Goal: Task Accomplishment & Management: Complete application form

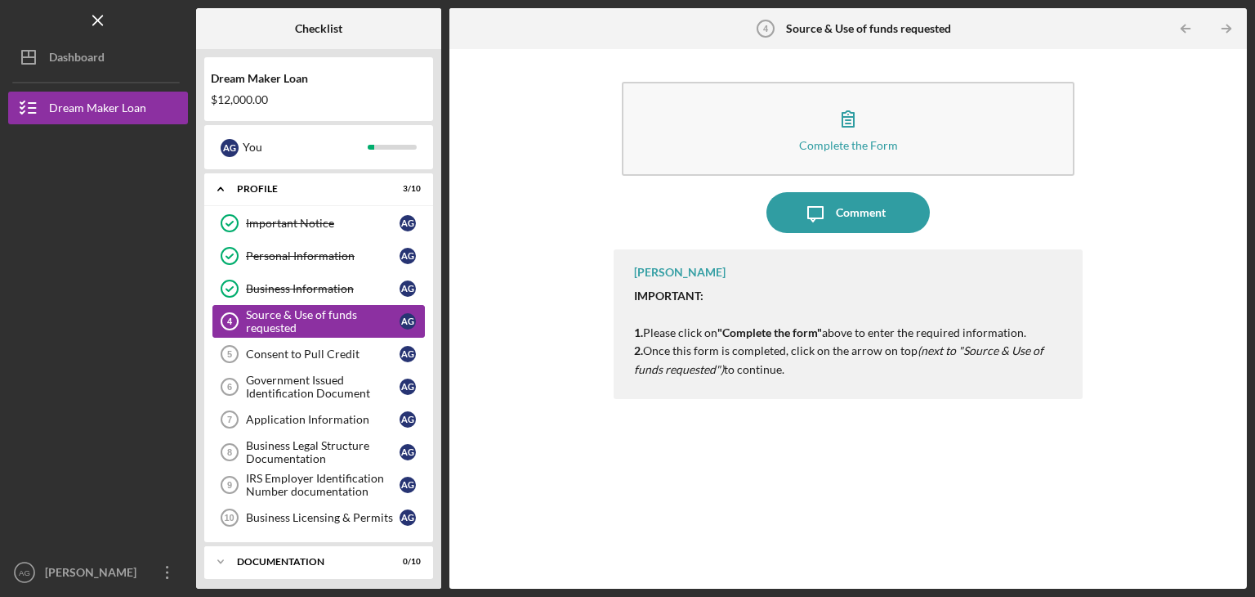
click at [275, 318] on div "Source & Use of funds requested" at bounding box center [323, 321] width 154 height 26
click at [262, 355] on div "Consent to Pull Credit" at bounding box center [323, 353] width 154 height 13
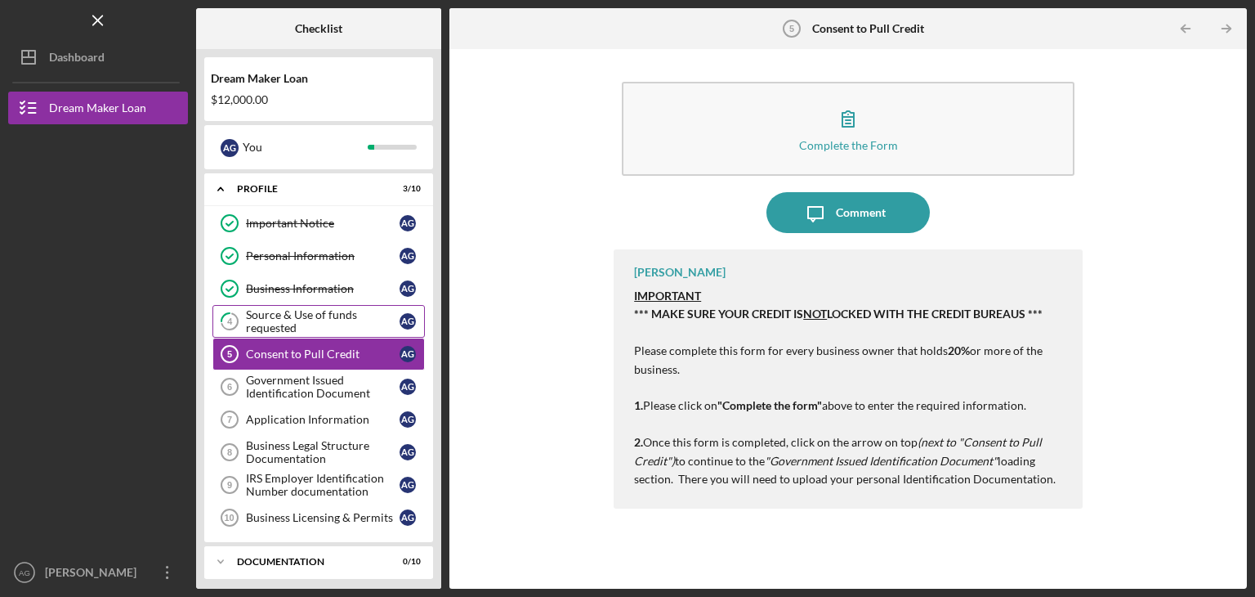
click at [275, 309] on div "Source & Use of funds requested" at bounding box center [323, 321] width 154 height 26
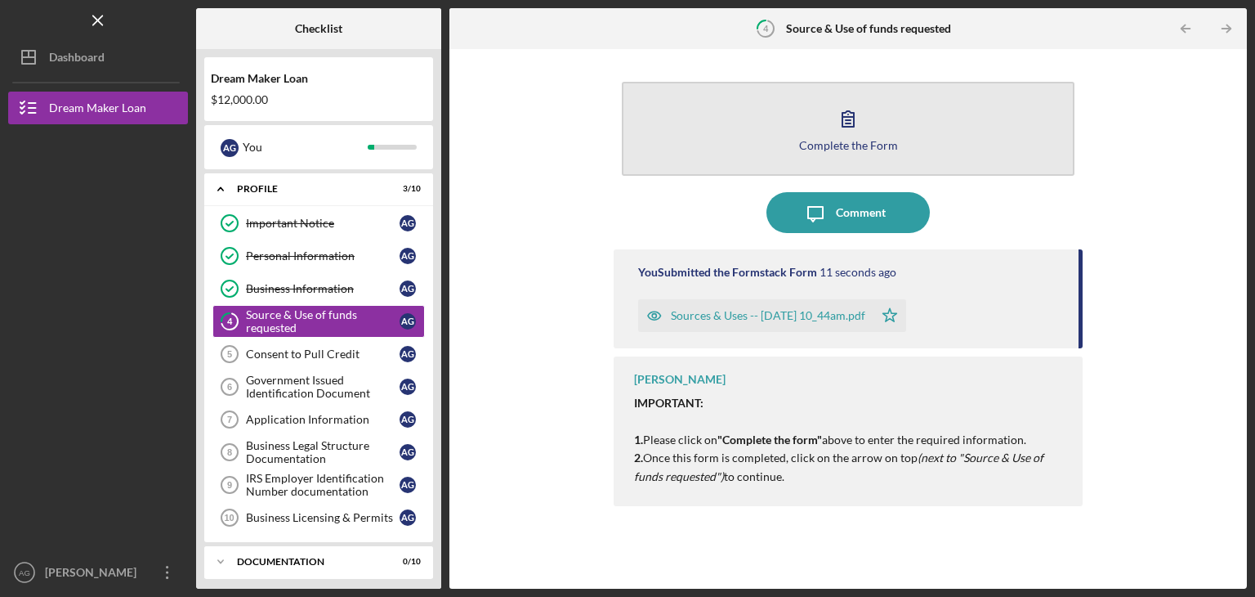
click at [808, 130] on button "Complete the Form Form" at bounding box center [848, 129] width 453 height 94
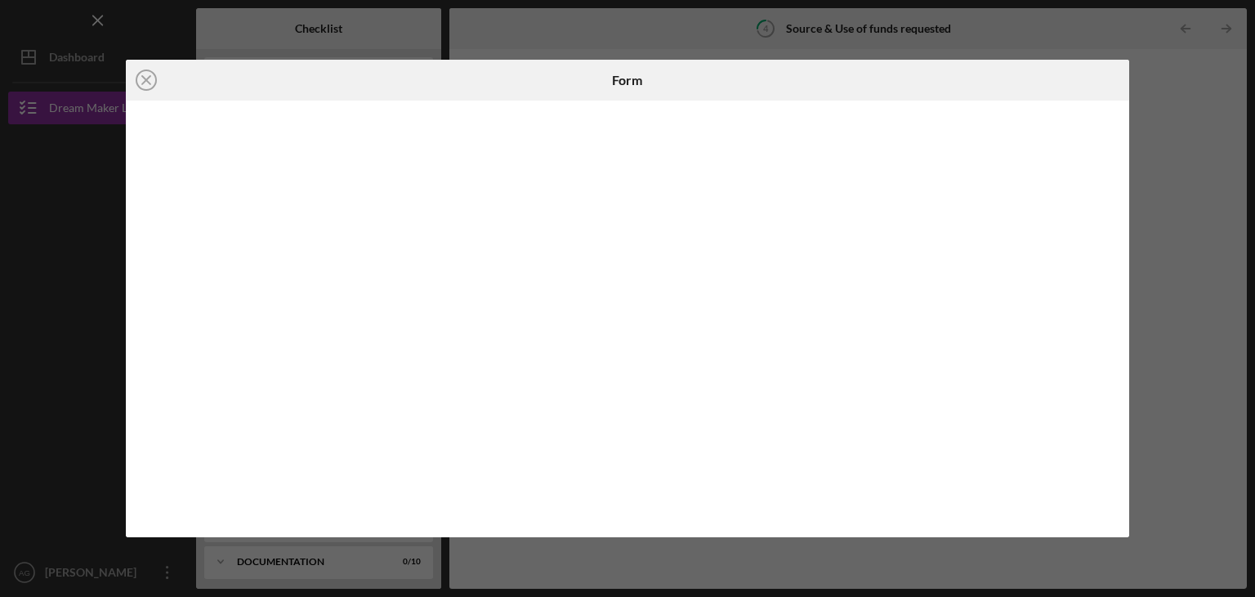
click at [1242, 141] on div "Icon/Close Form" at bounding box center [627, 298] width 1255 height 597
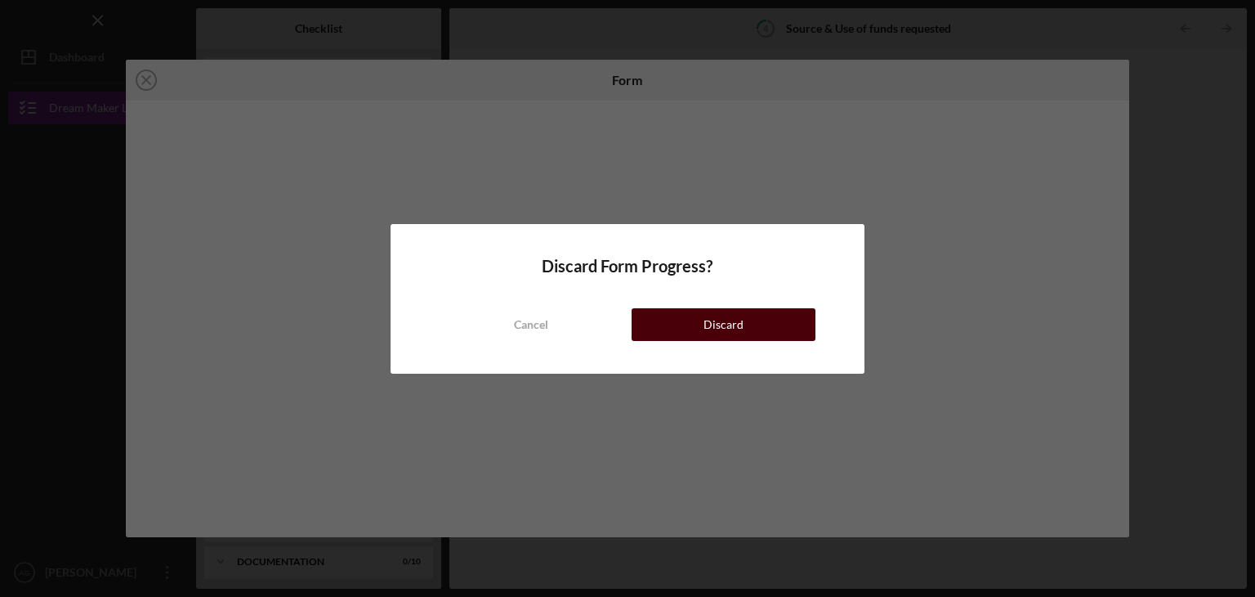
click at [693, 315] on button "Discard" at bounding box center [724, 324] width 184 height 33
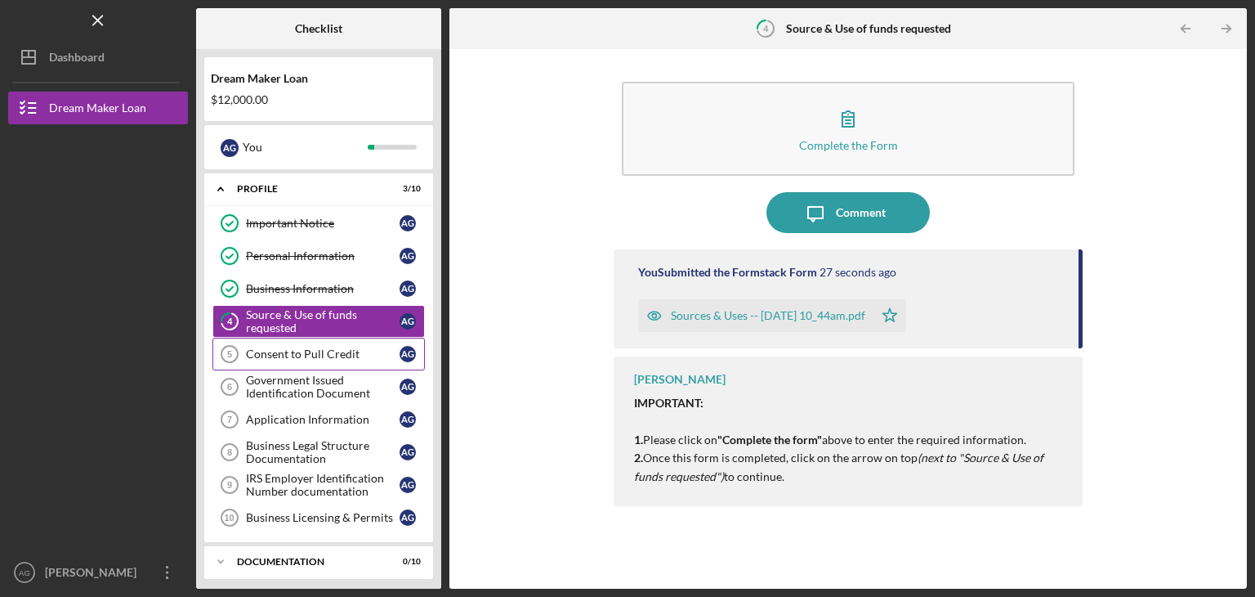
click at [278, 351] on div "Consent to Pull Credit" at bounding box center [323, 353] width 154 height 13
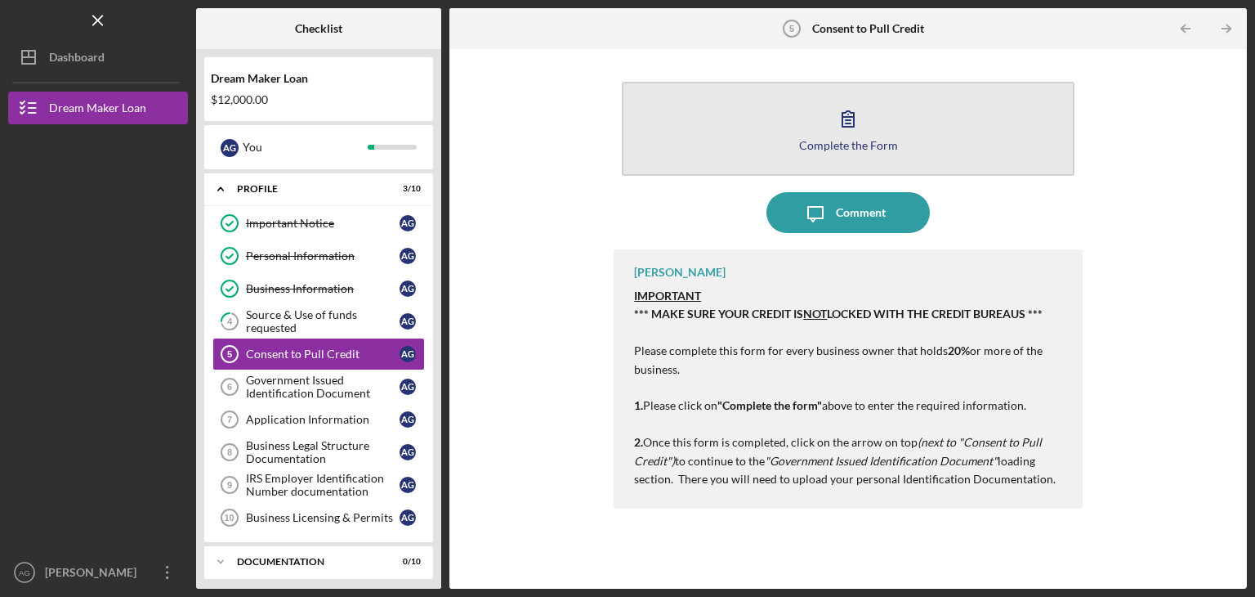
click at [796, 123] on button "Complete the Form Form" at bounding box center [848, 129] width 453 height 94
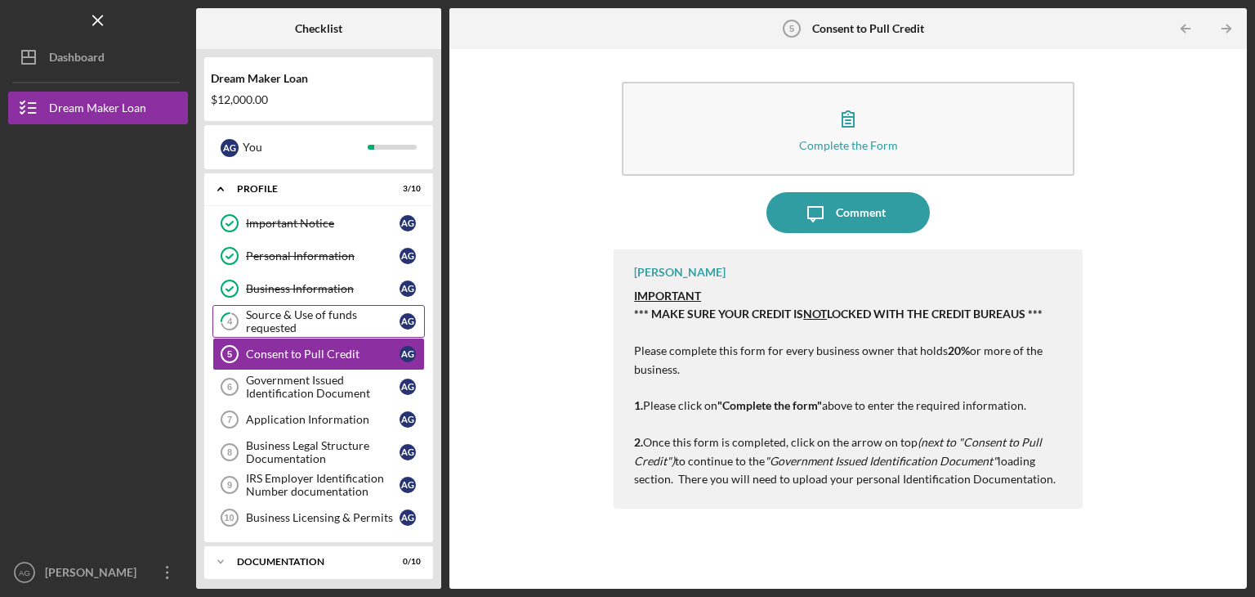
click at [271, 312] on div "Source & Use of funds requested" at bounding box center [323, 321] width 154 height 26
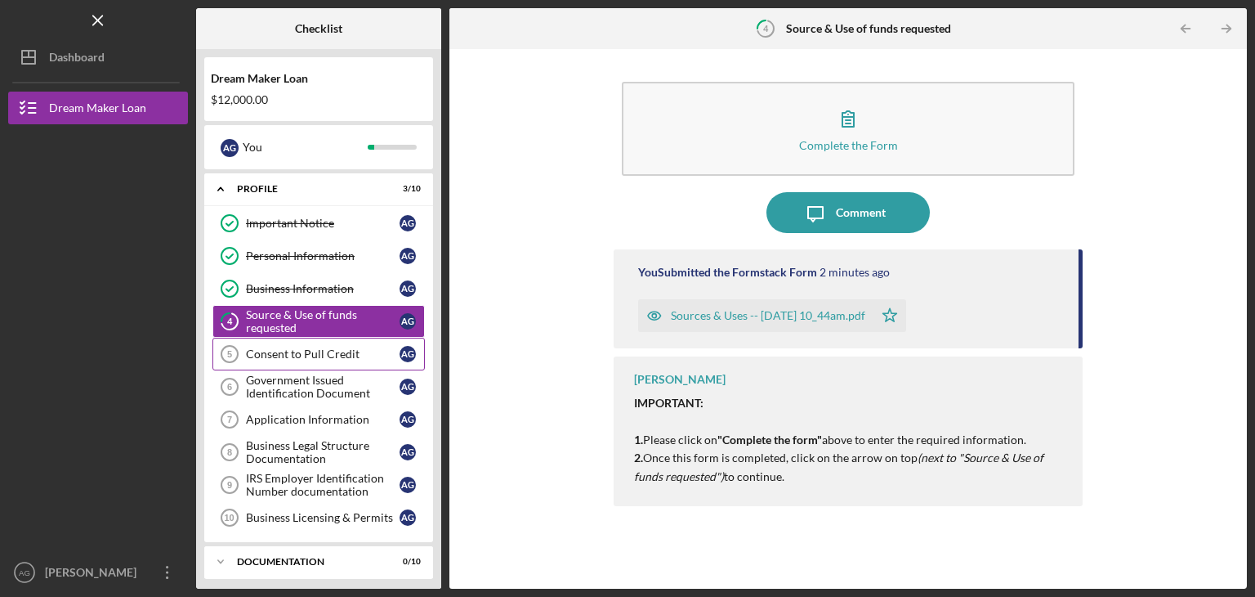
click at [261, 348] on div "Consent to Pull Credit" at bounding box center [323, 353] width 154 height 13
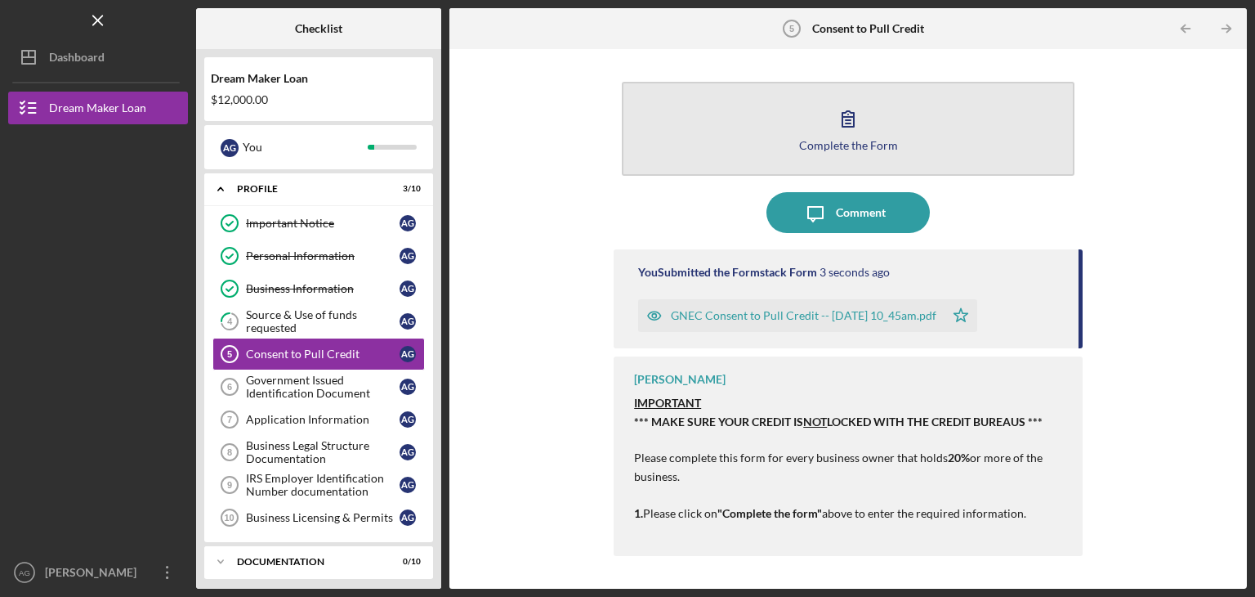
click at [849, 129] on icon "button" at bounding box center [848, 118] width 41 height 41
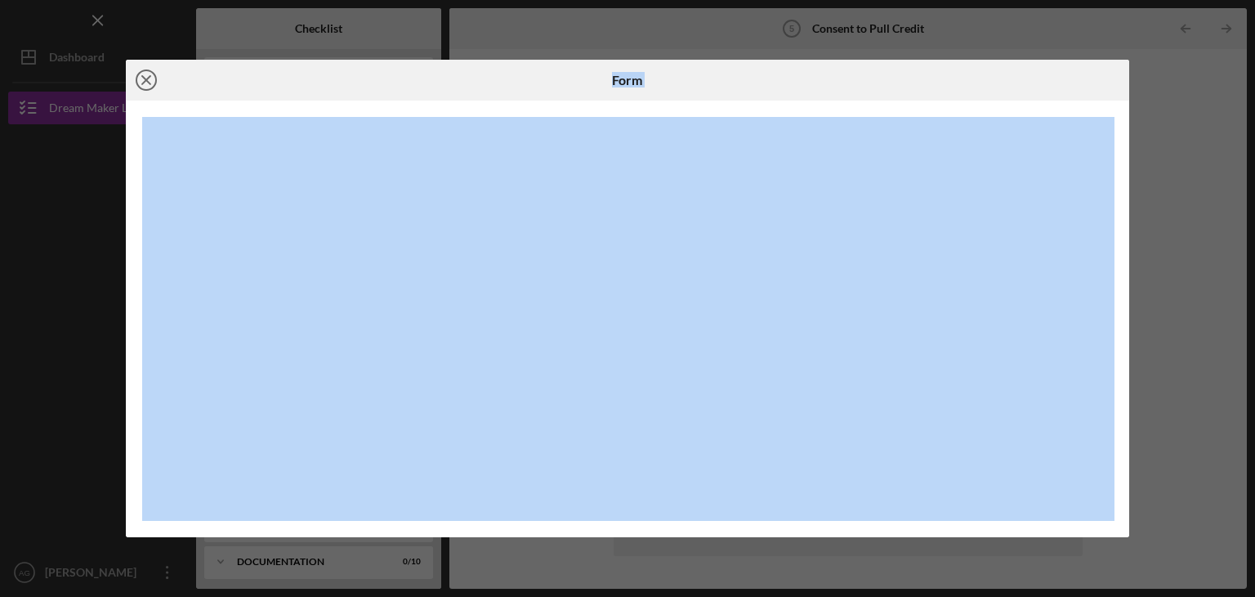
drag, startPoint x: 42, startPoint y: 216, endPoint x: 154, endPoint y: 83, distance: 173.5
click at [154, 83] on div "Icon/Close Form" at bounding box center [627, 298] width 1255 height 597
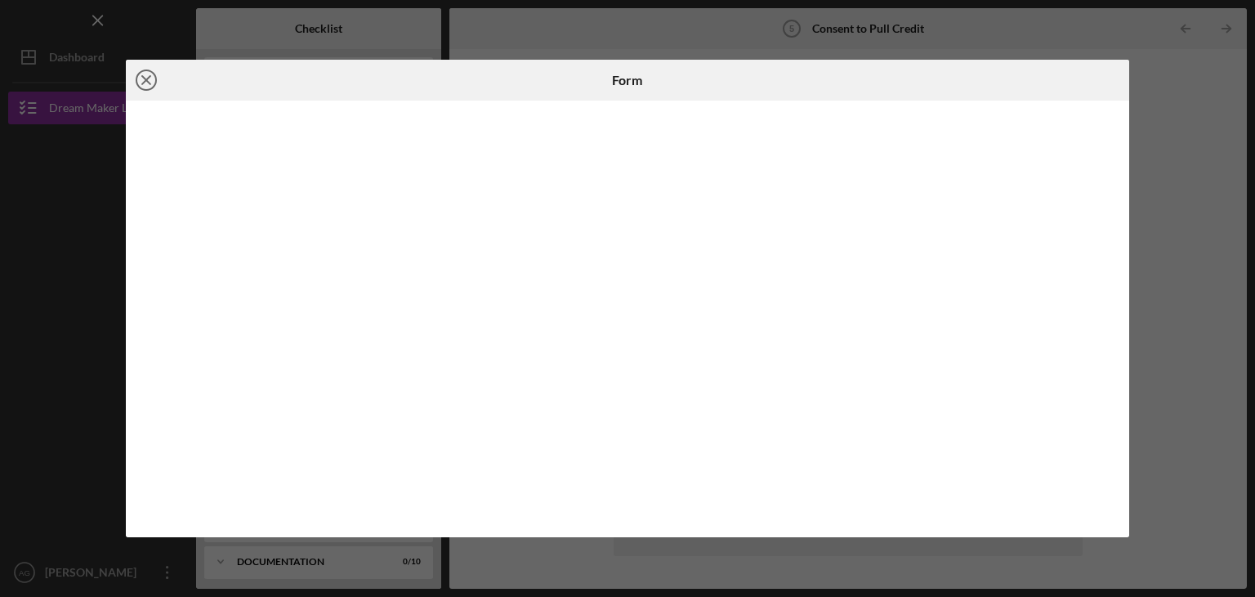
click at [154, 83] on icon "Icon/Close" at bounding box center [146, 80] width 41 height 41
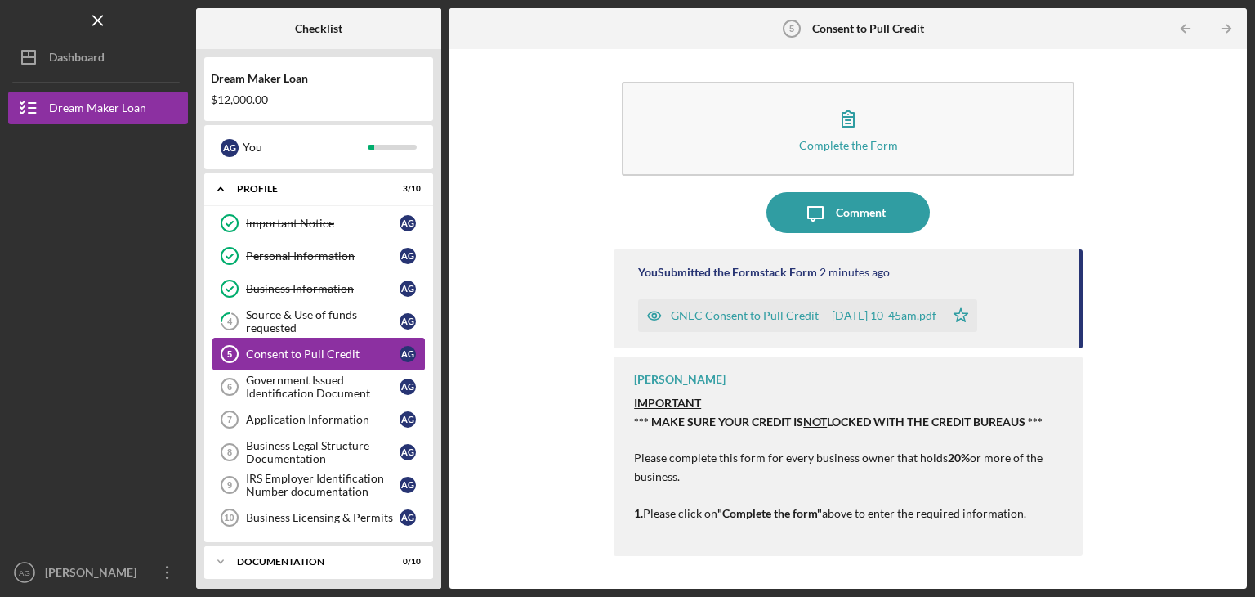
click at [291, 352] on div "Consent to Pull Credit" at bounding box center [323, 353] width 154 height 13
click at [271, 328] on div "Source & Use of funds requested" at bounding box center [323, 321] width 154 height 26
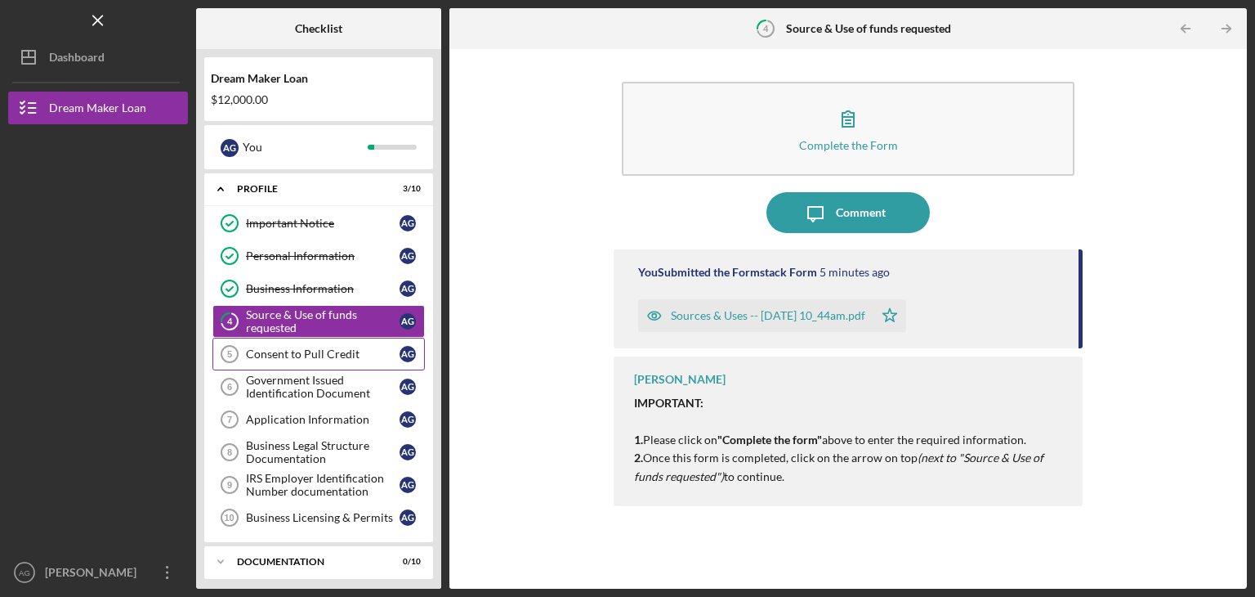
click at [275, 367] on link "Consent to Pull Credit 5 Consent to Pull Credit A G" at bounding box center [318, 354] width 212 height 33
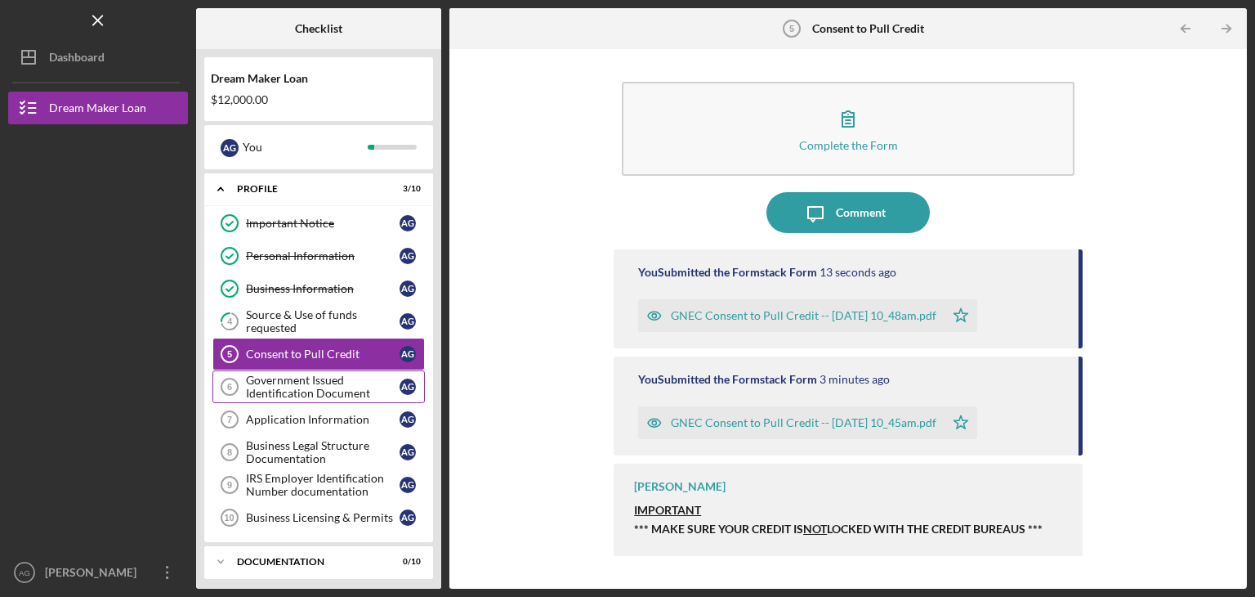
click at [294, 387] on div "Government Issued Identification Document" at bounding box center [323, 386] width 154 height 26
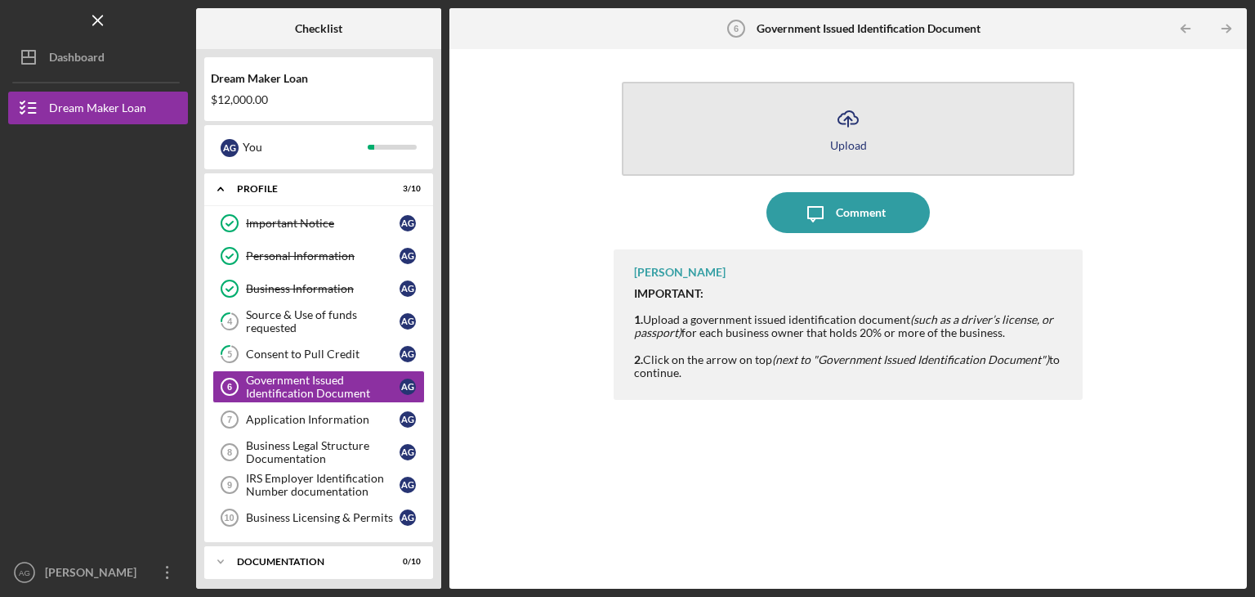
click at [853, 128] on icon "Icon/Upload" at bounding box center [848, 118] width 41 height 41
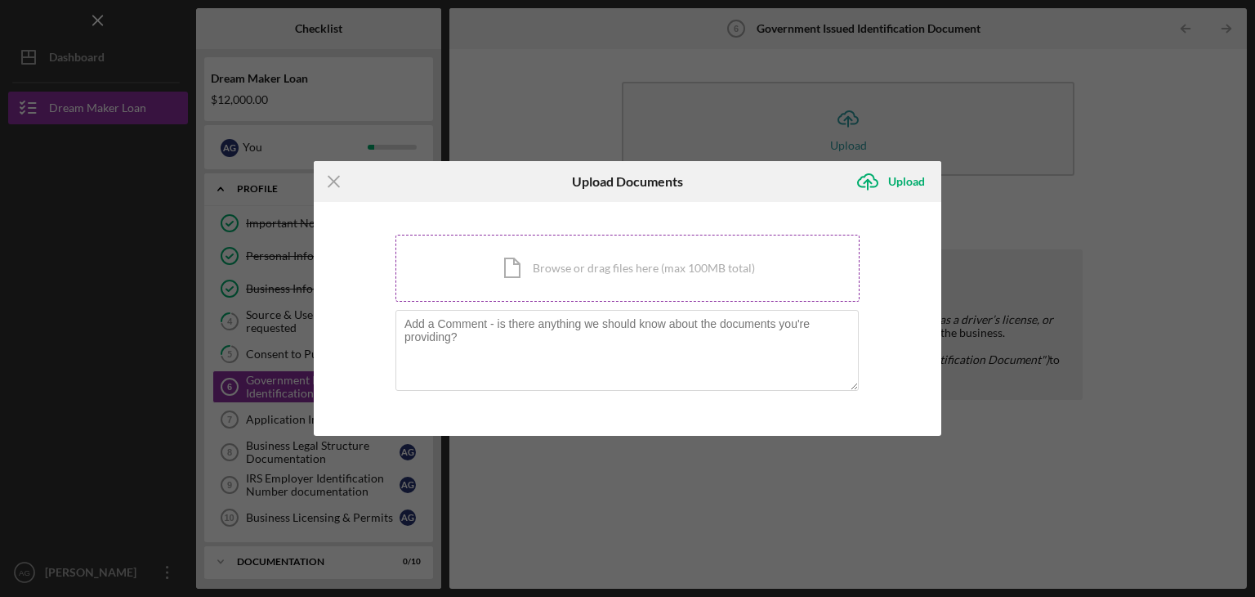
click at [580, 268] on div "Icon/Document Browse or drag files here (max 100MB total) Tap to choose files o…" at bounding box center [628, 268] width 464 height 67
click at [571, 269] on div "Icon/Document Browse or drag files here (max 100MB total) Tap to choose files o…" at bounding box center [628, 268] width 464 height 67
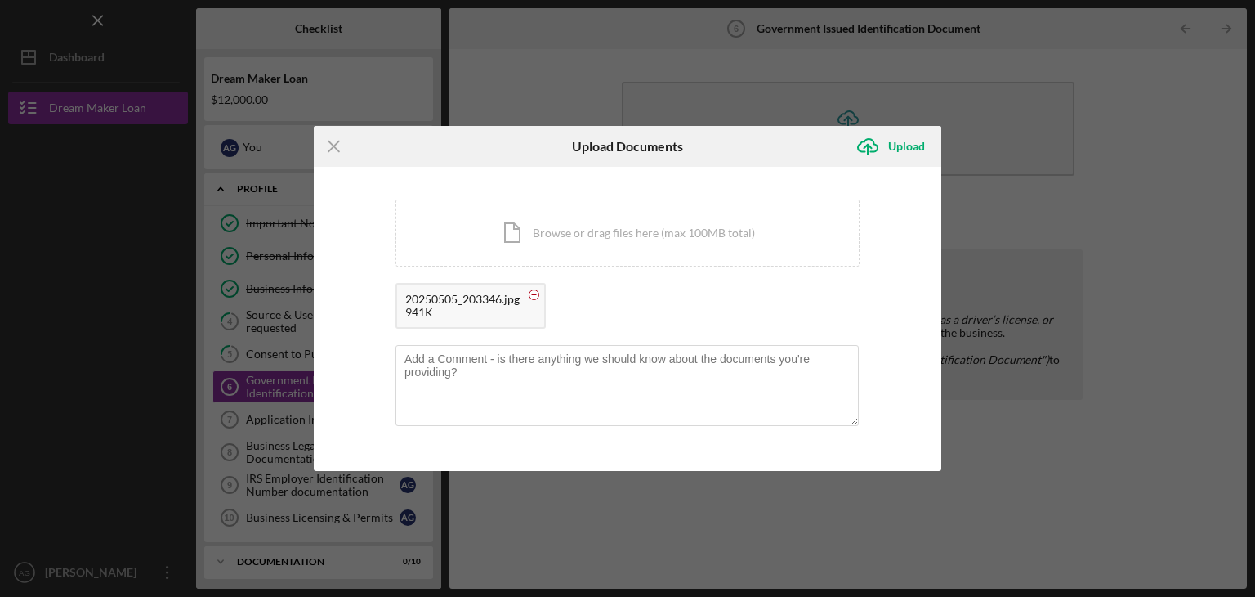
click at [533, 293] on circle at bounding box center [535, 295] width 10 height 10
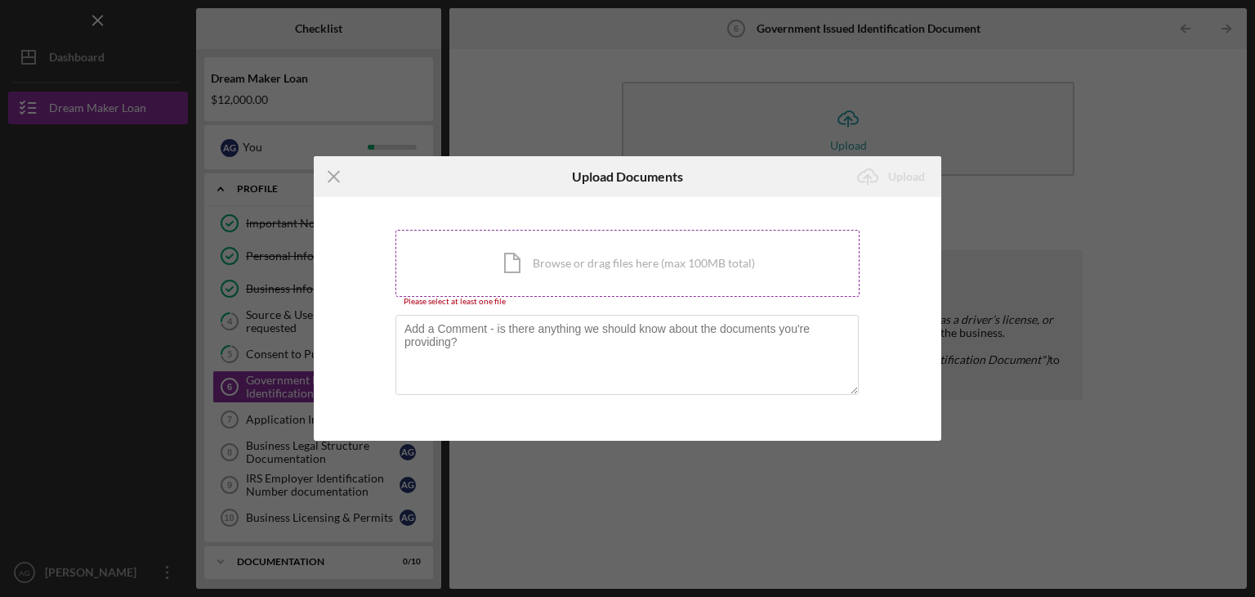
click at [545, 257] on div "Icon/Document Browse or drag files here (max 100MB total) Tap to choose files o…" at bounding box center [628, 263] width 464 height 67
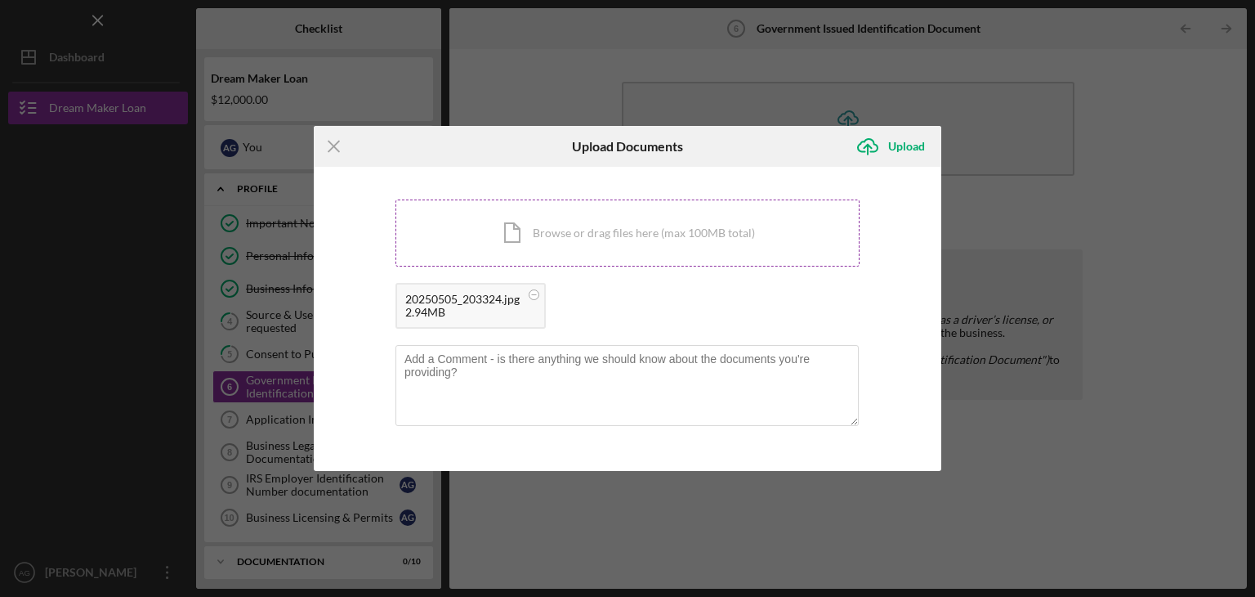
click at [572, 227] on div "Icon/Document Browse or drag files here (max 100MB total) Tap to choose files o…" at bounding box center [628, 232] width 464 height 67
click at [912, 149] on div "Upload" at bounding box center [906, 146] width 37 height 33
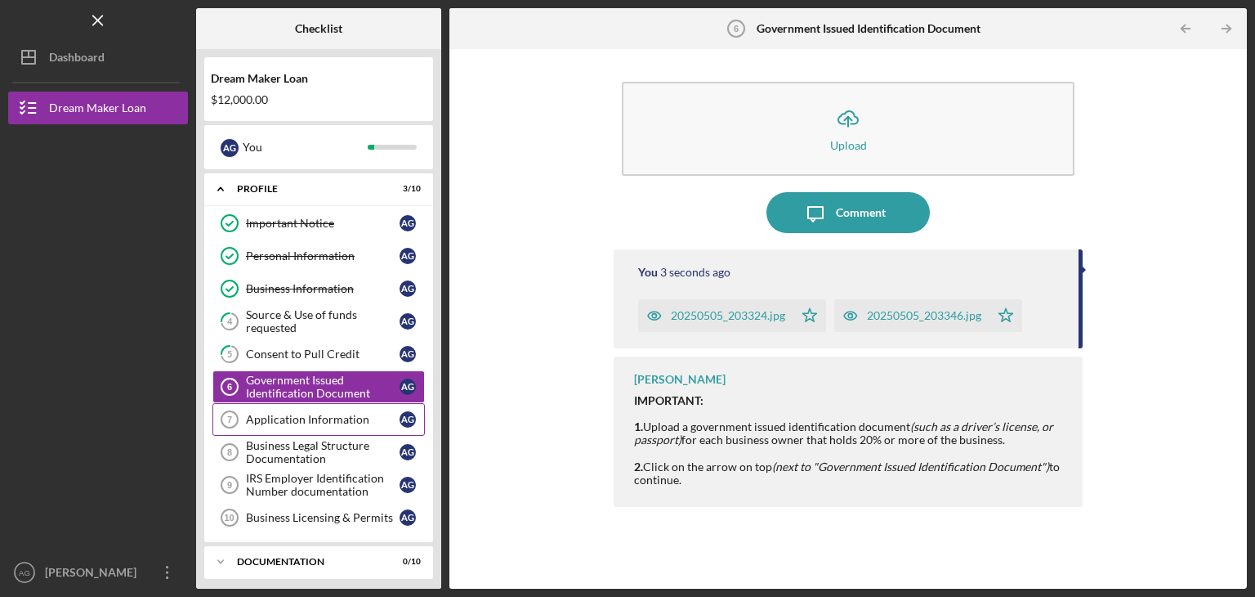
click at [281, 414] on div "Application Information" at bounding box center [323, 419] width 154 height 13
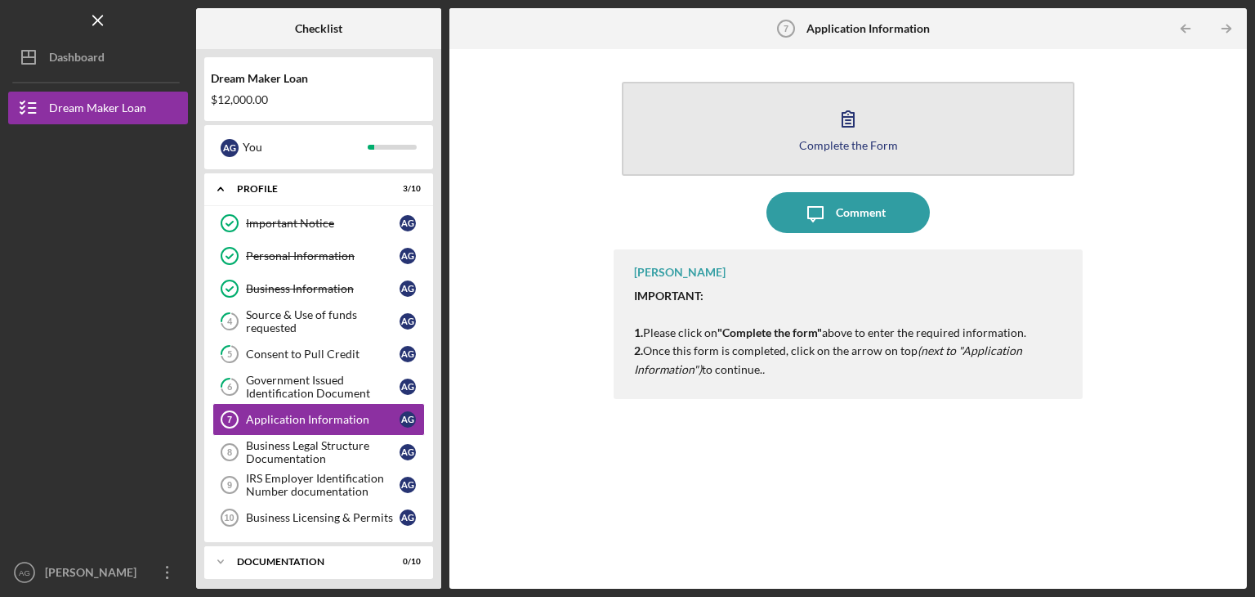
click at [739, 157] on button "Complete the Form Form" at bounding box center [848, 129] width 453 height 94
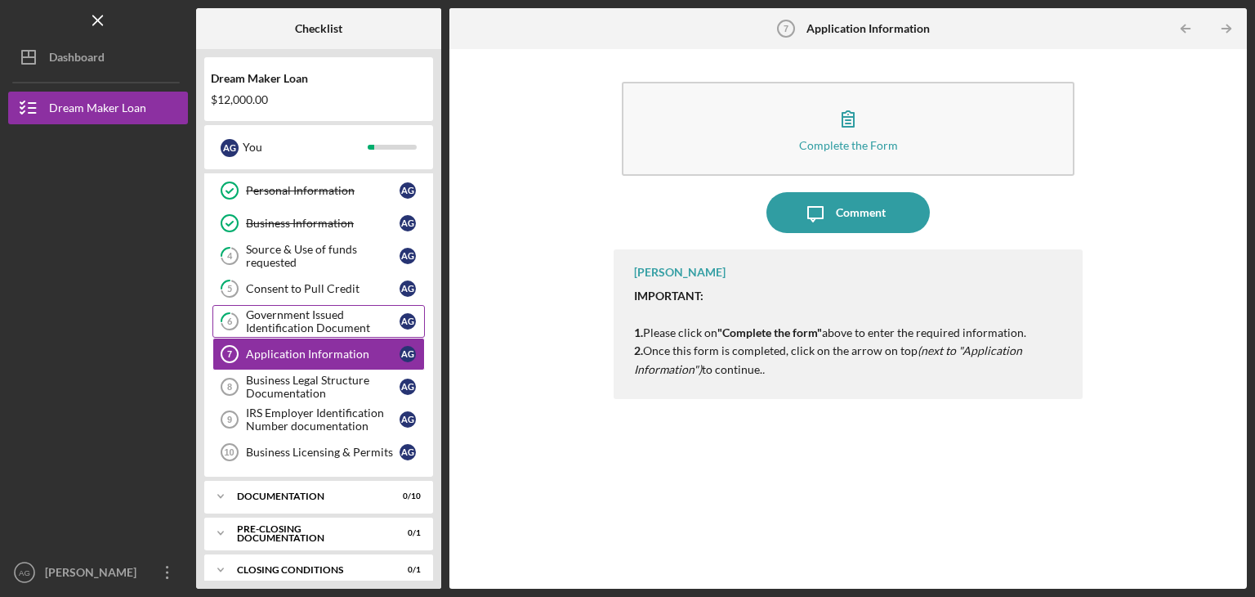
scroll to position [65, 0]
click at [290, 349] on div "Application Information" at bounding box center [323, 353] width 154 height 13
click at [307, 378] on div "Business Legal Structure Documentation" at bounding box center [323, 386] width 154 height 26
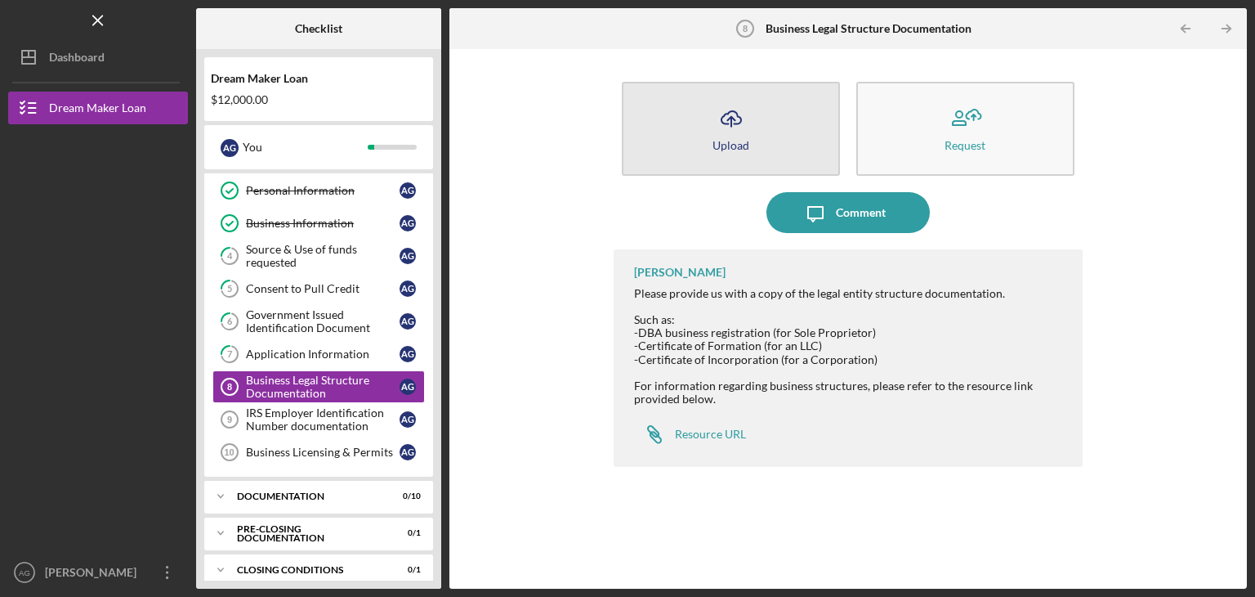
click at [730, 124] on icon "Icon/Upload" at bounding box center [731, 118] width 41 height 41
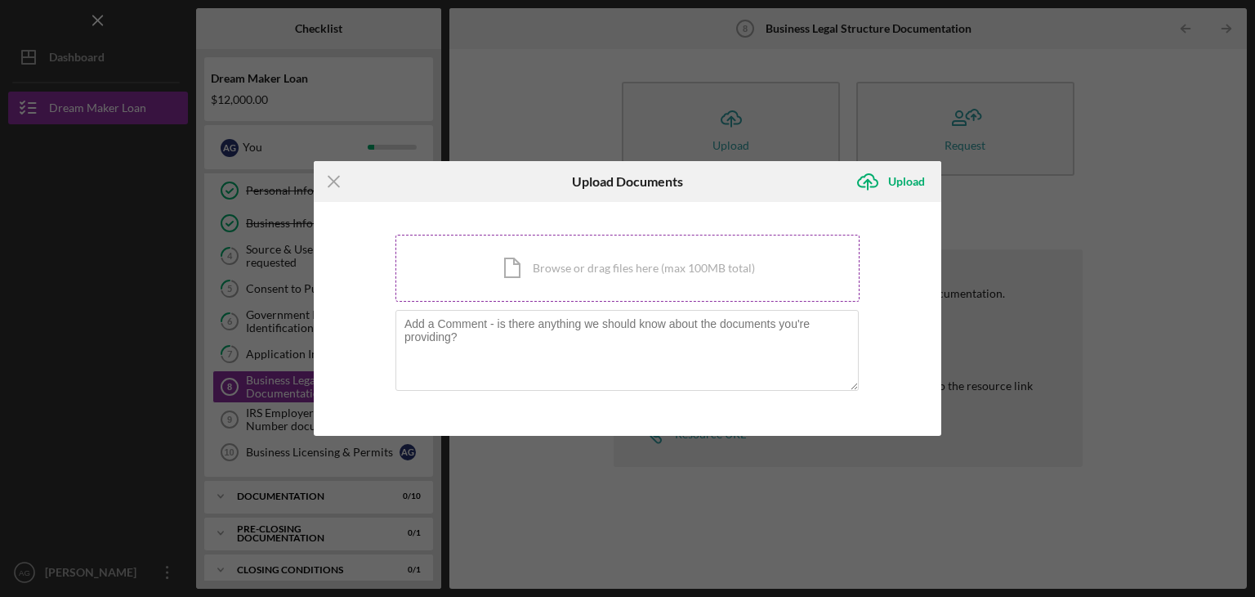
click at [535, 262] on div "Icon/Document Browse or drag files here (max 100MB total) Tap to choose files o…" at bounding box center [628, 268] width 464 height 67
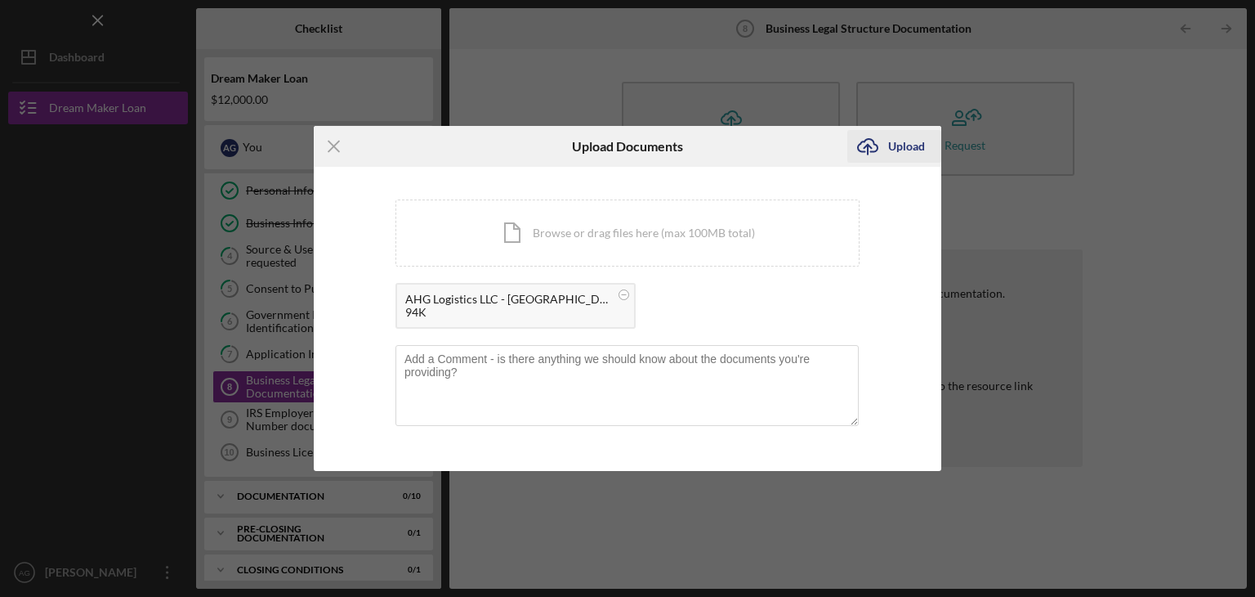
click at [912, 146] on div "Upload" at bounding box center [906, 146] width 37 height 33
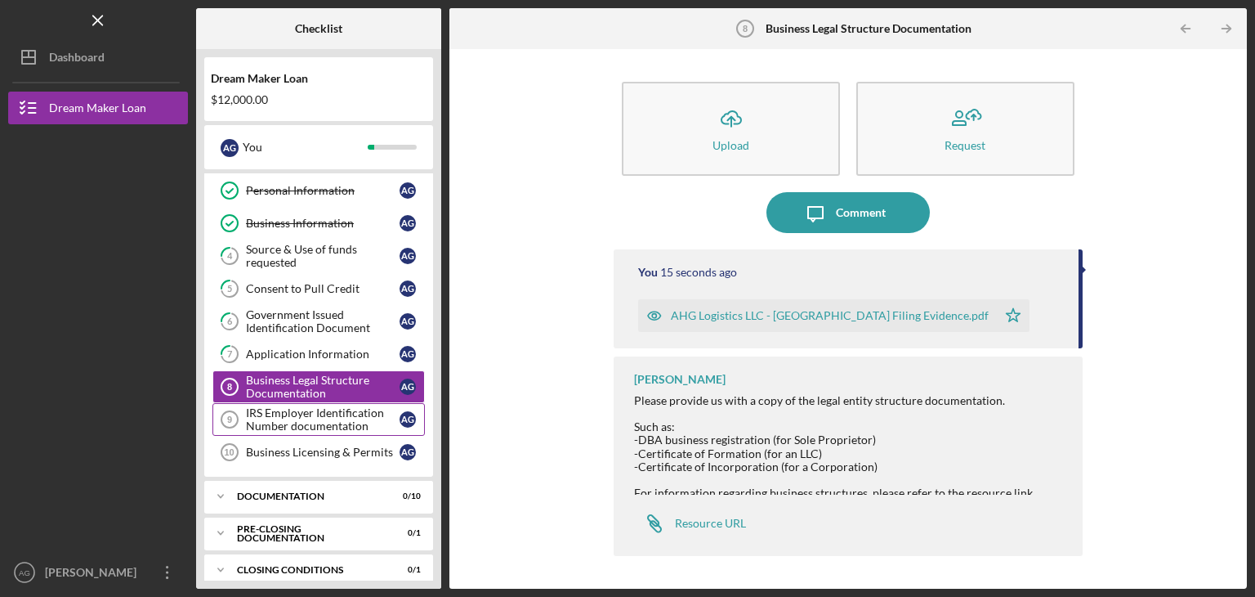
click at [304, 416] on div "IRS Employer Identification Number documentation" at bounding box center [323, 419] width 154 height 26
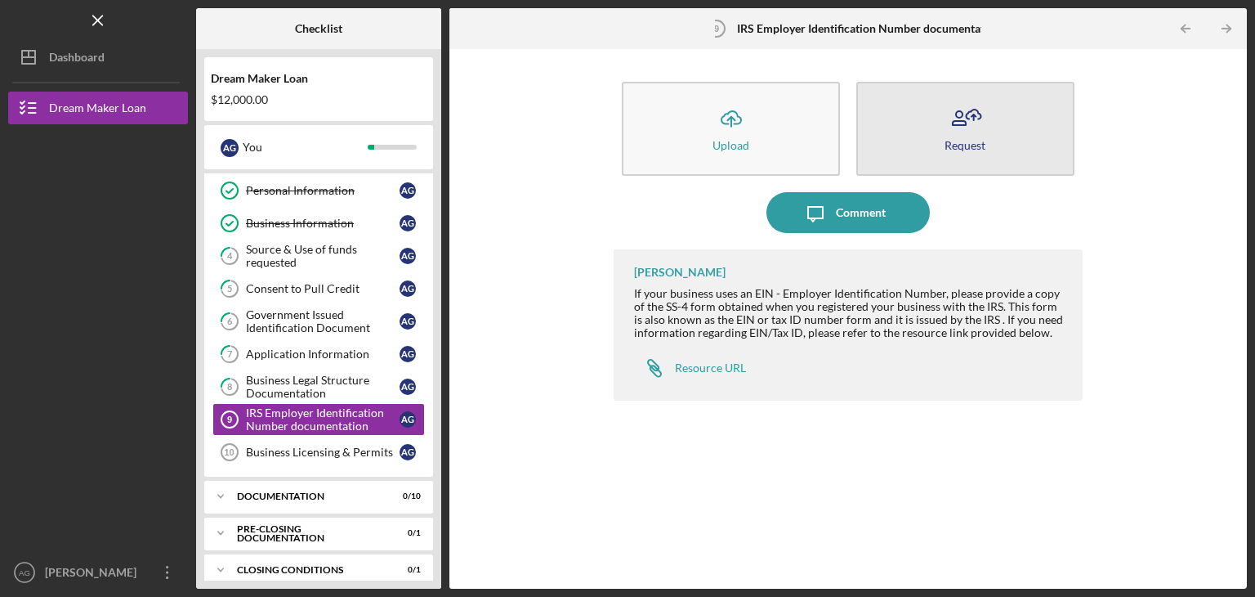
click at [973, 118] on icon "button" at bounding box center [974, 117] width 4 height 6
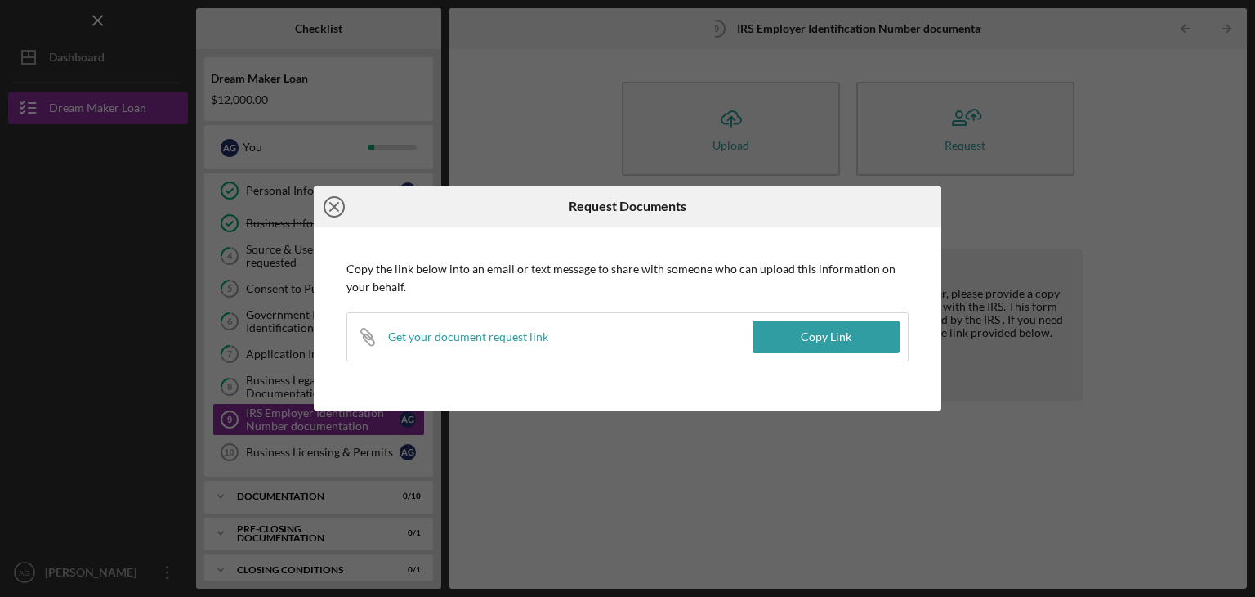
click at [337, 213] on icon "Icon/Close" at bounding box center [334, 206] width 41 height 41
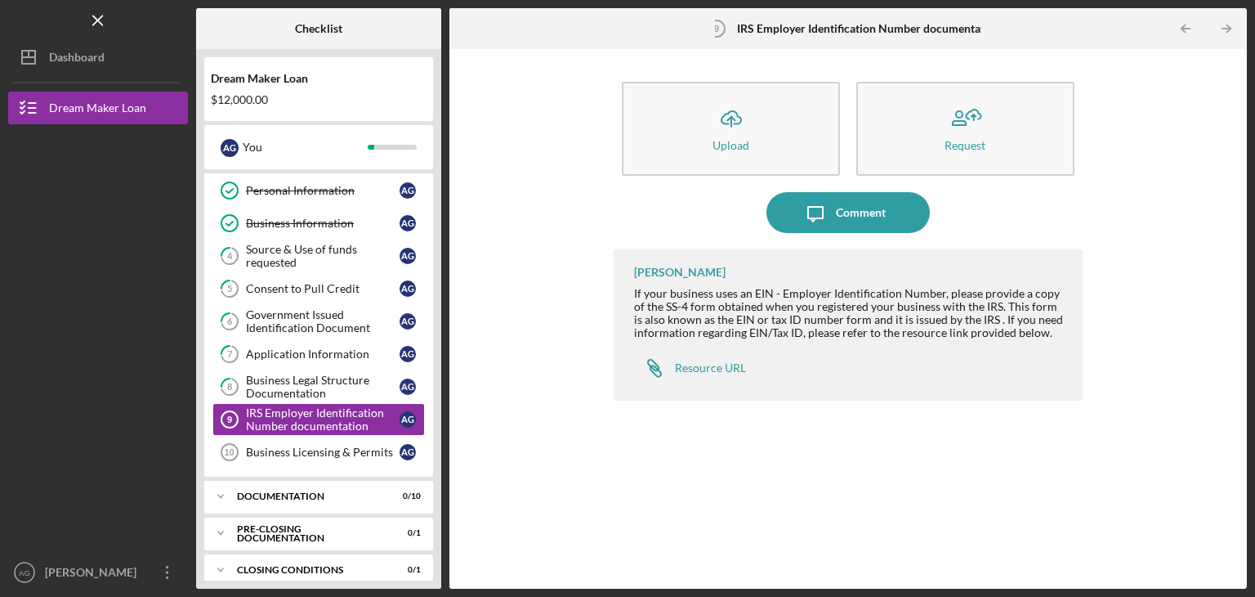
click at [589, 414] on div "Icon/Upload Upload Request Icon/Message Comment [PERSON_NAME] If your business …" at bounding box center [848, 318] width 781 height 523
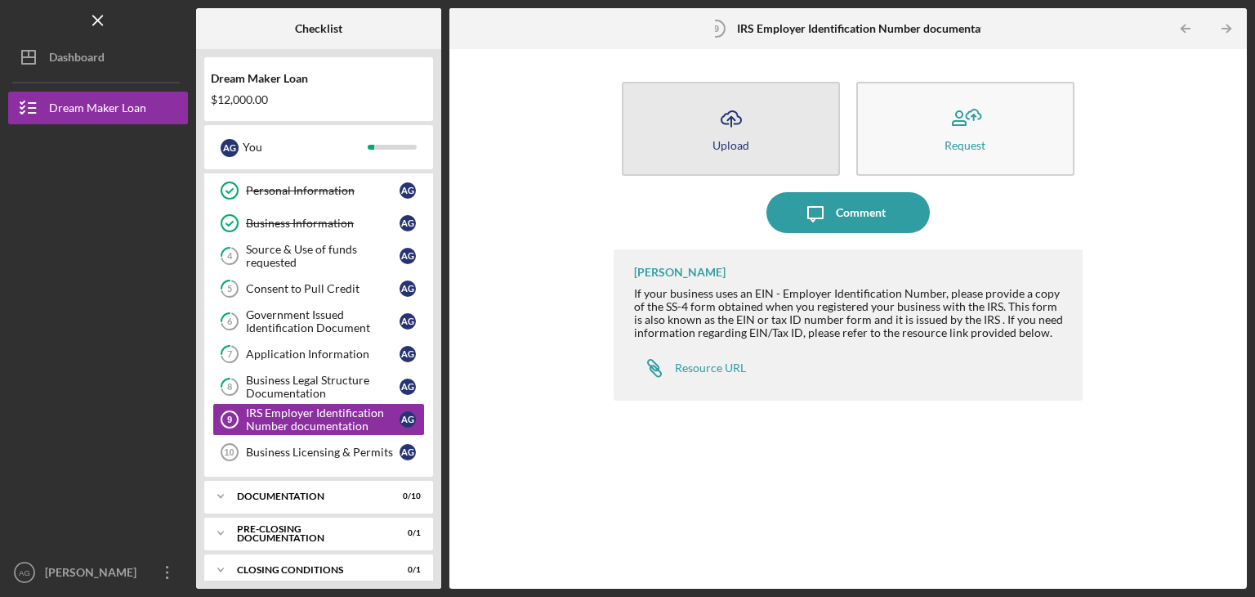
click at [718, 132] on icon "Icon/Upload" at bounding box center [731, 118] width 41 height 41
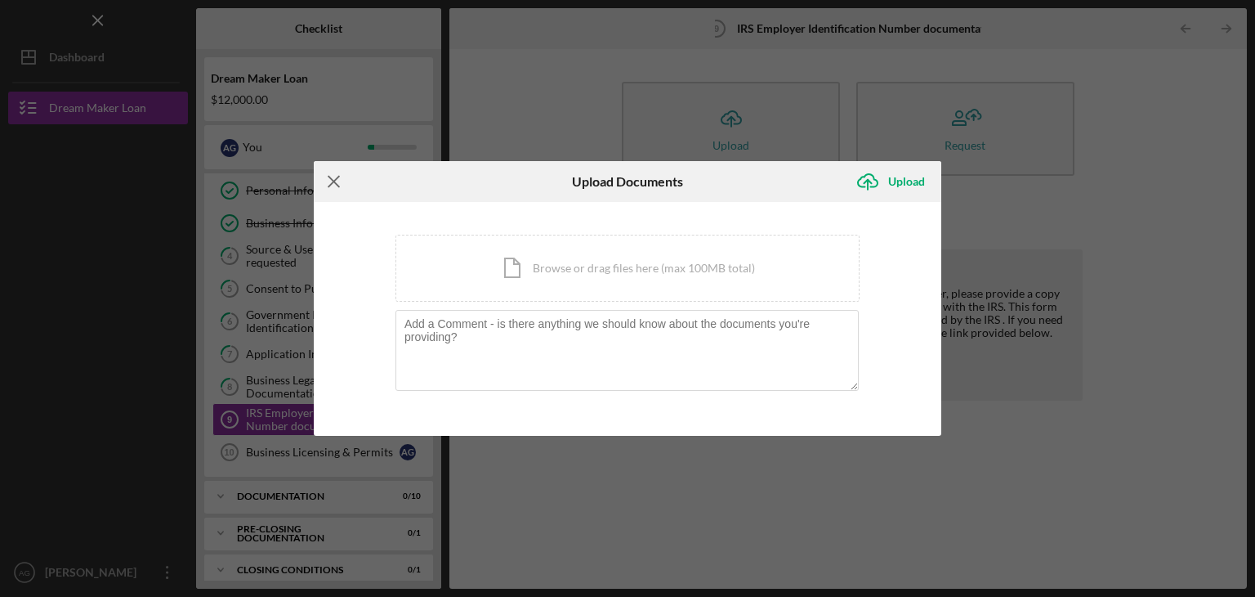
click at [332, 177] on icon "Icon/Menu Close" at bounding box center [334, 181] width 41 height 41
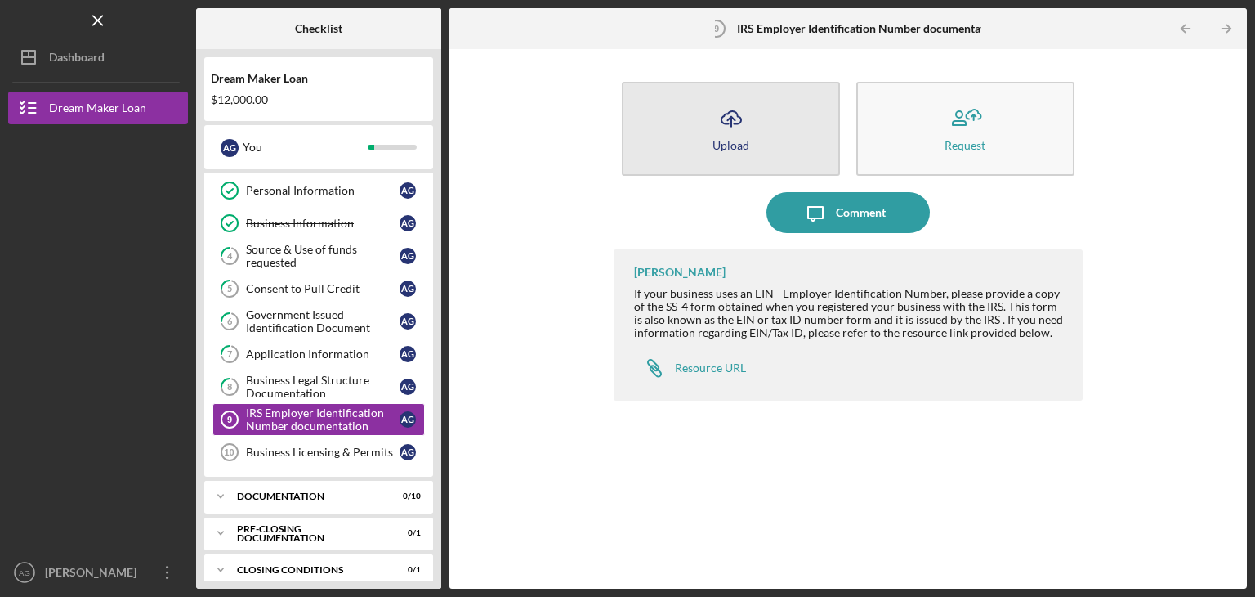
click at [747, 136] on icon "Icon/Upload" at bounding box center [731, 118] width 41 height 41
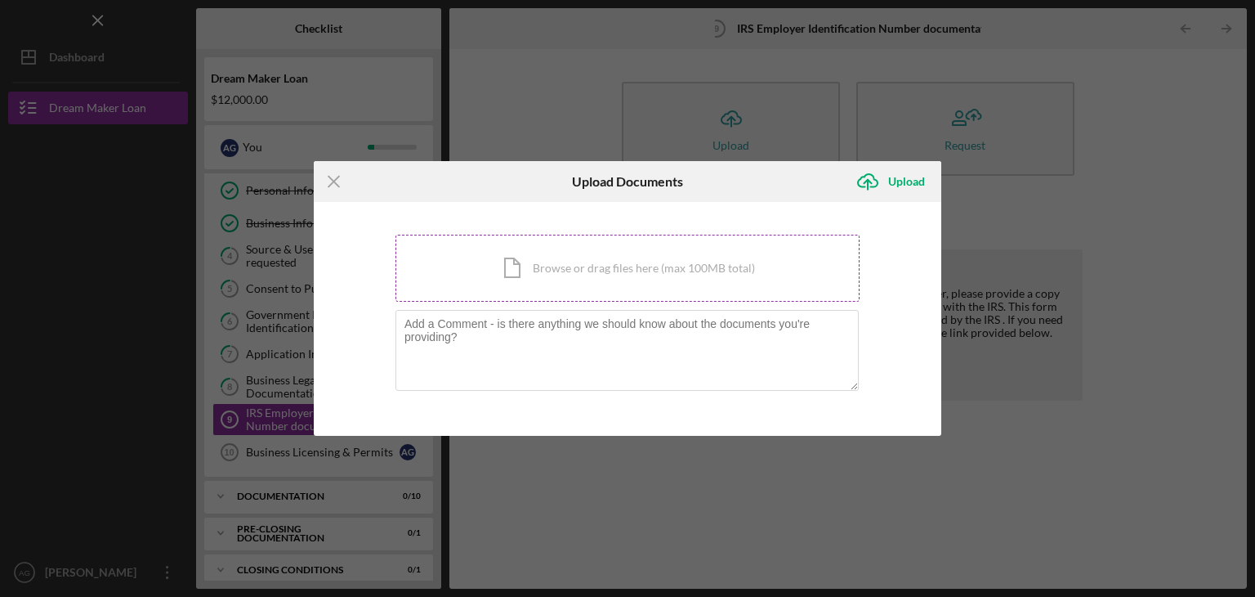
click at [528, 272] on div "Icon/Document Browse or drag files here (max 100MB total) Tap to choose files o…" at bounding box center [628, 268] width 464 height 67
click at [574, 272] on div "Icon/Document Browse or drag files here (max 100MB total) Tap to choose files o…" at bounding box center [628, 268] width 464 height 67
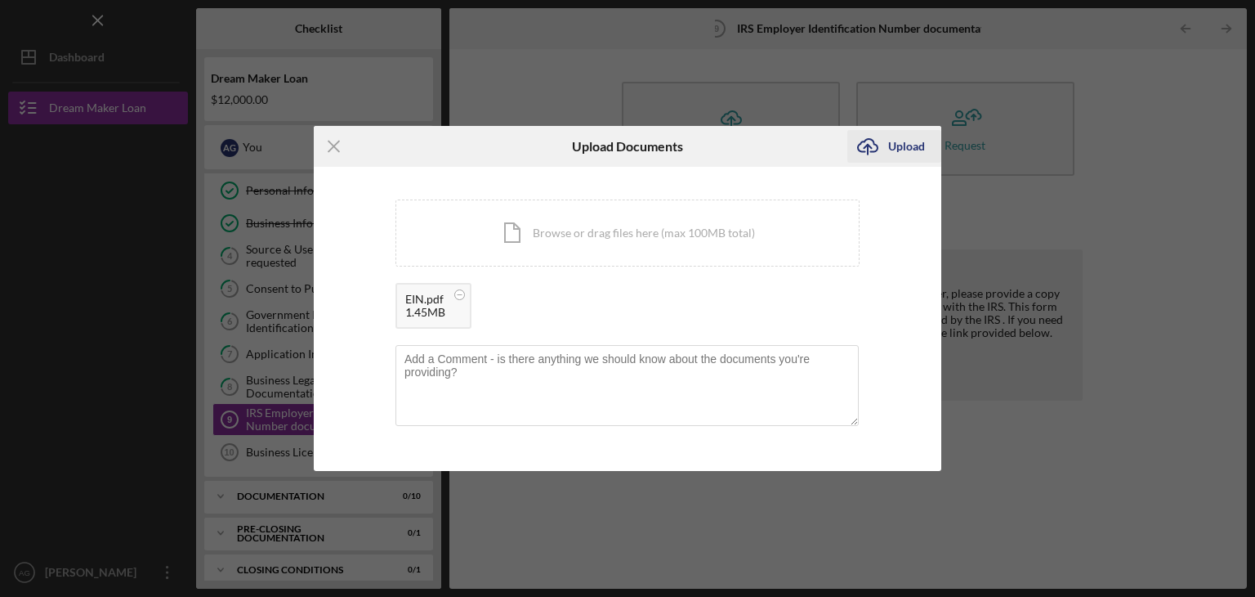
click at [905, 142] on div "Upload" at bounding box center [906, 146] width 37 height 33
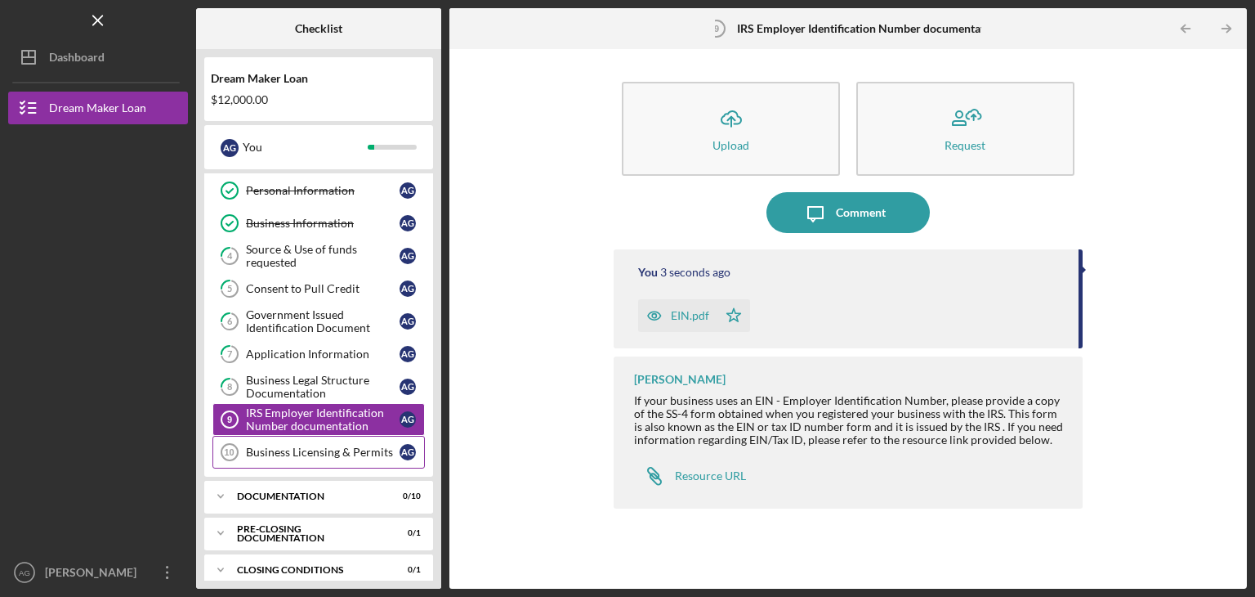
click at [291, 447] on div "Business Licensing & Permits" at bounding box center [323, 451] width 154 height 13
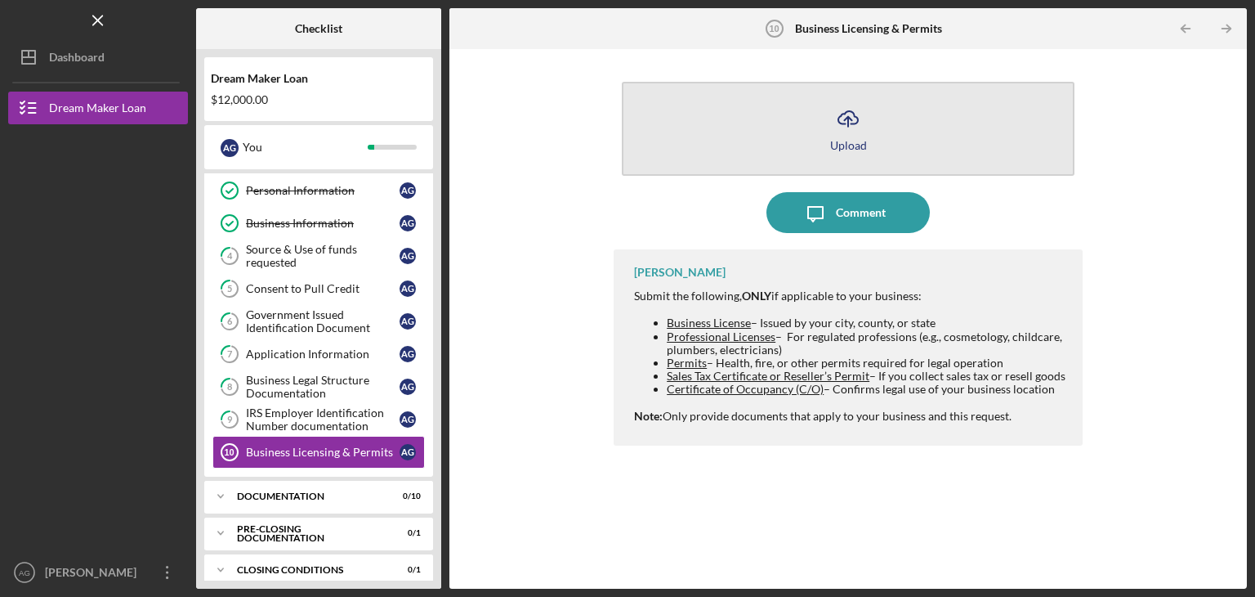
click at [841, 130] on icon "Icon/Upload" at bounding box center [848, 118] width 41 height 41
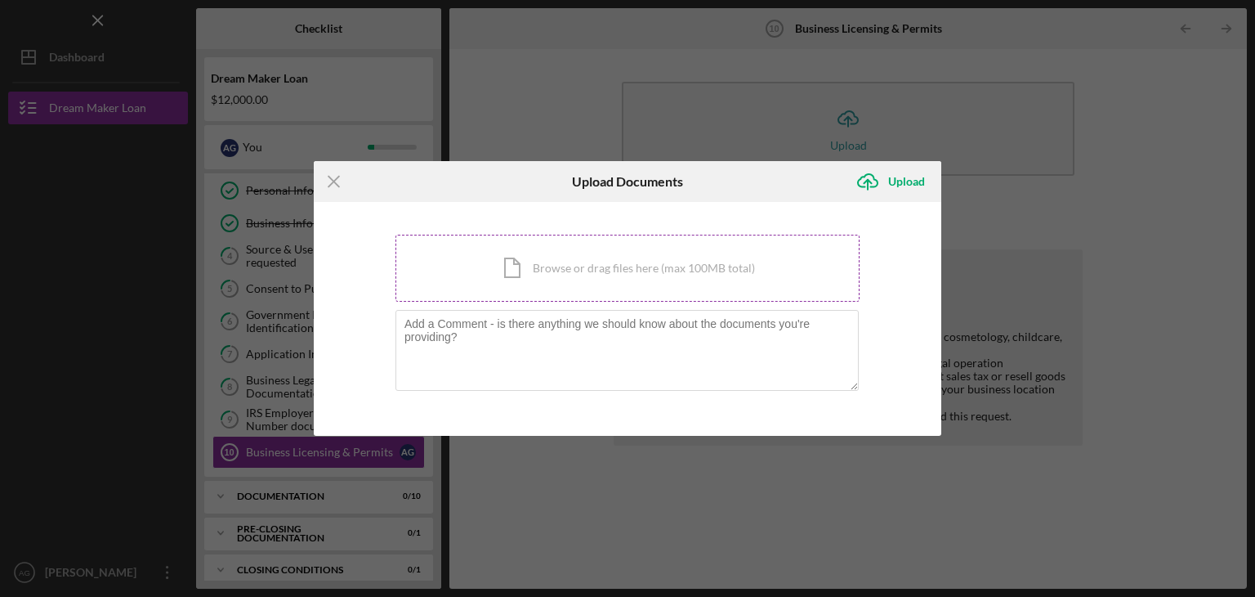
click at [562, 250] on div "Icon/Document Browse or drag files here (max 100MB total) Tap to choose files o…" at bounding box center [628, 268] width 464 height 67
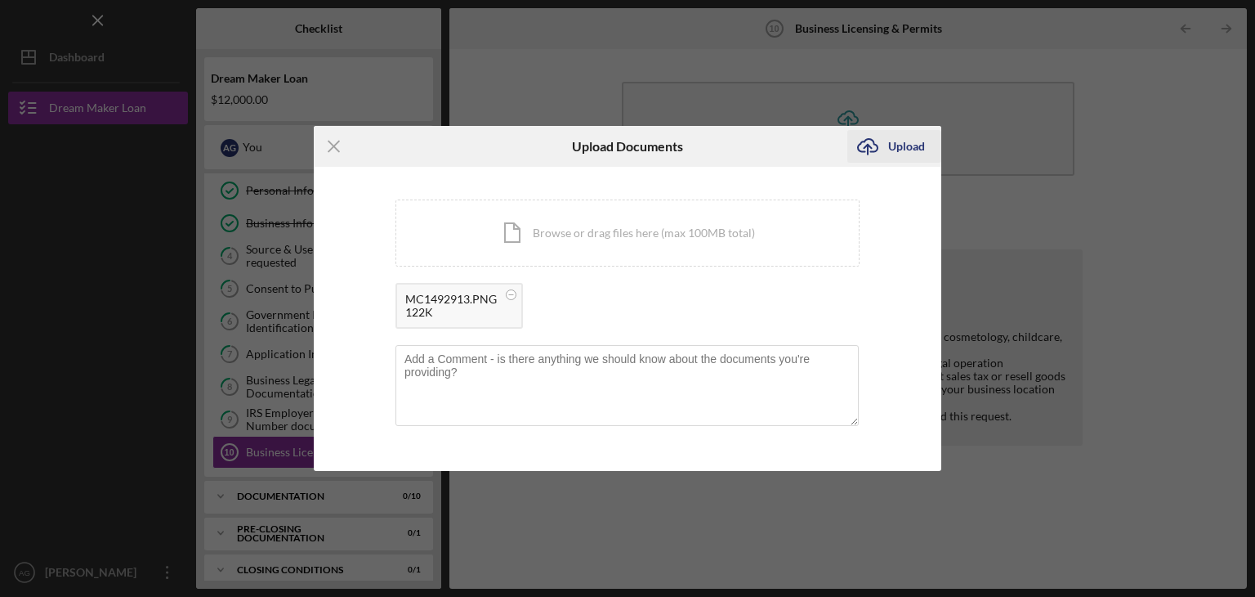
click at [906, 141] on div "Upload" at bounding box center [906, 146] width 37 height 33
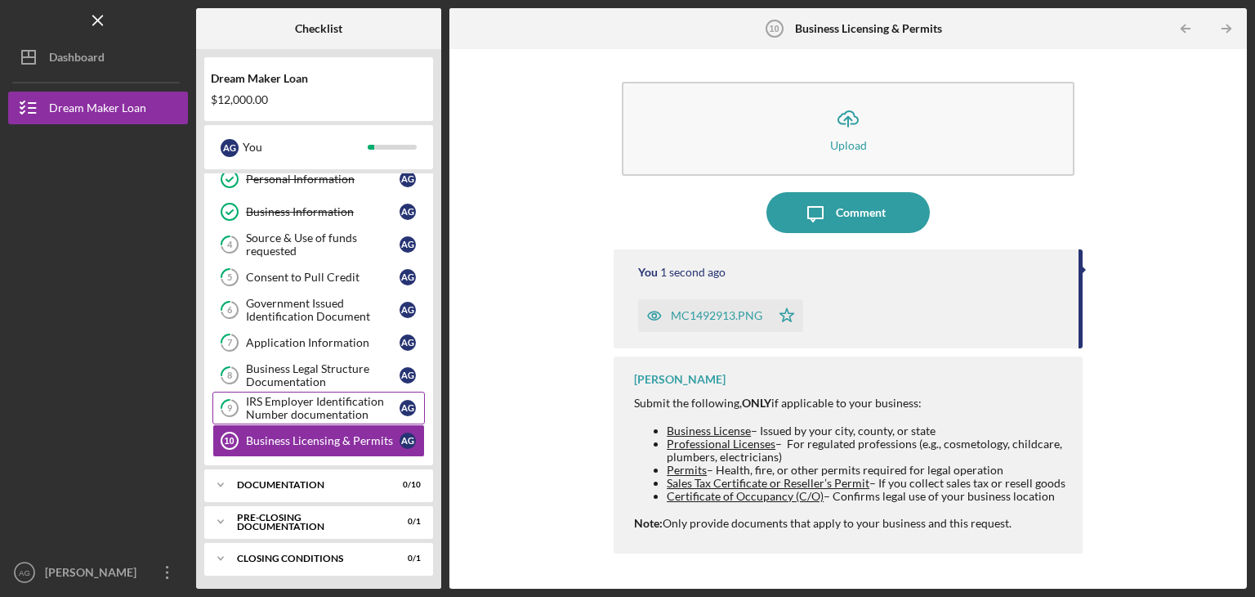
scroll to position [76, 0]
click at [327, 481] on div "Documentation" at bounding box center [325, 486] width 176 height 10
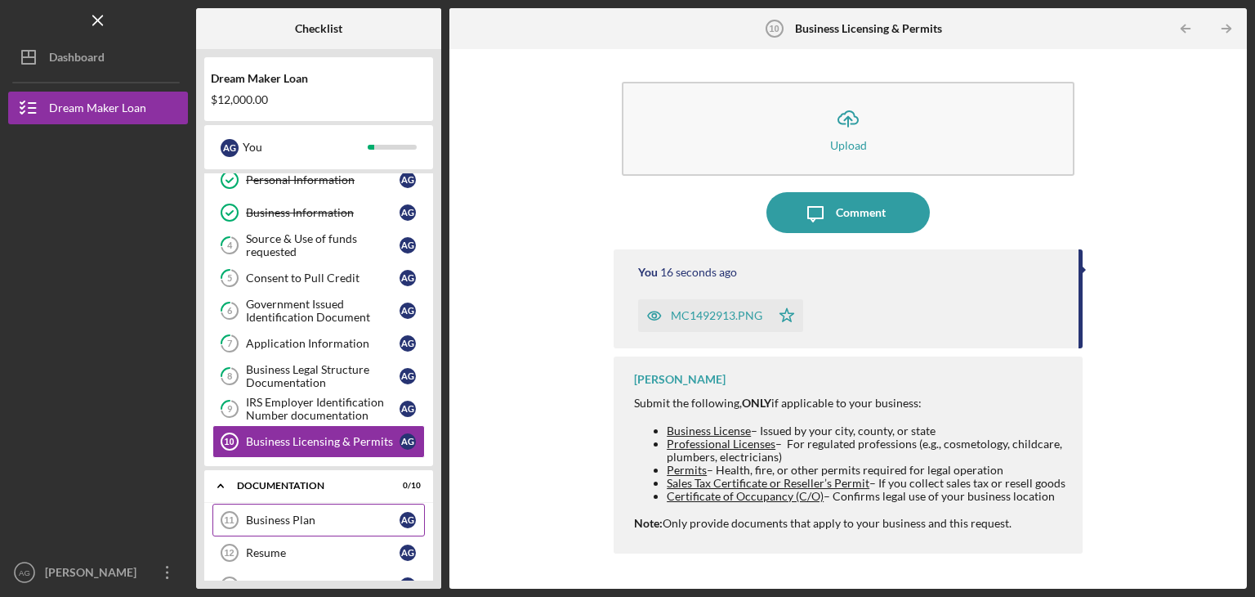
click at [271, 513] on div "Business Plan" at bounding box center [323, 519] width 154 height 13
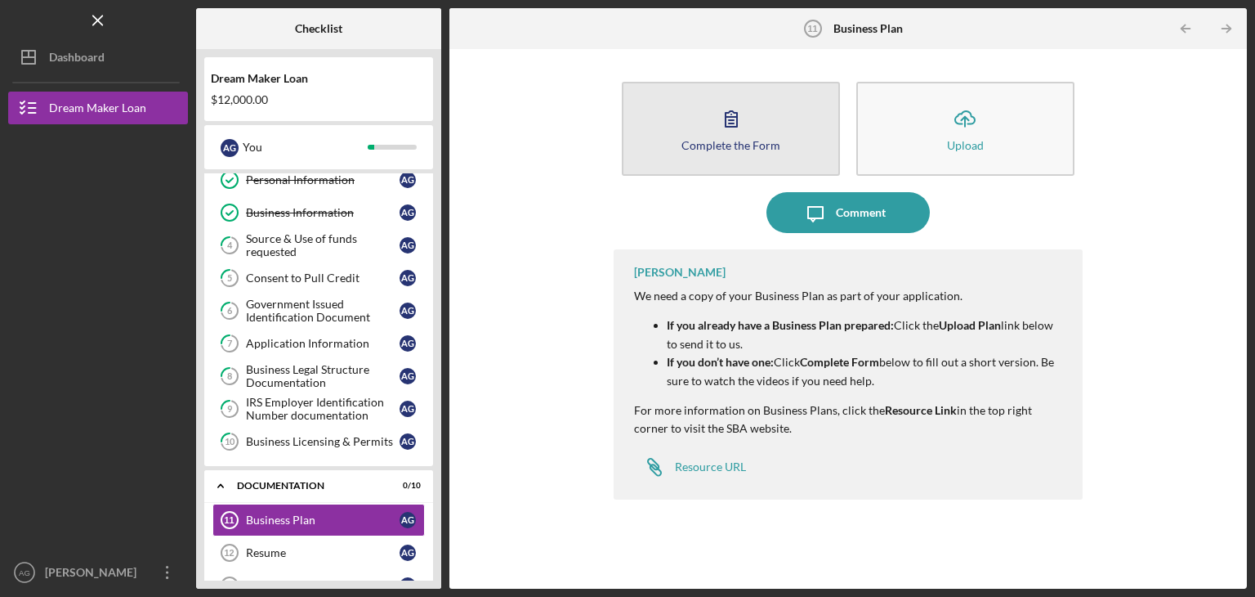
click at [734, 126] on icon "button" at bounding box center [731, 119] width 11 height 16
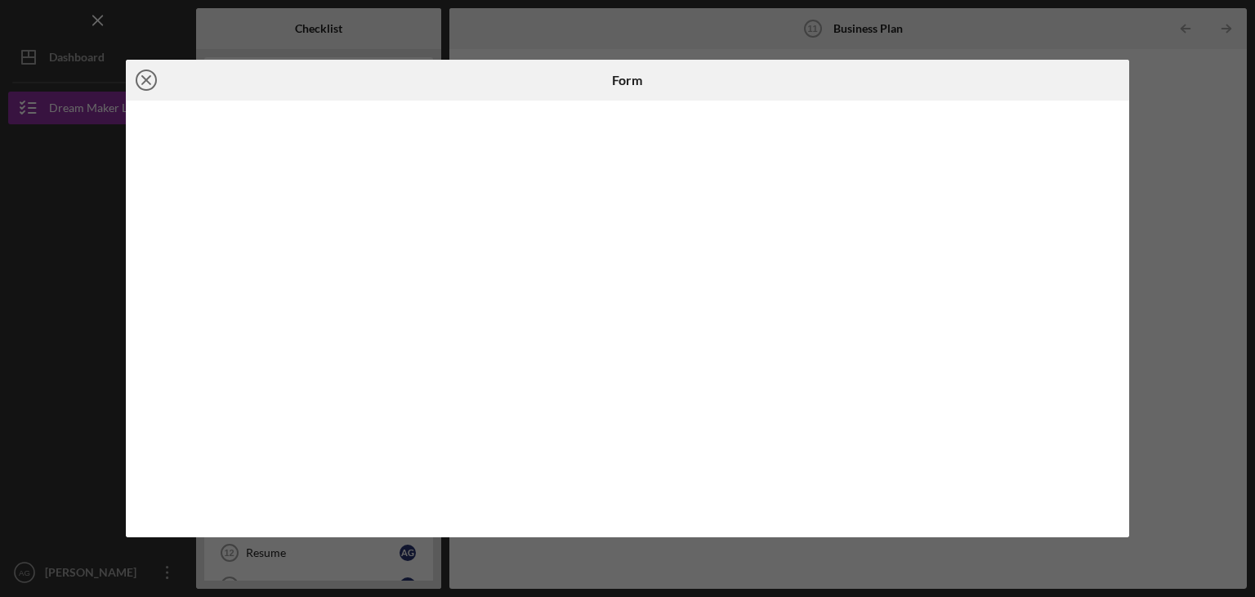
click at [141, 81] on icon "Icon/Close" at bounding box center [146, 80] width 41 height 41
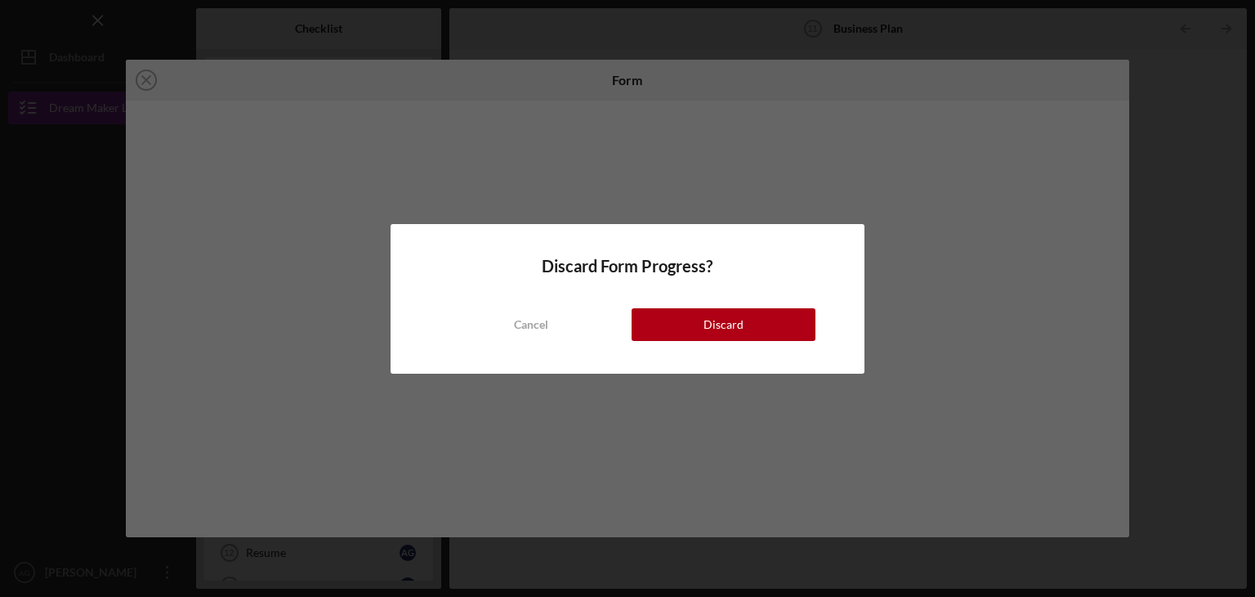
click at [670, 340] on div "Cancel Discard" at bounding box center [628, 307] width 377 height 65
click at [675, 324] on button "Discard" at bounding box center [724, 324] width 184 height 33
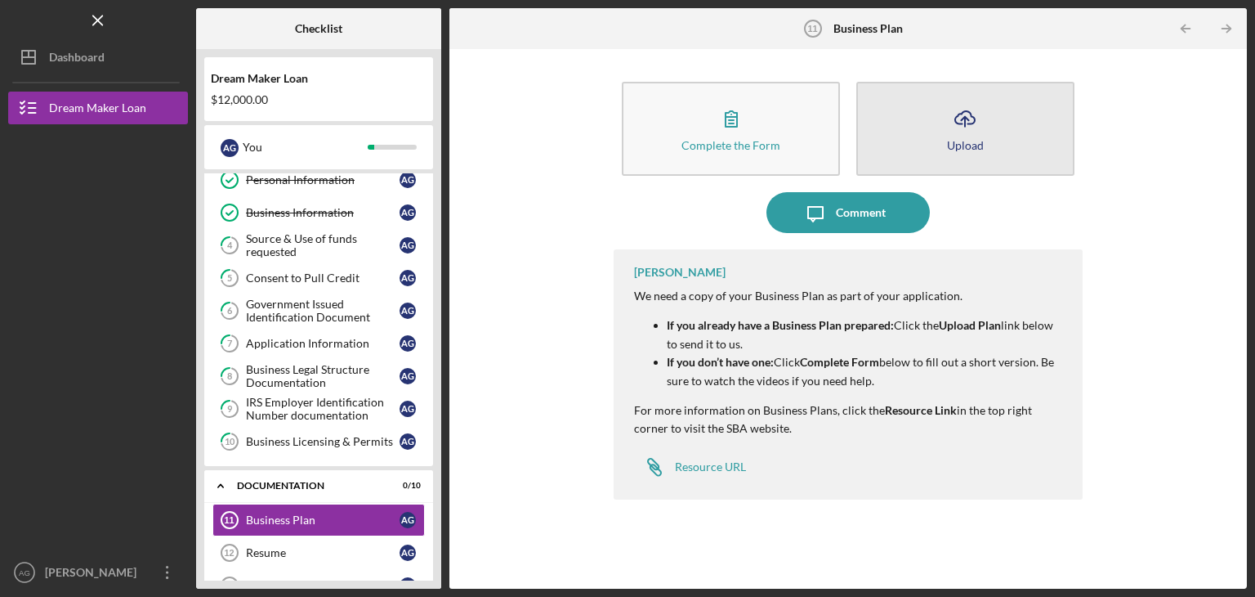
click at [967, 126] on icon "Icon/Upload" at bounding box center [965, 118] width 41 height 41
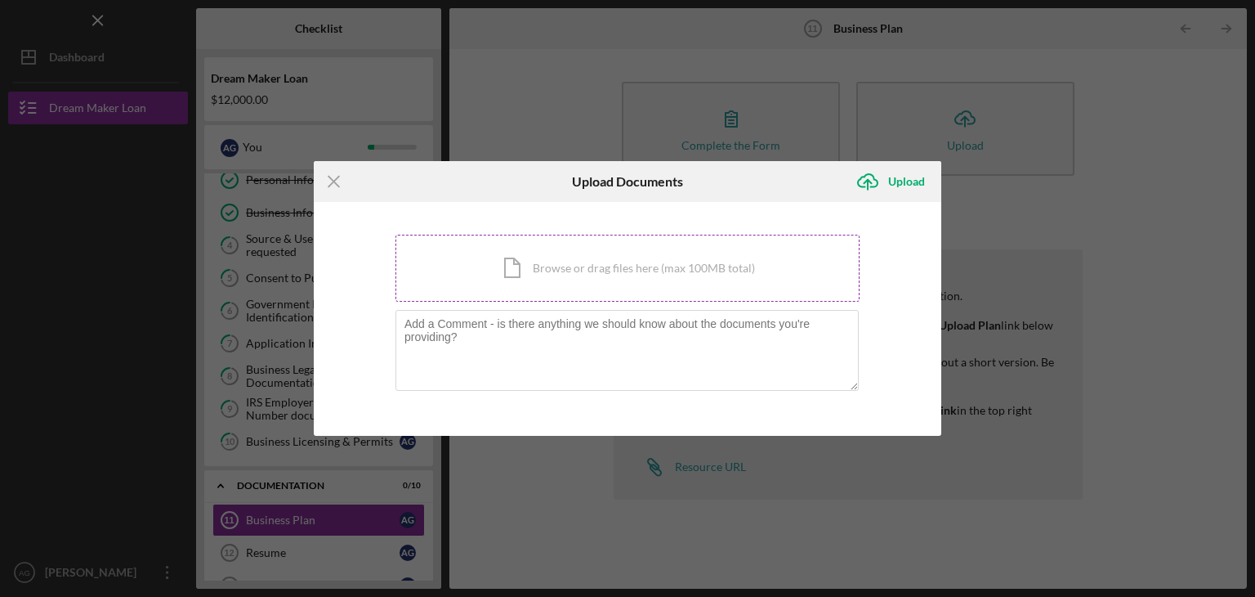
click at [567, 256] on div "Icon/Document Browse or drag files here (max 100MB total) Tap to choose files o…" at bounding box center [628, 268] width 464 height 67
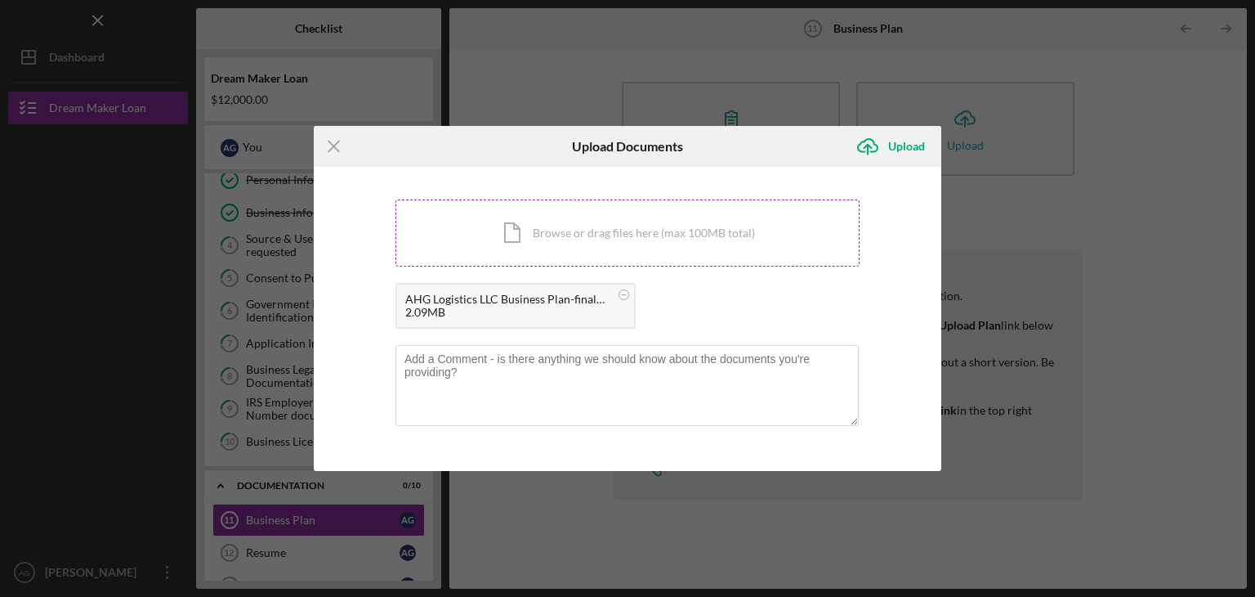
click at [608, 233] on div "Icon/Document Browse or drag files here (max 100MB total) Tap to choose files o…" at bounding box center [628, 232] width 464 height 67
click at [339, 144] on icon "Icon/Menu Close" at bounding box center [334, 146] width 41 height 41
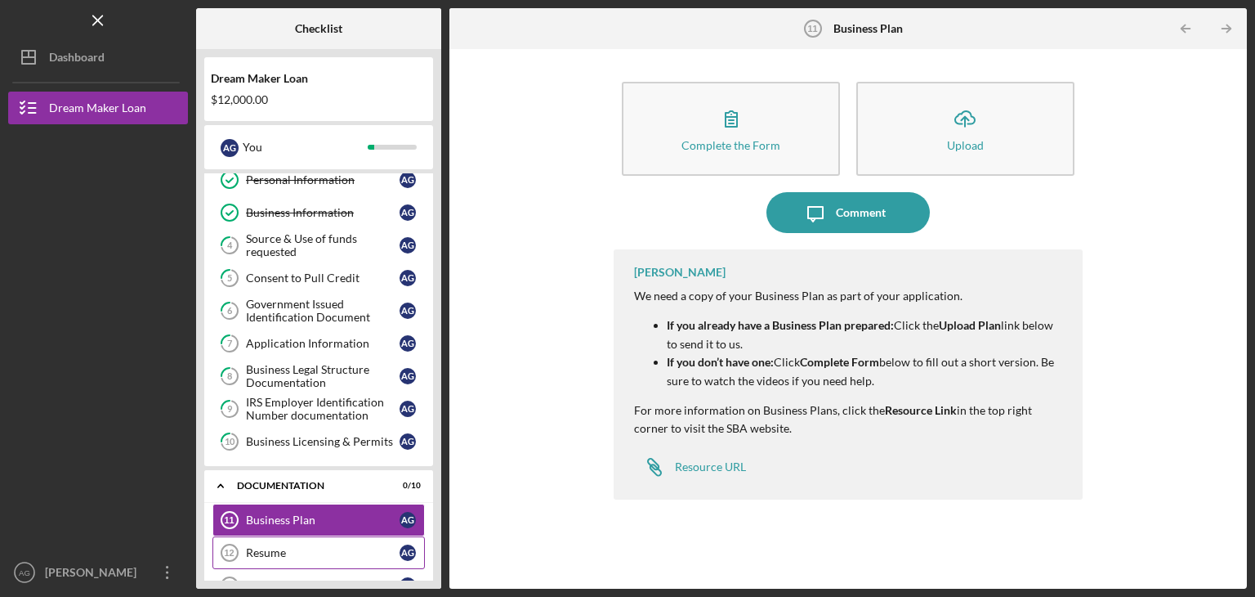
click at [275, 547] on div "Resume" at bounding box center [323, 552] width 154 height 13
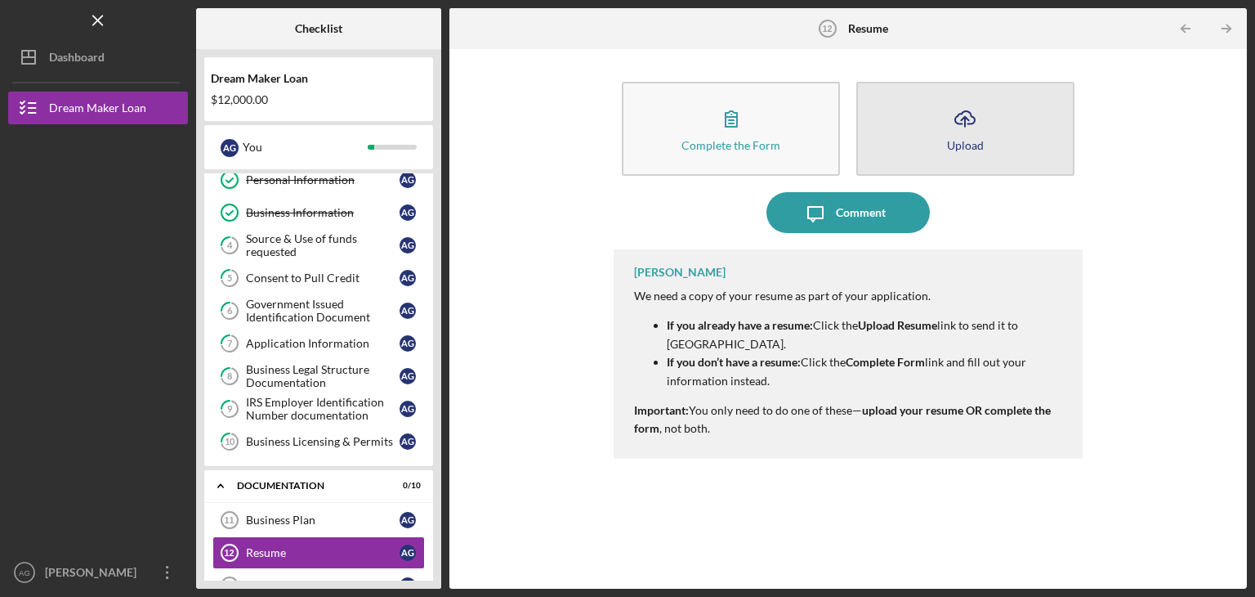
click at [935, 123] on button "Icon/Upload Upload" at bounding box center [965, 129] width 218 height 94
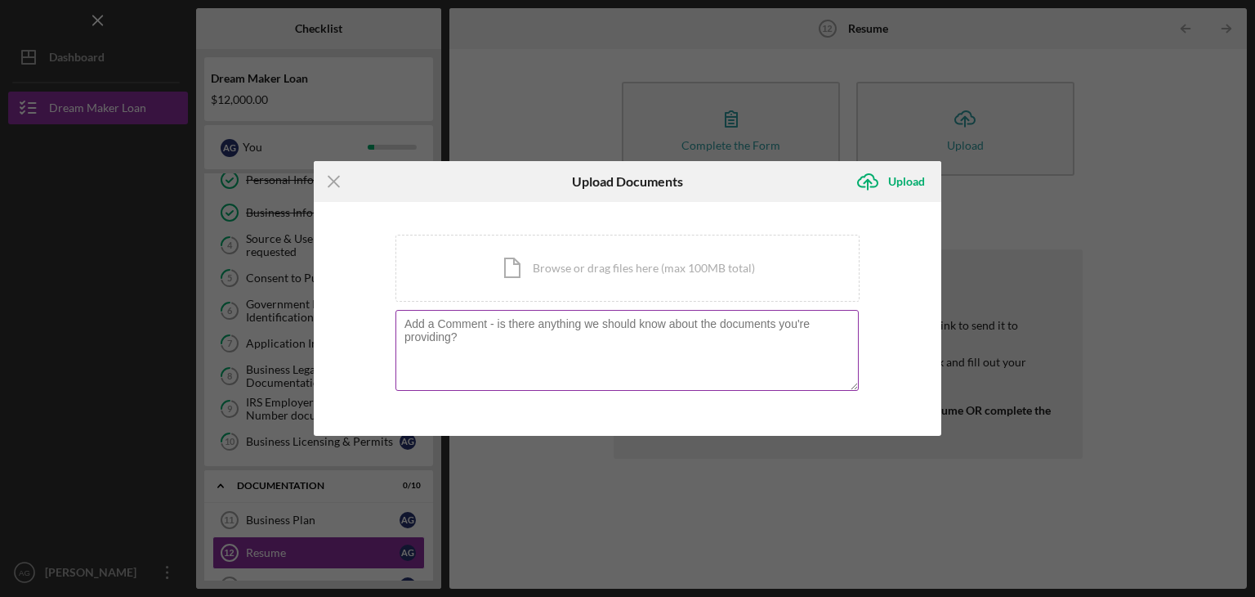
click at [502, 334] on textarea at bounding box center [627, 350] width 463 height 80
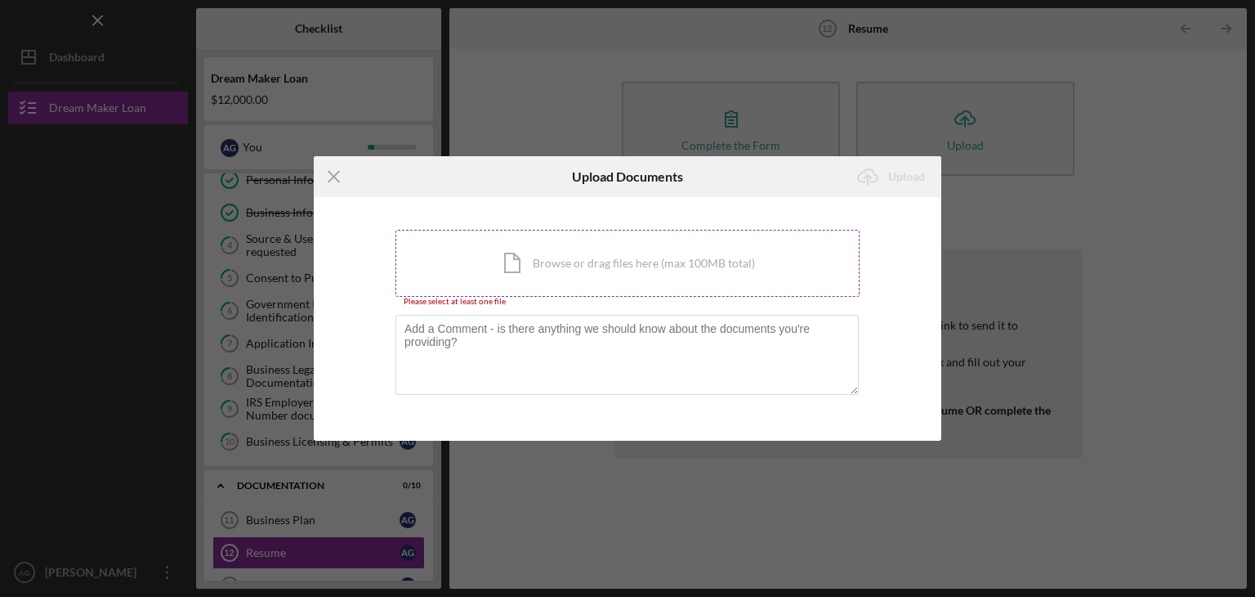
click at [524, 266] on div "Icon/Document Browse or drag files here (max 100MB total) Tap to choose files o…" at bounding box center [628, 263] width 464 height 67
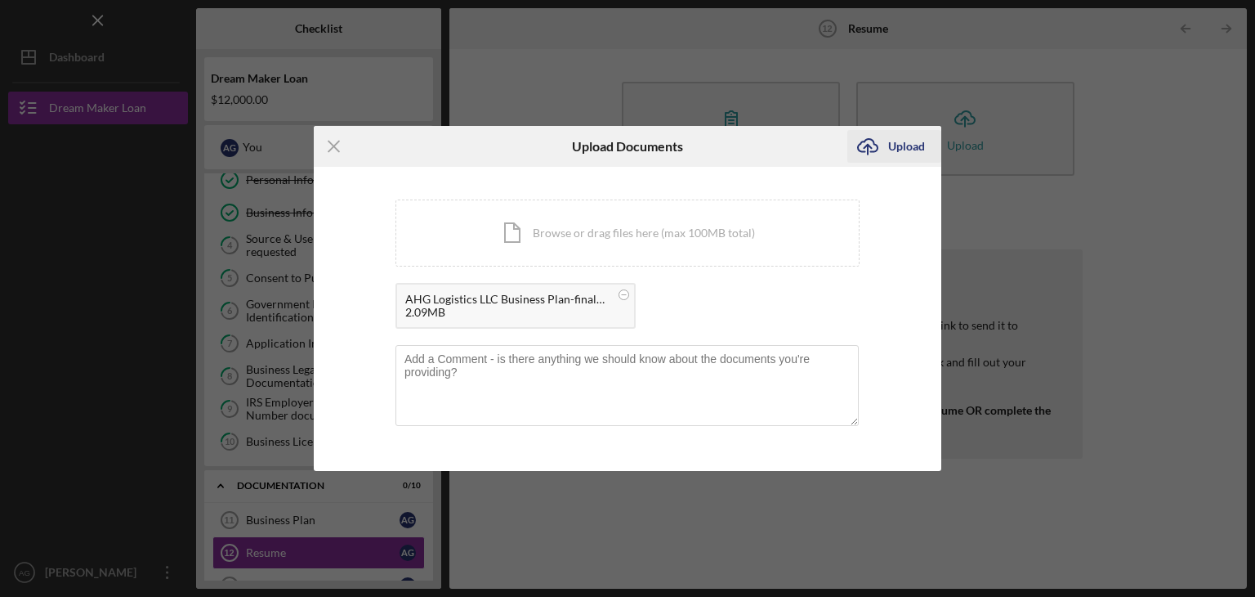
click at [919, 137] on div "Upload" at bounding box center [906, 146] width 37 height 33
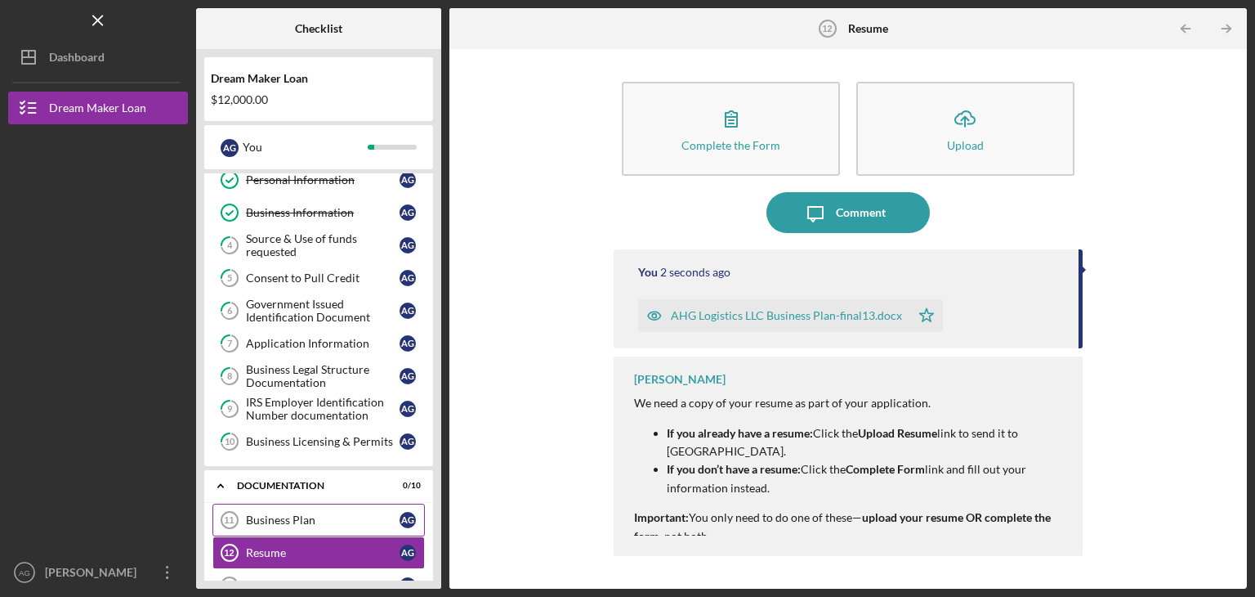
click at [277, 524] on link "Business Plan 11 Business Plan A G" at bounding box center [318, 519] width 212 height 33
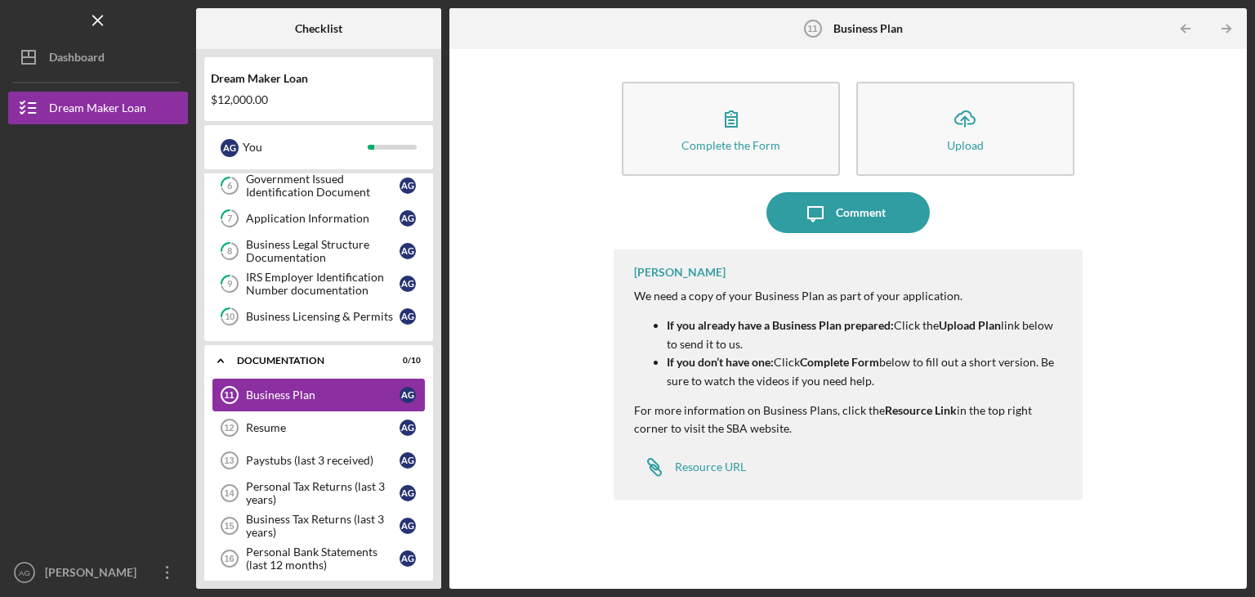
scroll to position [203, 0]
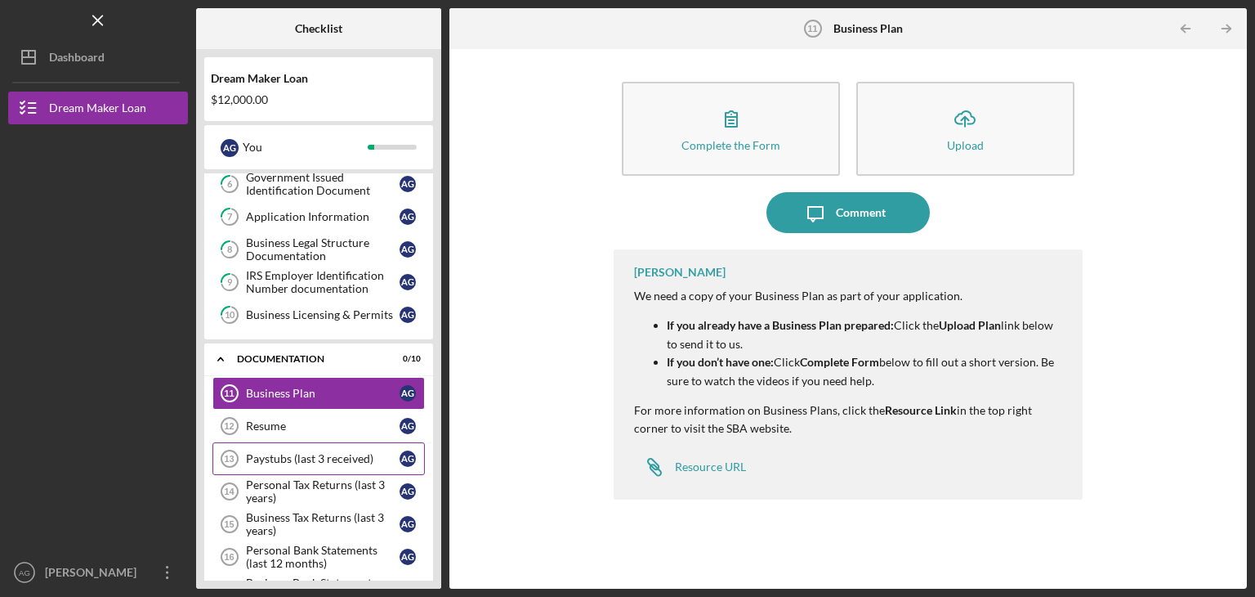
click at [286, 452] on div "Paystubs (last 3 received)" at bounding box center [323, 458] width 154 height 13
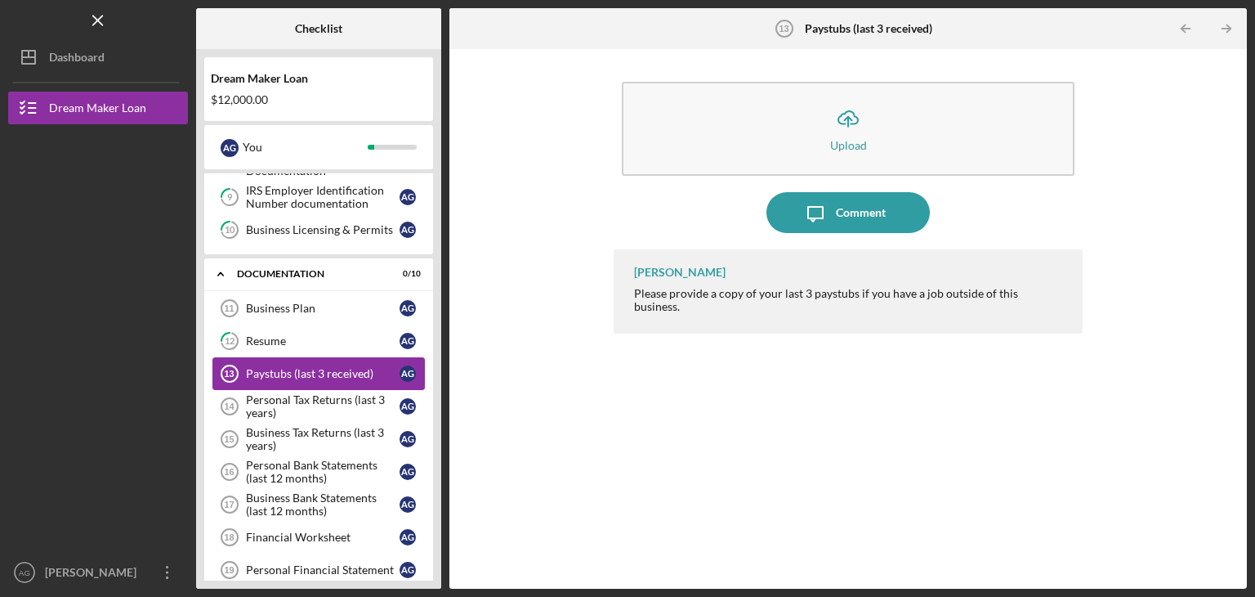
scroll to position [288, 0]
click at [262, 302] on div "Business Plan" at bounding box center [323, 308] width 154 height 13
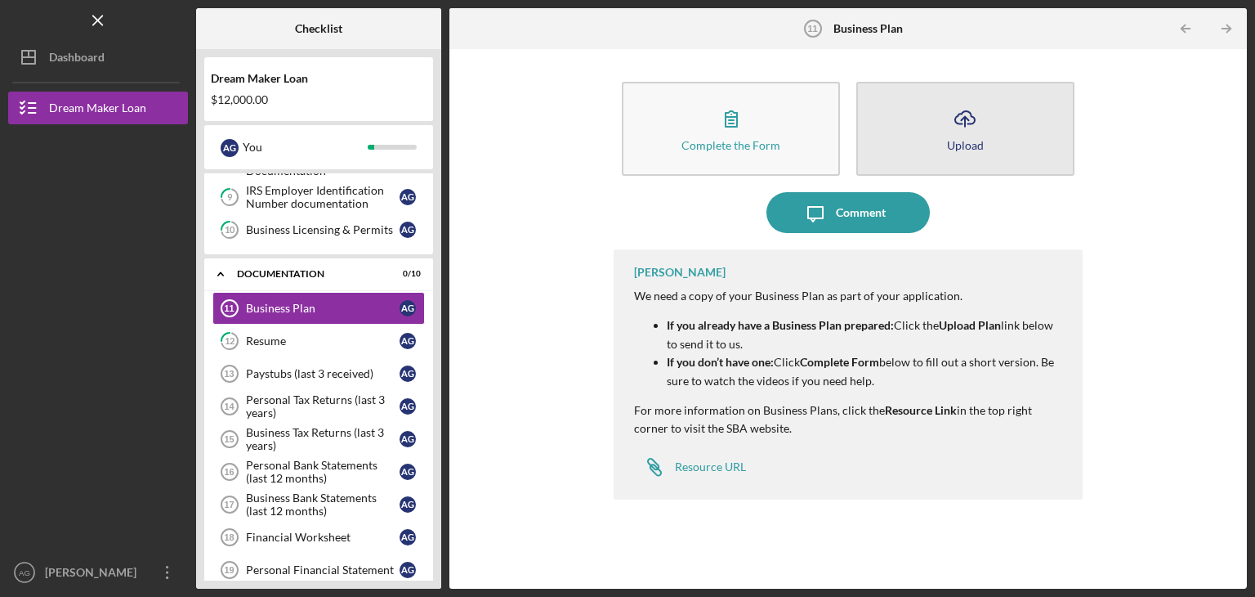
click at [989, 112] on button "Icon/Upload Upload" at bounding box center [965, 129] width 218 height 94
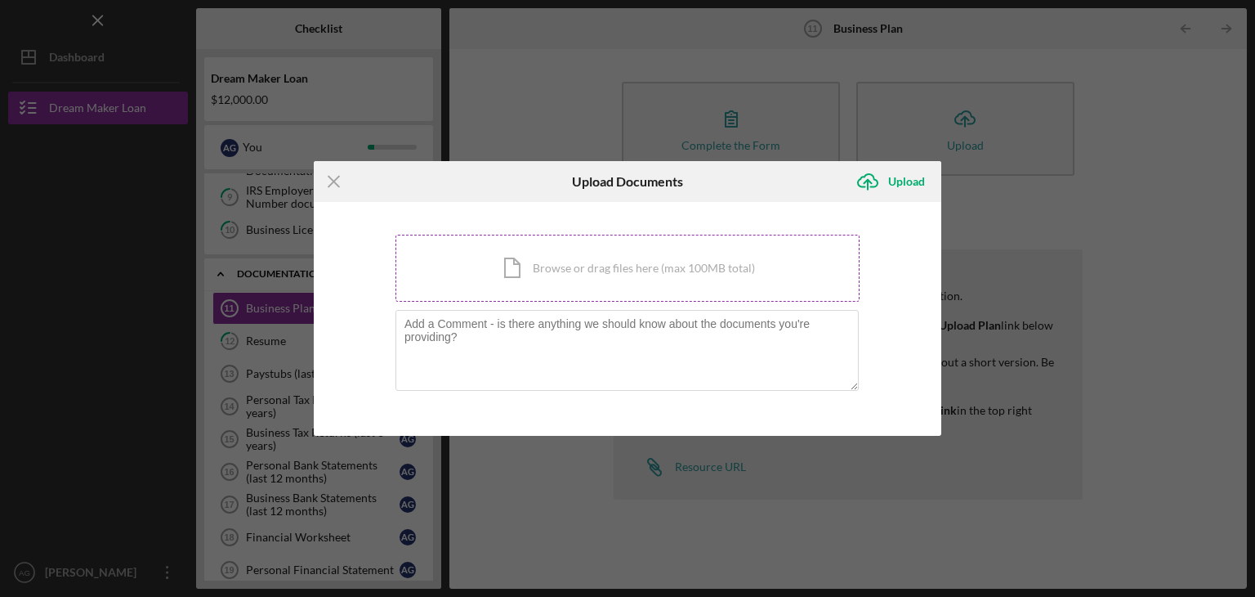
click at [563, 265] on div "Icon/Document Browse or drag files here (max 100MB total) Tap to choose files o…" at bounding box center [628, 268] width 464 height 67
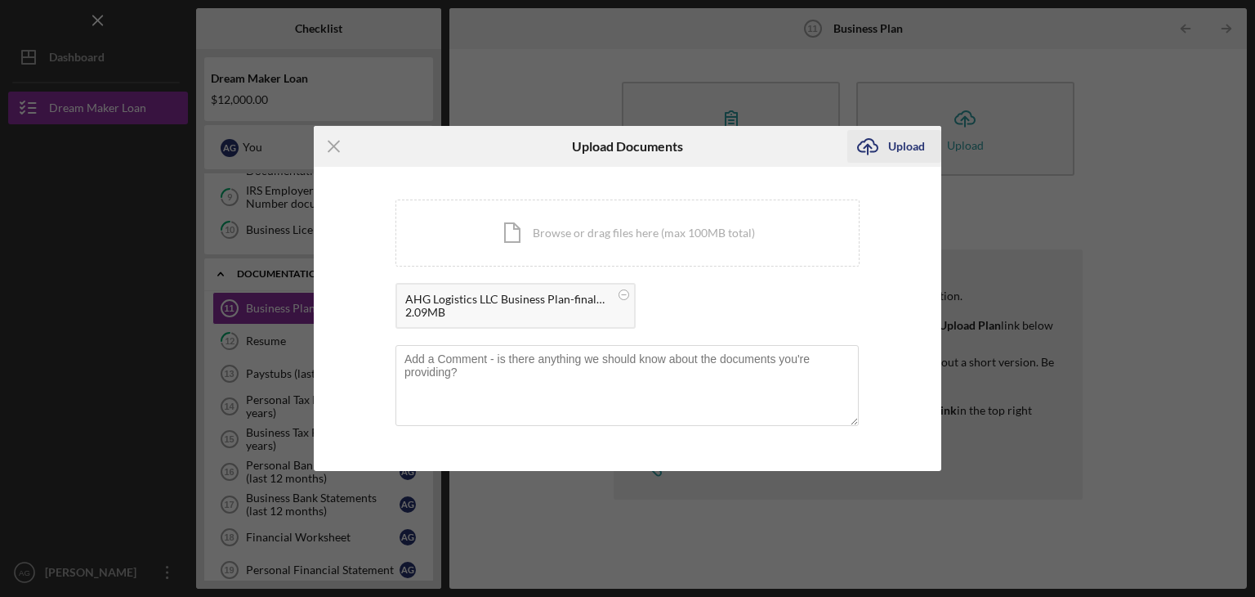
click at [896, 151] on div "Upload" at bounding box center [906, 146] width 37 height 33
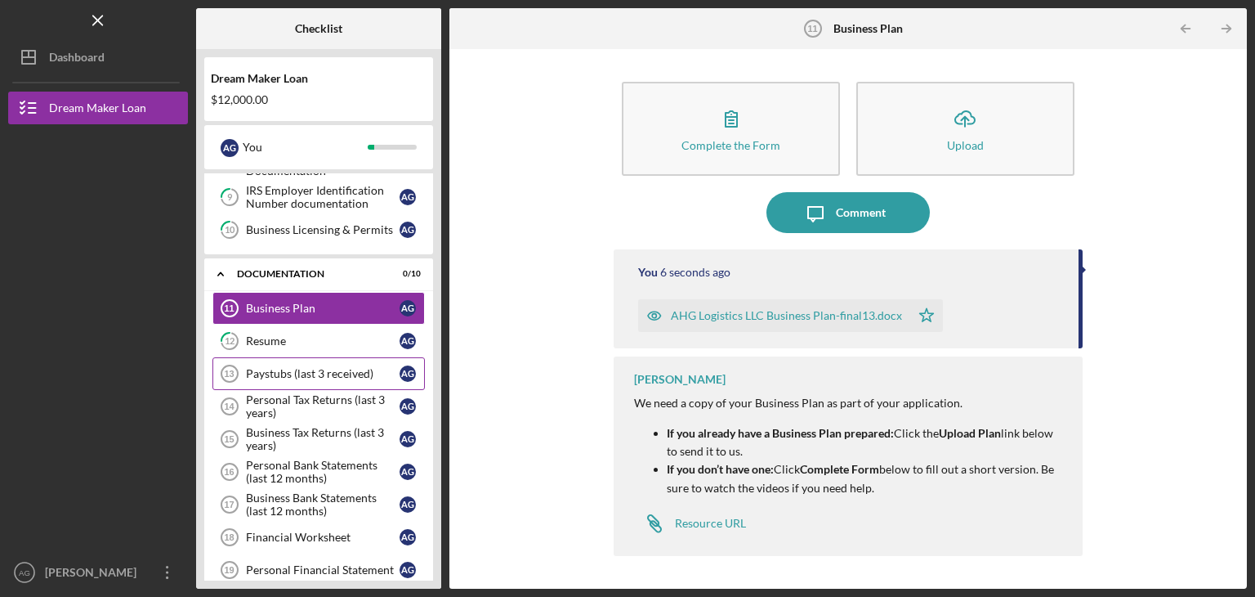
click at [287, 367] on div "Paystubs (last 3 received)" at bounding box center [323, 373] width 154 height 13
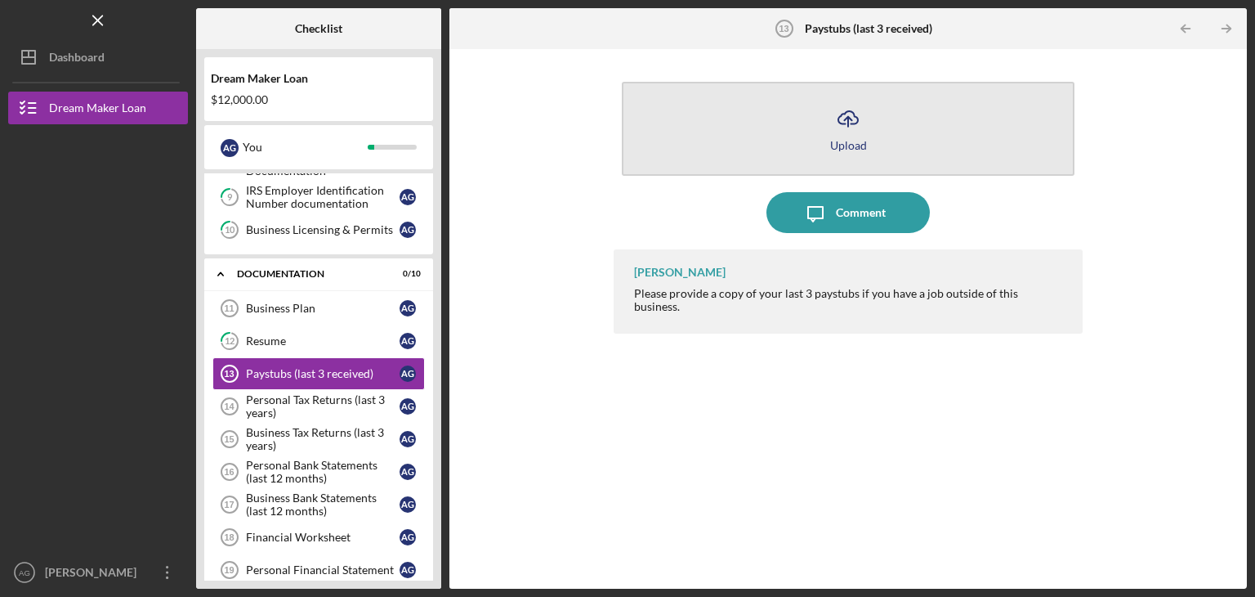
click at [845, 122] on icon "Icon/Upload" at bounding box center [848, 118] width 41 height 41
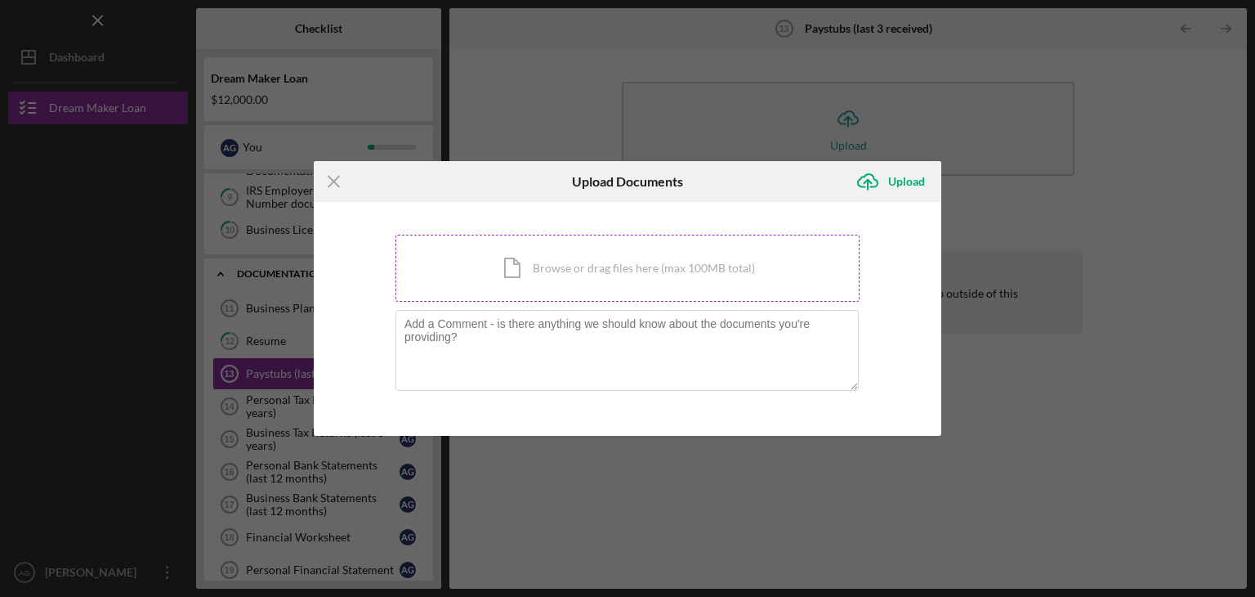
click at [641, 260] on div "Icon/Document Browse or drag files here (max 100MB total) Tap to choose files o…" at bounding box center [628, 268] width 464 height 67
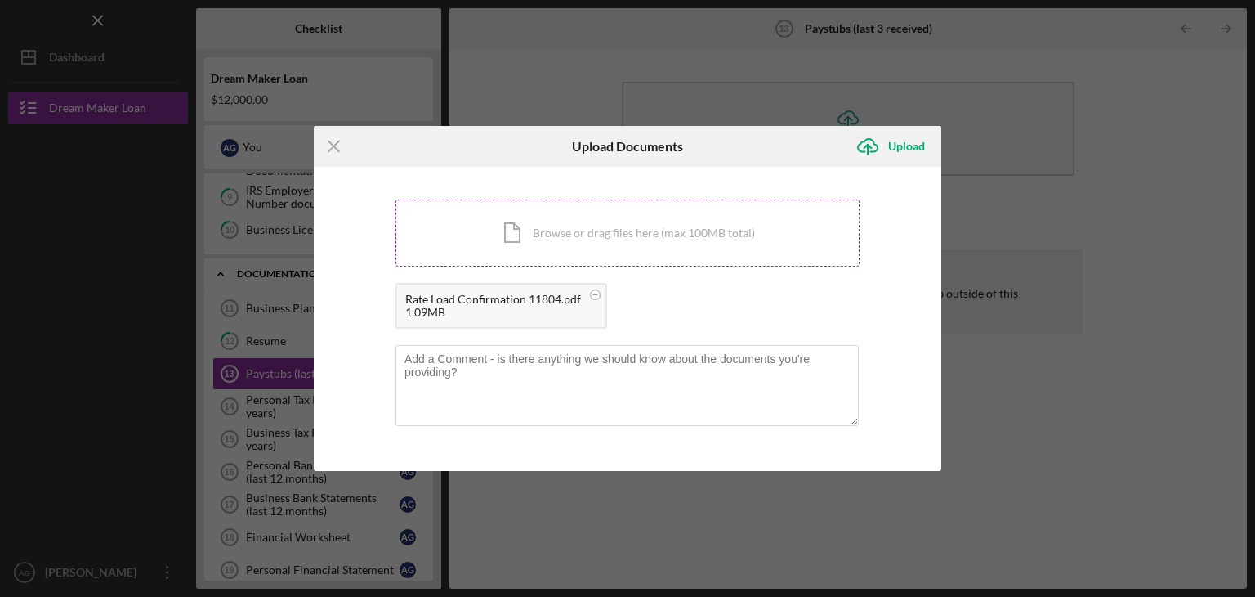
click at [631, 224] on div "Icon/Document Browse or drag files here (max 100MB total) Tap to choose files o…" at bounding box center [628, 232] width 464 height 67
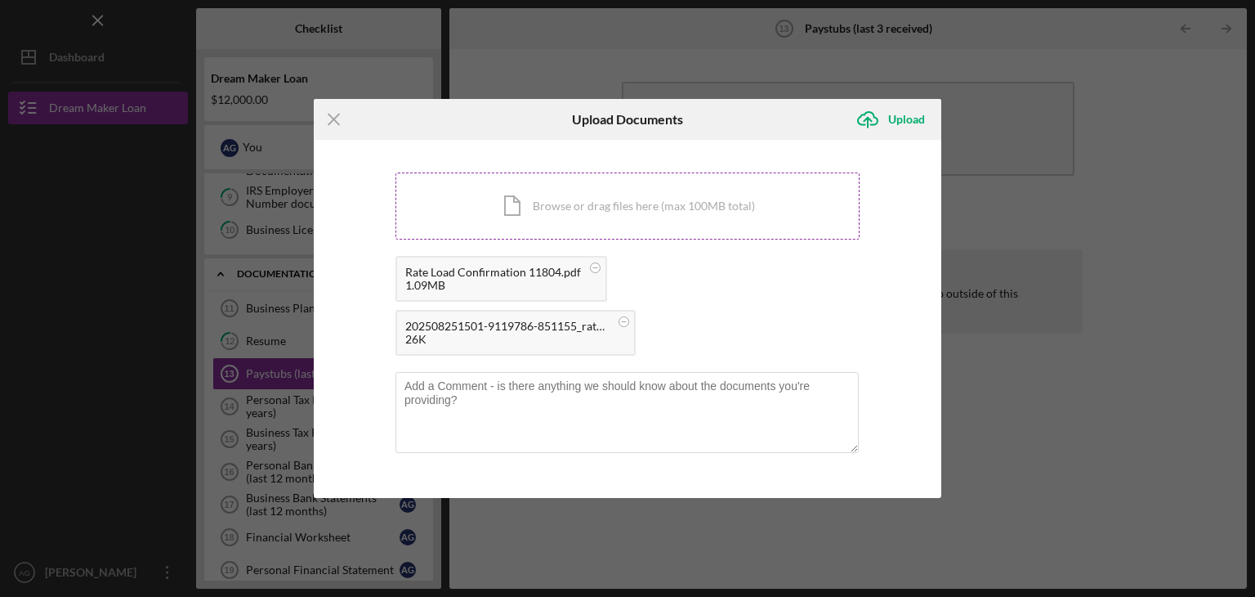
click at [512, 216] on div "Icon/Document Browse or drag files here (max 100MB total) Tap to choose files o…" at bounding box center [628, 205] width 464 height 67
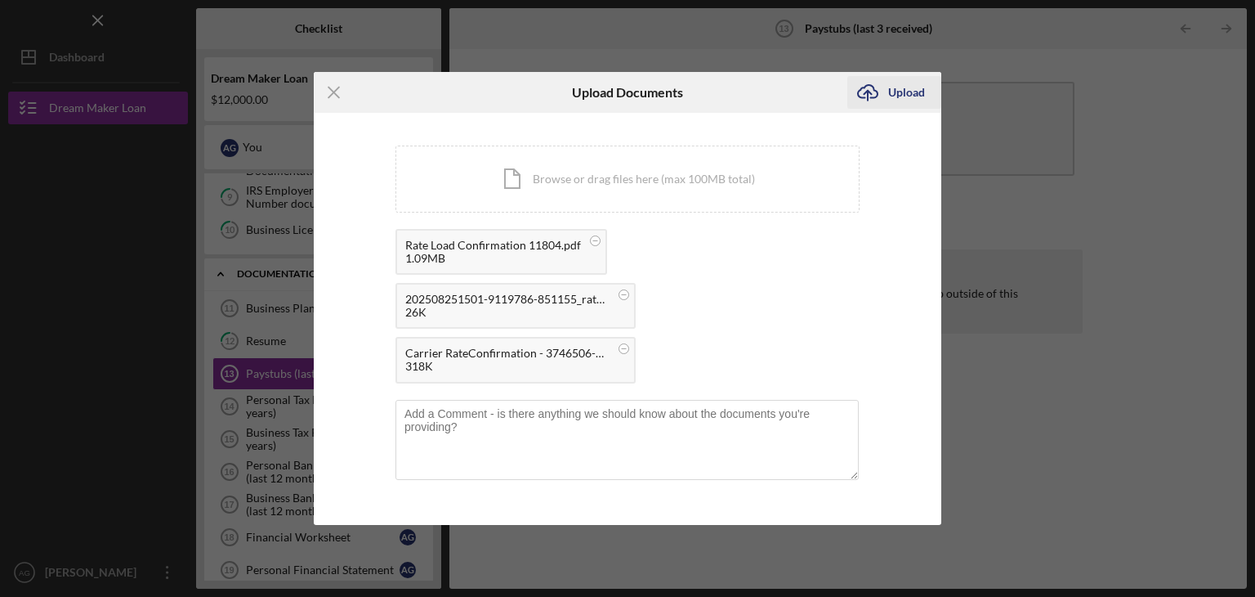
click at [909, 83] on div "Upload" at bounding box center [906, 92] width 37 height 33
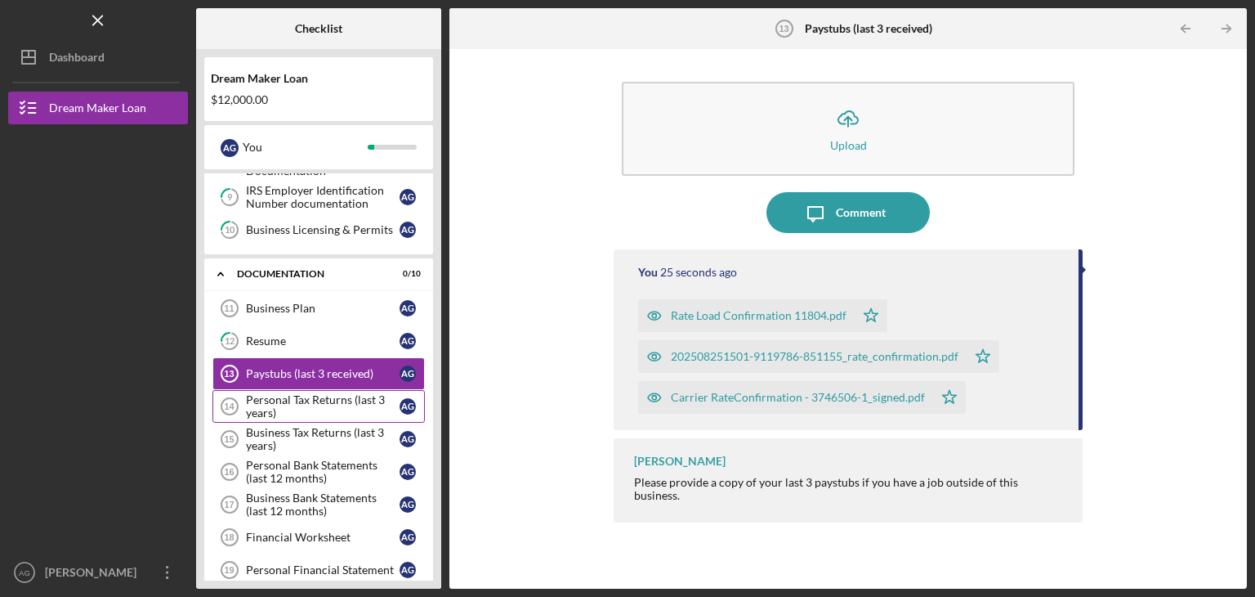
click at [310, 394] on div "Personal Tax Returns (last 3 years)" at bounding box center [323, 406] width 154 height 26
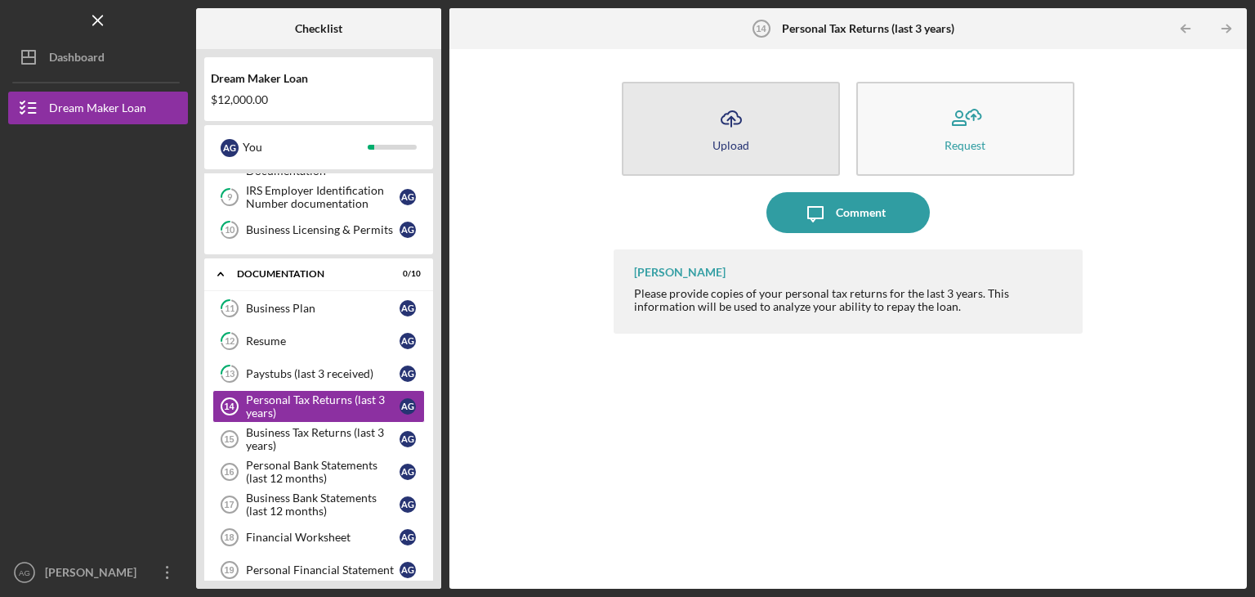
click at [718, 133] on icon "Icon/Upload" at bounding box center [731, 118] width 41 height 41
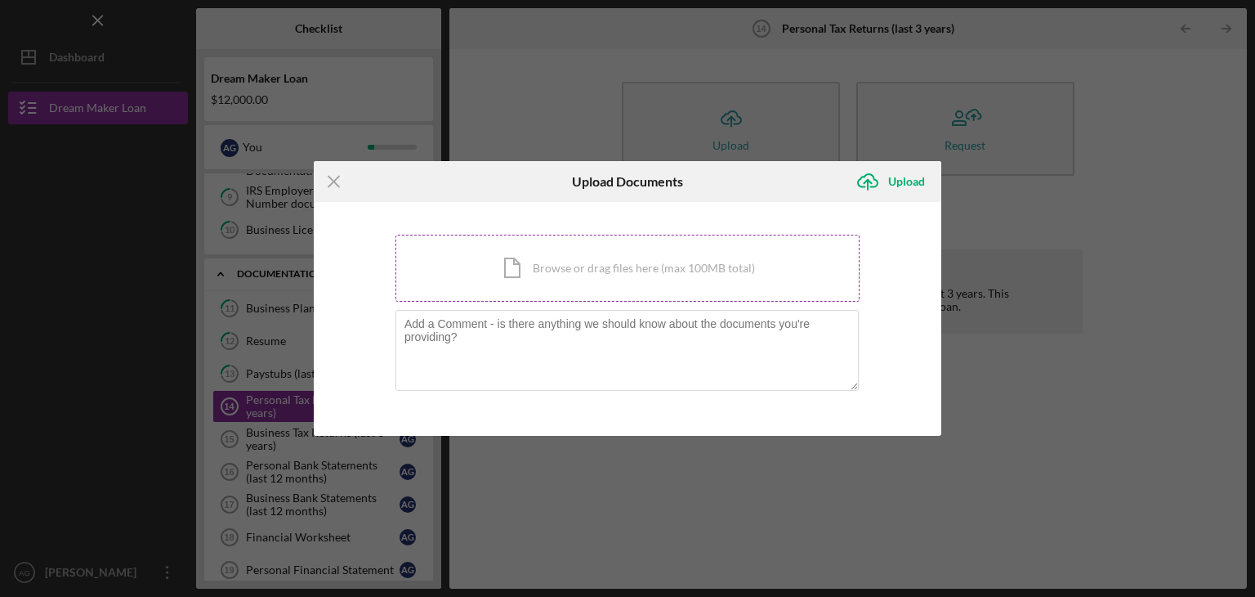
click at [490, 257] on div "Icon/Document Browse or drag files here (max 100MB total) Tap to choose files o…" at bounding box center [628, 268] width 464 height 67
click at [566, 247] on div "Icon/Document Browse or drag files here (max 100MB total) Tap to choose files o…" at bounding box center [628, 268] width 464 height 67
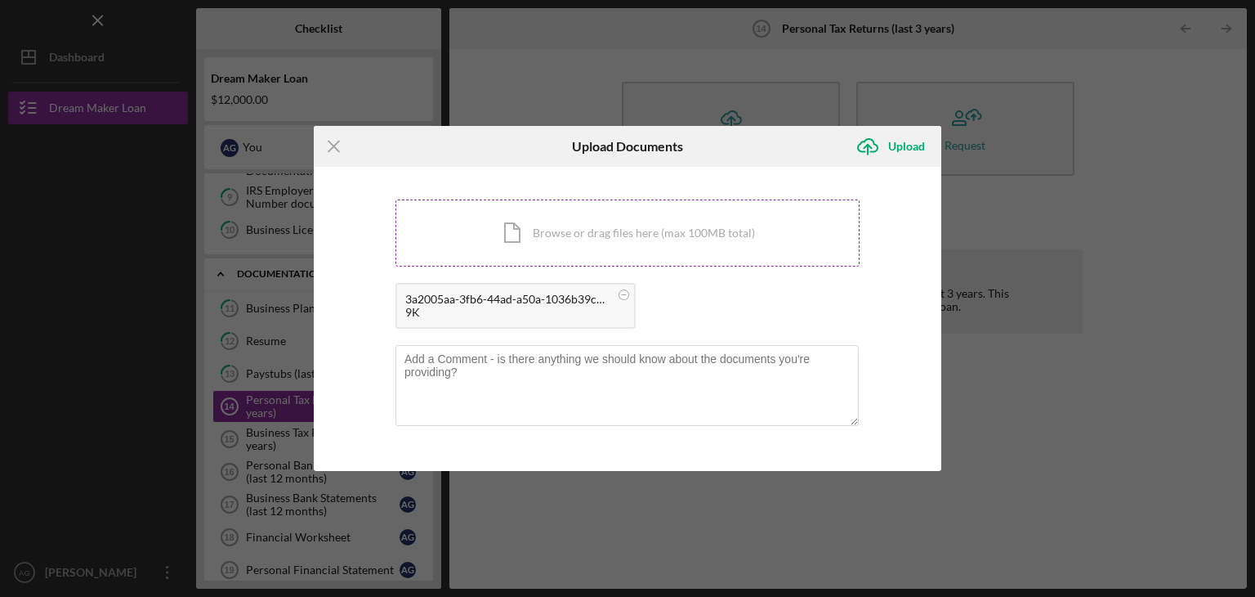
click at [484, 245] on div "Icon/Document Browse or drag files here (max 100MB total) Tap to choose files o…" at bounding box center [628, 232] width 464 height 67
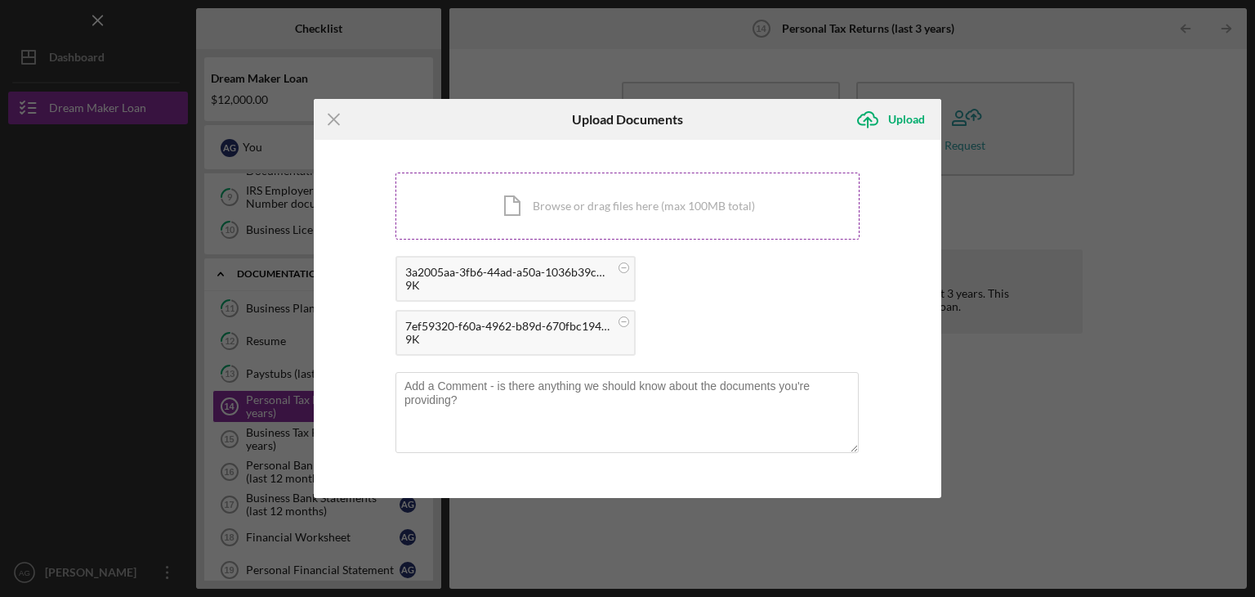
click at [478, 200] on div "Icon/Document Browse or drag files here (max 100MB total) Tap to choose files o…" at bounding box center [628, 205] width 464 height 67
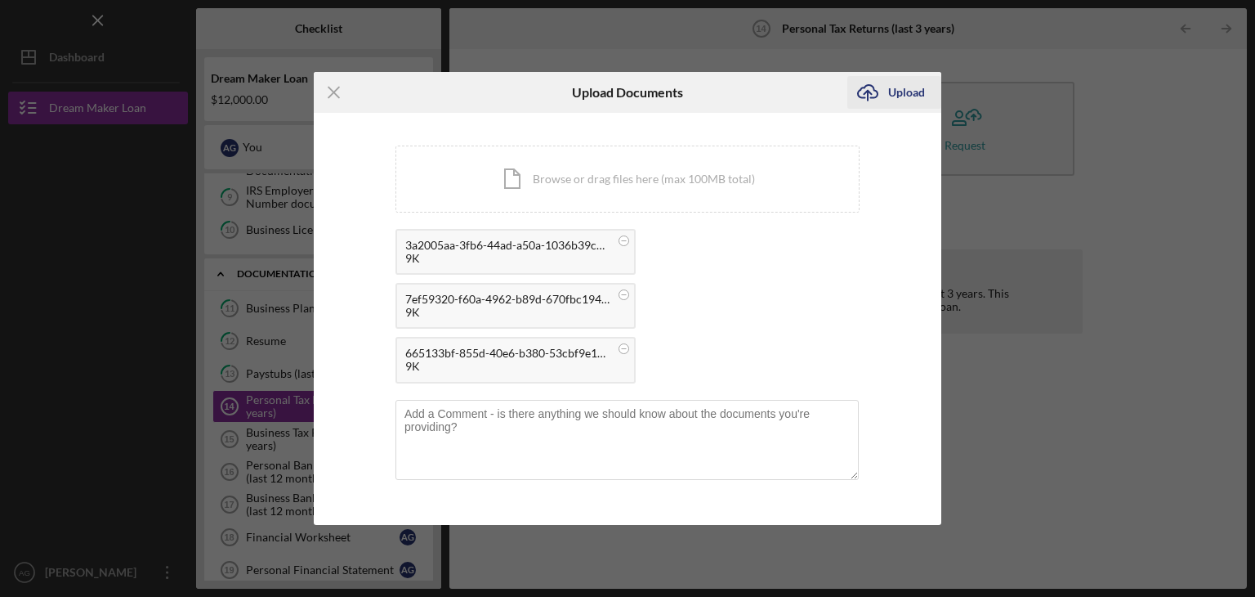
click at [907, 93] on div "Upload" at bounding box center [906, 92] width 37 height 33
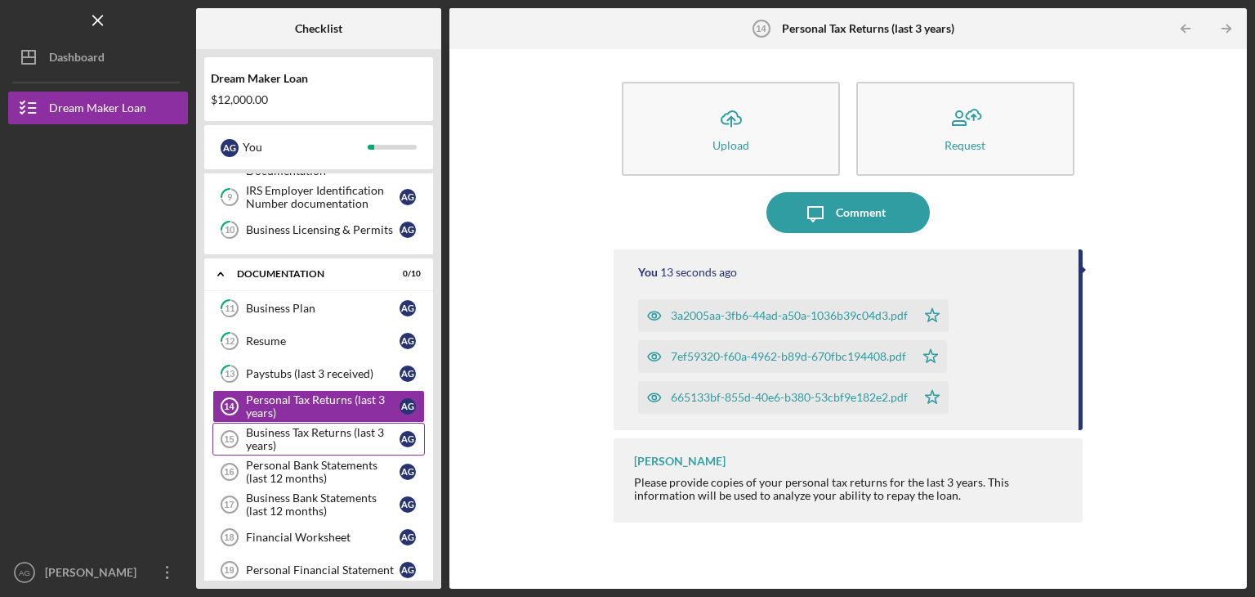
click at [320, 430] on div "Business Tax Returns (last 3 years)" at bounding box center [323, 439] width 154 height 26
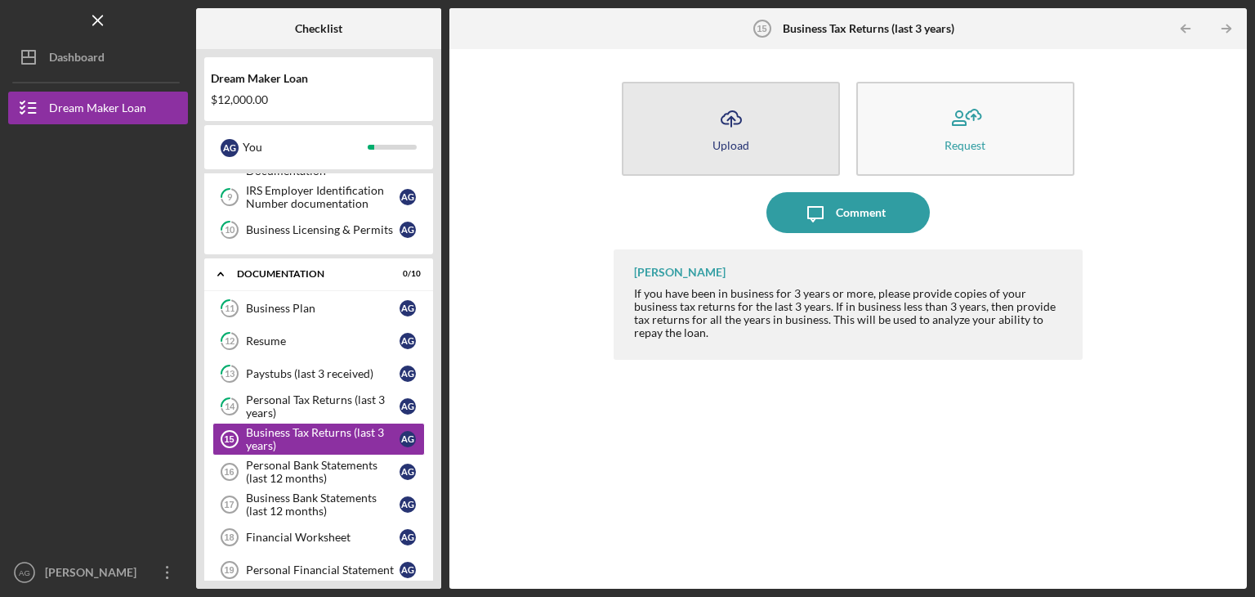
click at [716, 162] on button "Icon/Upload Upload" at bounding box center [731, 129] width 218 height 94
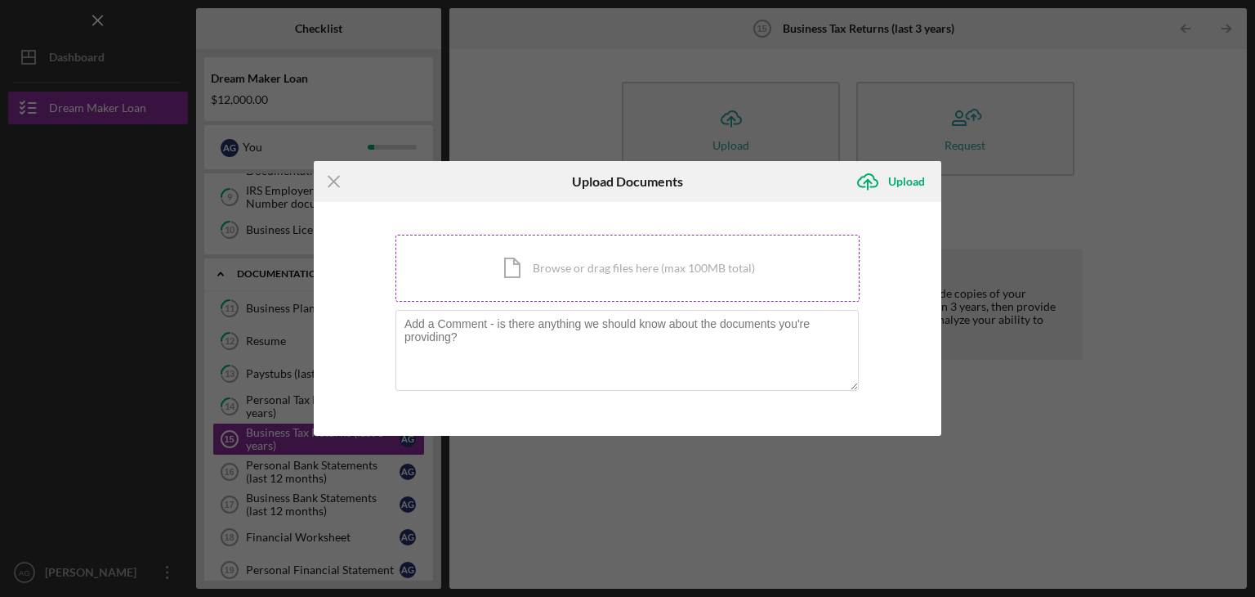
click at [529, 272] on div "Icon/Document Browse or drag files here (max 100MB total) Tap to choose files o…" at bounding box center [628, 268] width 464 height 67
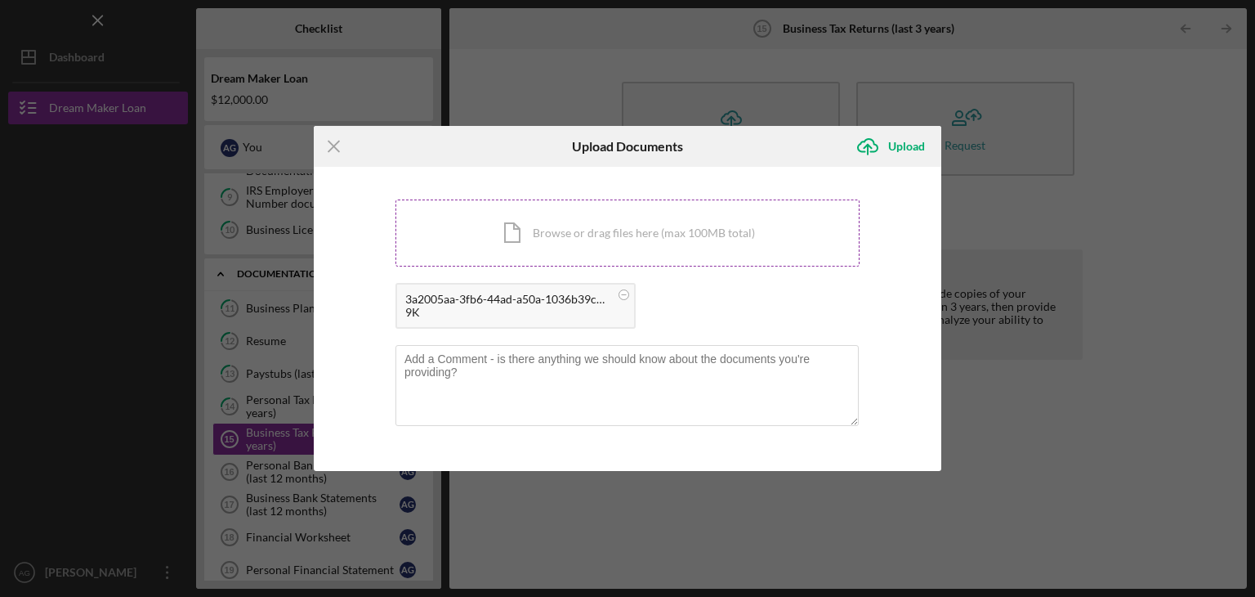
click at [496, 226] on div "Icon/Document Browse or drag files here (max 100MB total) Tap to choose files o…" at bounding box center [628, 232] width 464 height 67
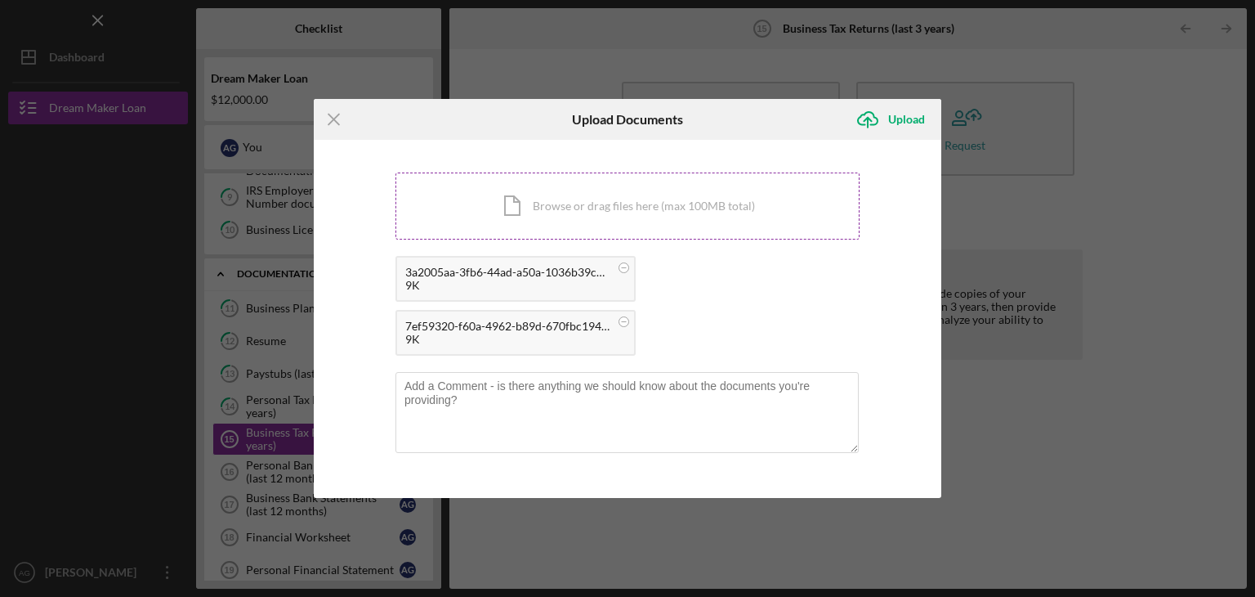
click at [432, 211] on div "Icon/Document Browse or drag files here (max 100MB total) Tap to choose files o…" at bounding box center [628, 205] width 464 height 67
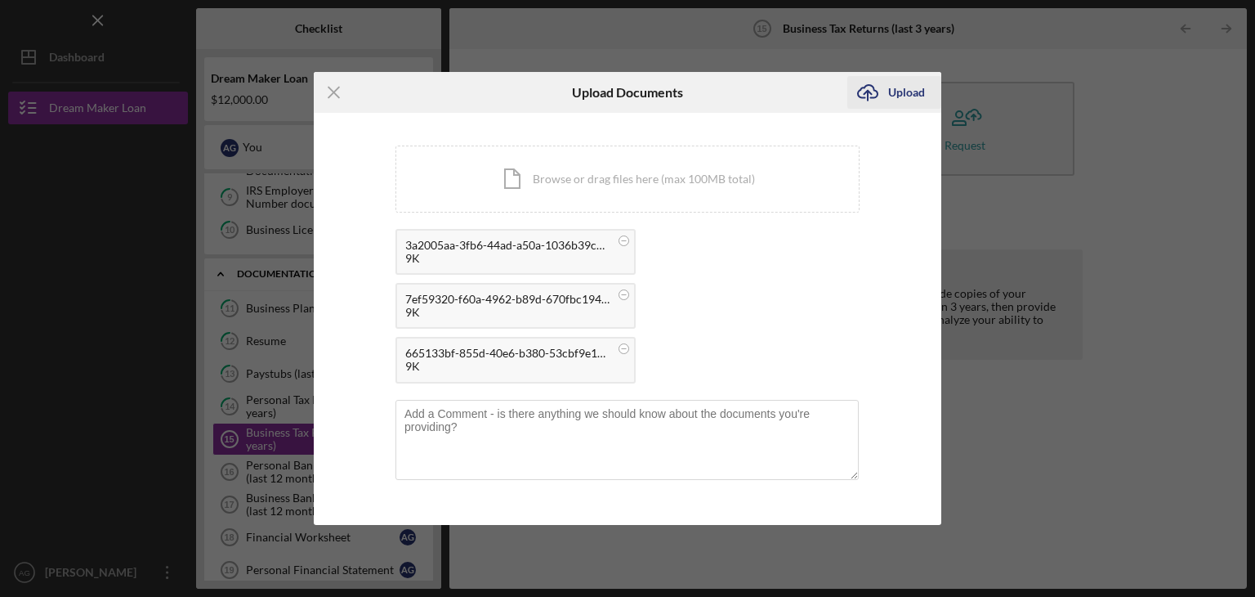
click at [910, 99] on div "Upload" at bounding box center [906, 92] width 37 height 33
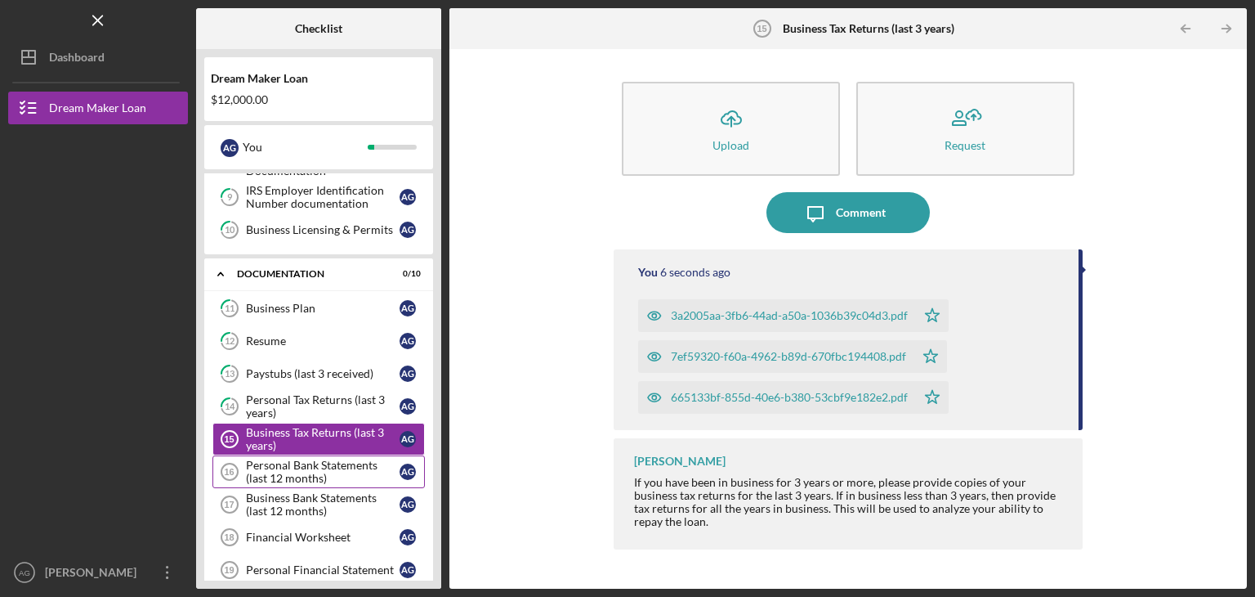
click at [288, 458] on div "Personal Bank Statements (last 12 months)" at bounding box center [323, 471] width 154 height 26
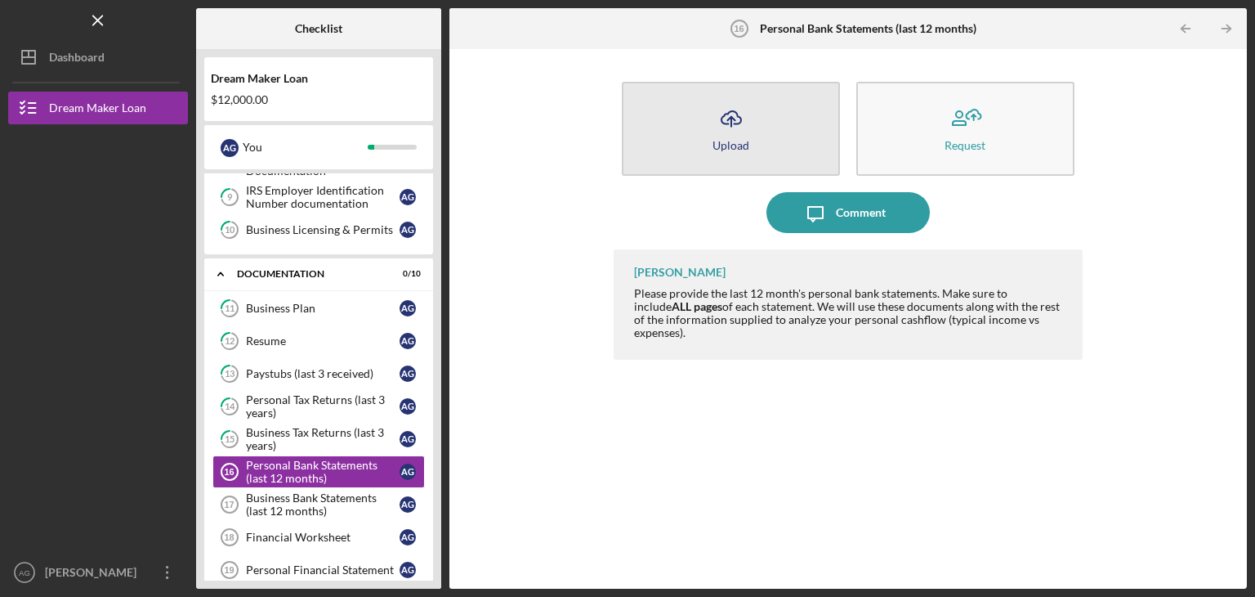
click at [741, 125] on icon "Icon/Upload" at bounding box center [731, 118] width 41 height 41
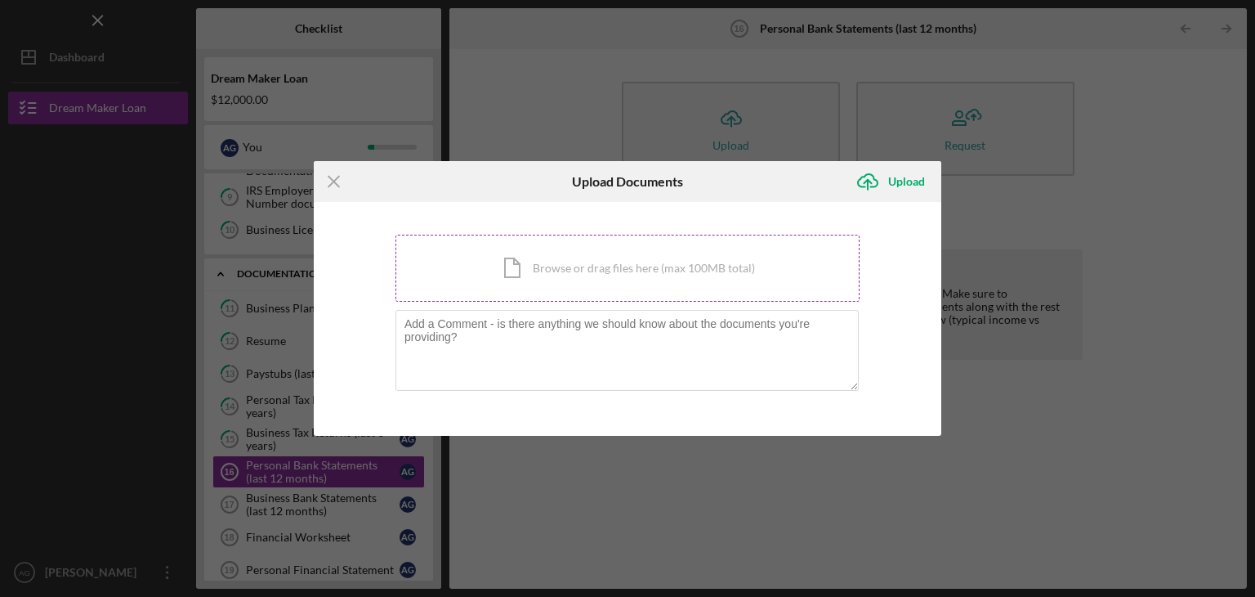
click at [671, 239] on div "Icon/Document Browse or drag files here (max 100MB total) Tap to choose files o…" at bounding box center [628, 268] width 464 height 67
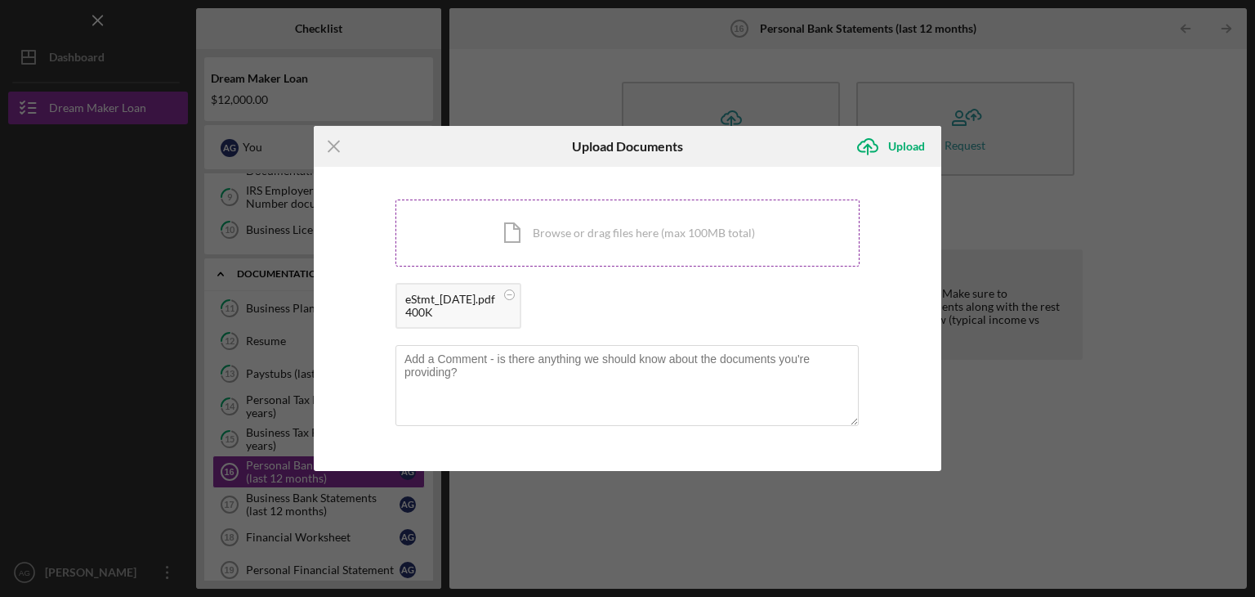
click at [476, 238] on div "Icon/Document Browse or drag files here (max 100MB total) Tap to choose files o…" at bounding box center [628, 232] width 464 height 67
click at [469, 239] on div "Icon/Document Browse or drag files here (max 100MB total) Tap to choose files o…" at bounding box center [628, 232] width 464 height 67
click at [507, 204] on div "Icon/Document Browse or drag files here (max 100MB total) Tap to choose files o…" at bounding box center [628, 232] width 464 height 67
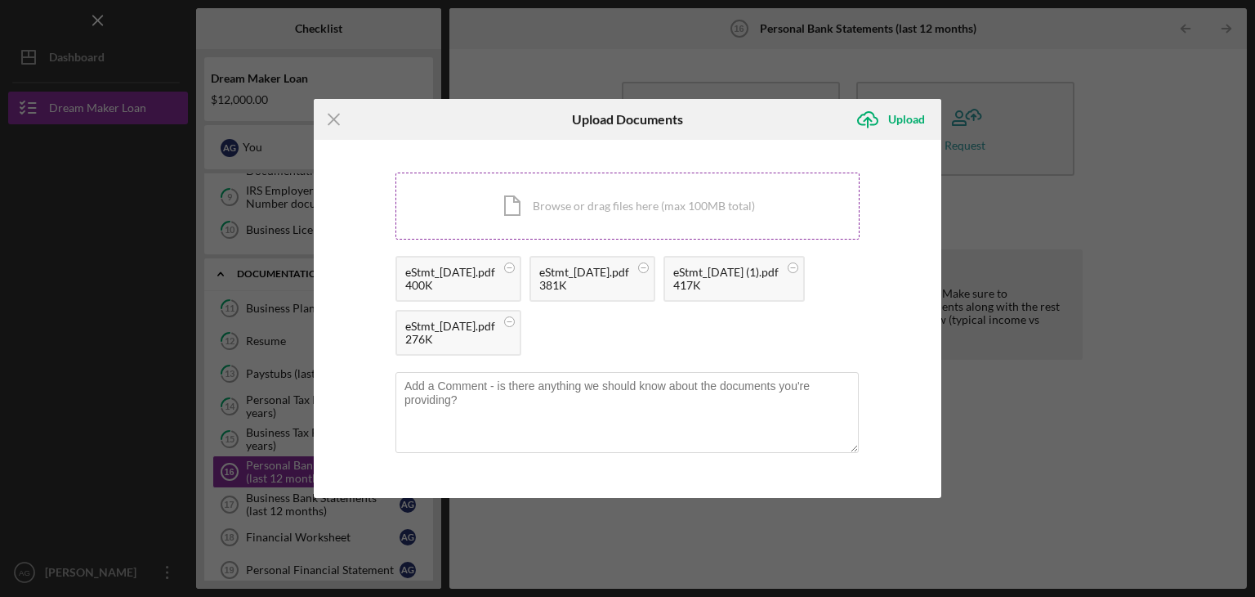
click at [485, 200] on div "Icon/Document Browse or drag files here (max 100MB total) Tap to choose files o…" at bounding box center [628, 205] width 464 height 67
click at [488, 177] on div "Icon/Document Browse or drag files here (max 100MB total) Tap to choose files o…" at bounding box center [628, 205] width 464 height 67
click at [504, 193] on div "Icon/Document Browse or drag files here (max 100MB total) Tap to choose files o…" at bounding box center [628, 205] width 464 height 67
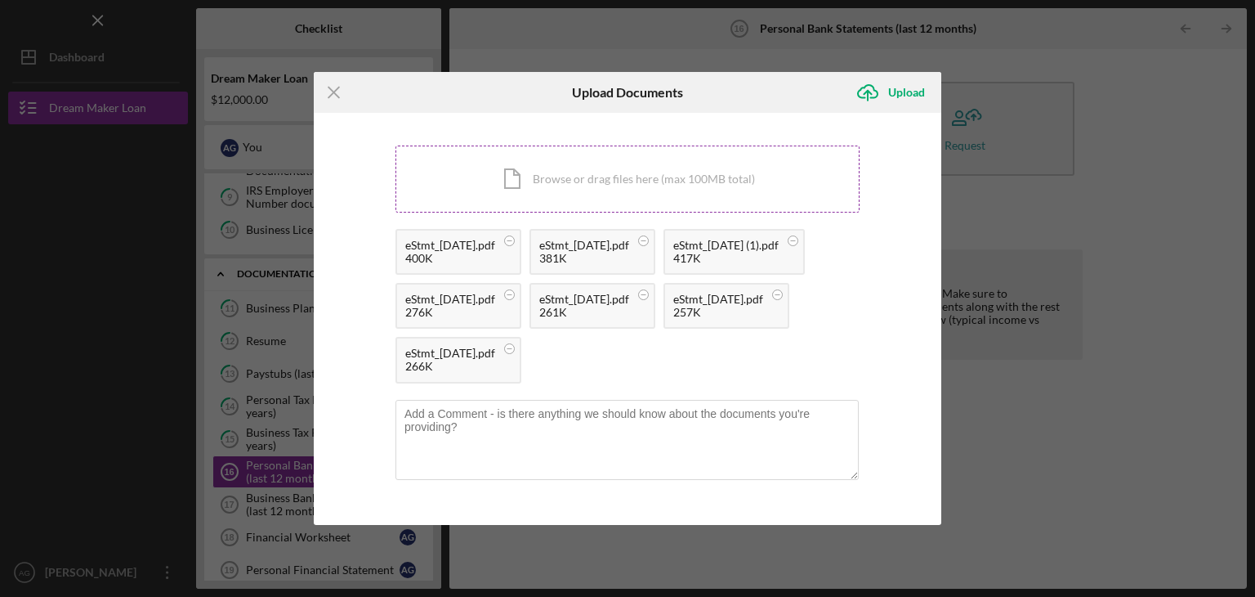
click at [575, 164] on div "Icon/Document Browse or drag files here (max 100MB total) Tap to choose files o…" at bounding box center [628, 178] width 464 height 67
click at [484, 173] on div "Icon/Document Browse or drag files here (max 100MB total) Tap to choose files o…" at bounding box center [628, 178] width 464 height 67
click at [488, 165] on div "Icon/Document Browse or drag files here (max 100MB total) Tap to choose files o…" at bounding box center [628, 178] width 464 height 67
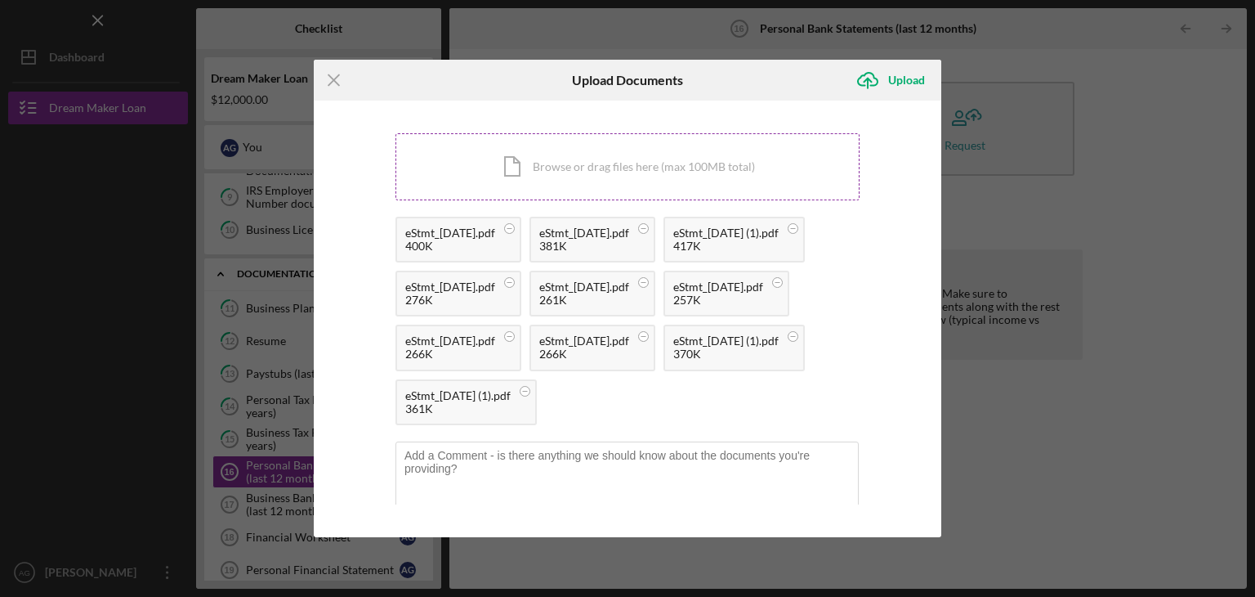
click at [507, 179] on div "Icon/Document Browse or drag files here (max 100MB total) Tap to choose files o…" at bounding box center [628, 166] width 464 height 67
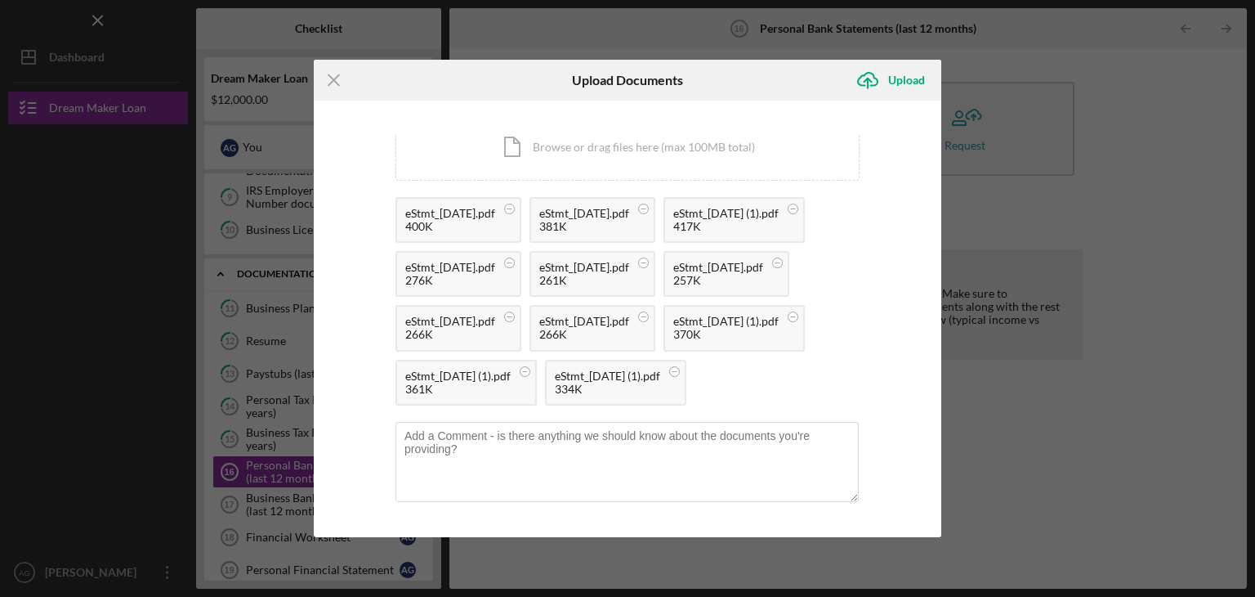
scroll to position [33, 0]
click at [493, 158] on div "Icon/Document Browse or drag files here (max 100MB total) Tap to choose files o…" at bounding box center [628, 147] width 464 height 67
click at [898, 77] on div "Upload" at bounding box center [906, 80] width 37 height 33
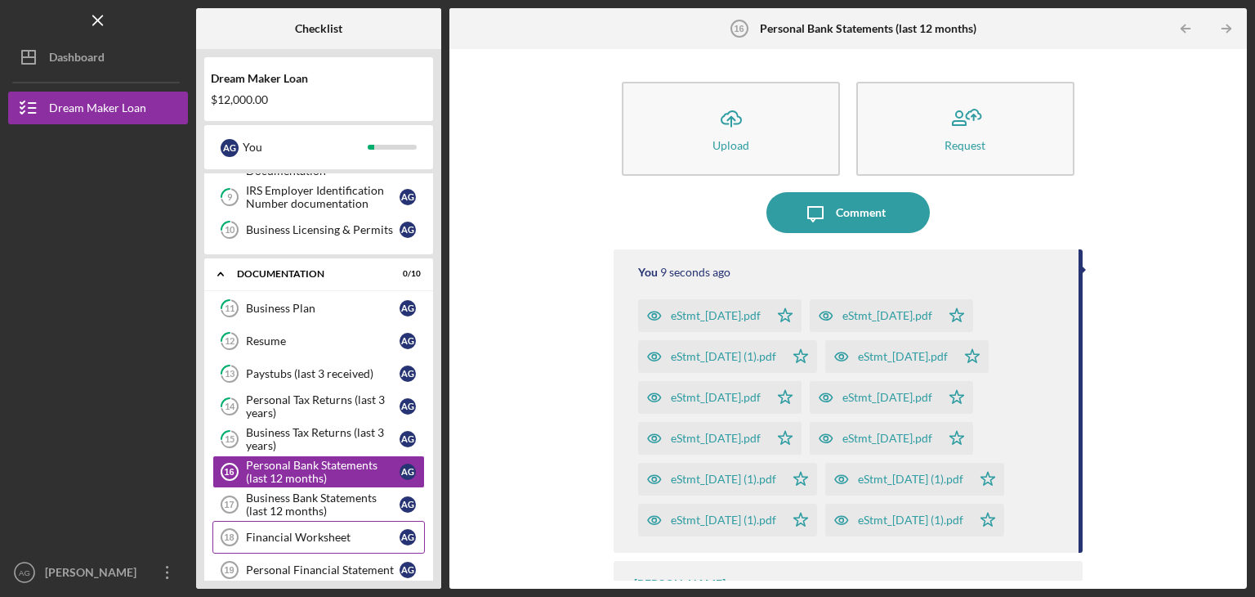
click at [297, 533] on div "Financial Worksheet" at bounding box center [323, 536] width 154 height 13
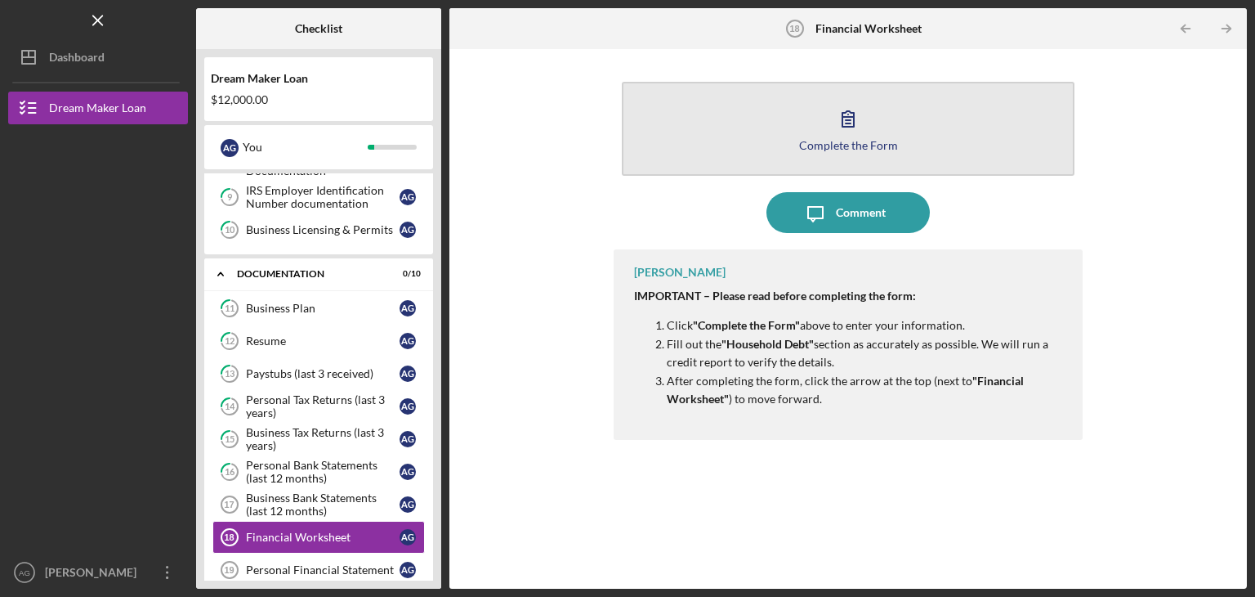
click at [844, 122] on icon "button" at bounding box center [848, 118] width 41 height 41
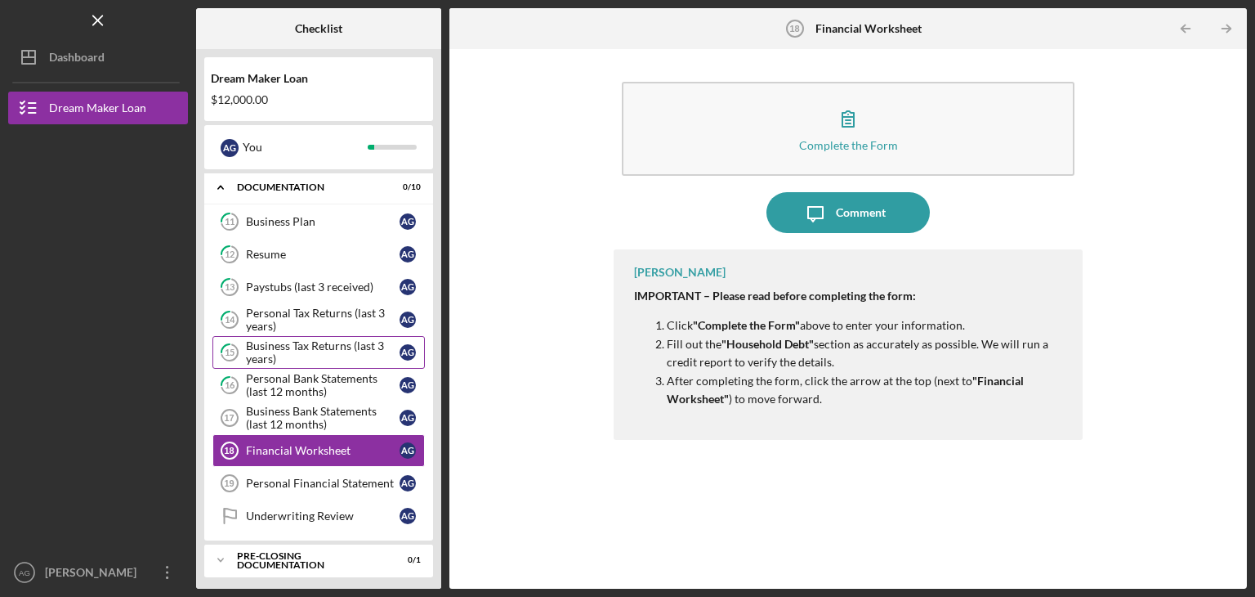
scroll to position [409, 0]
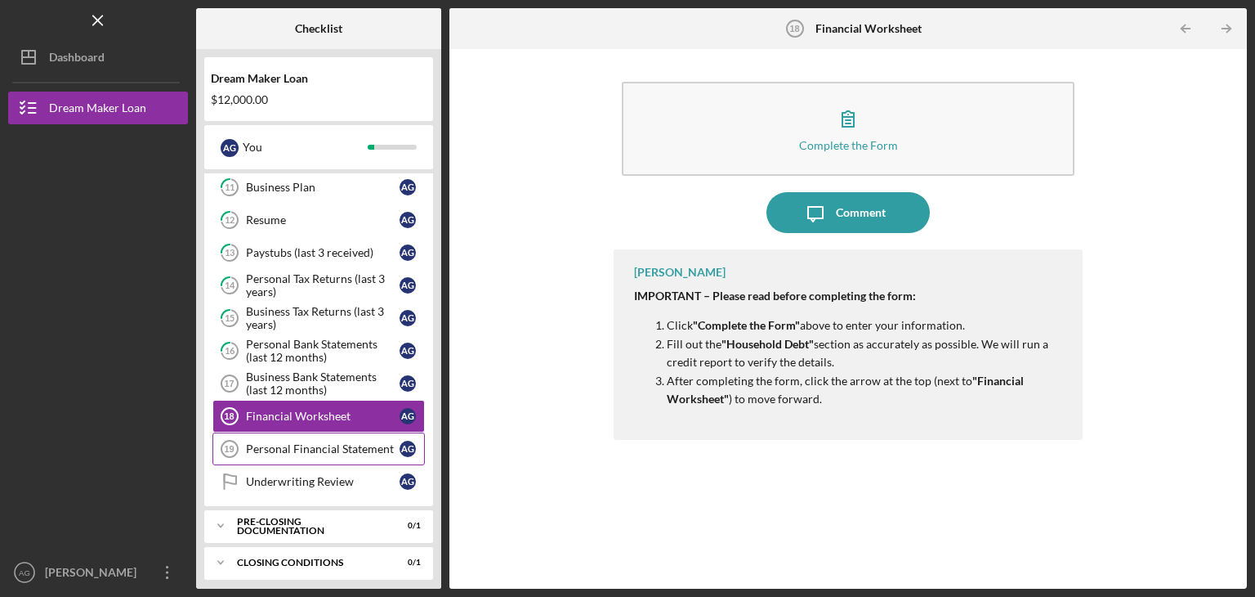
click at [333, 445] on div "Personal Financial Statement" at bounding box center [323, 448] width 154 height 13
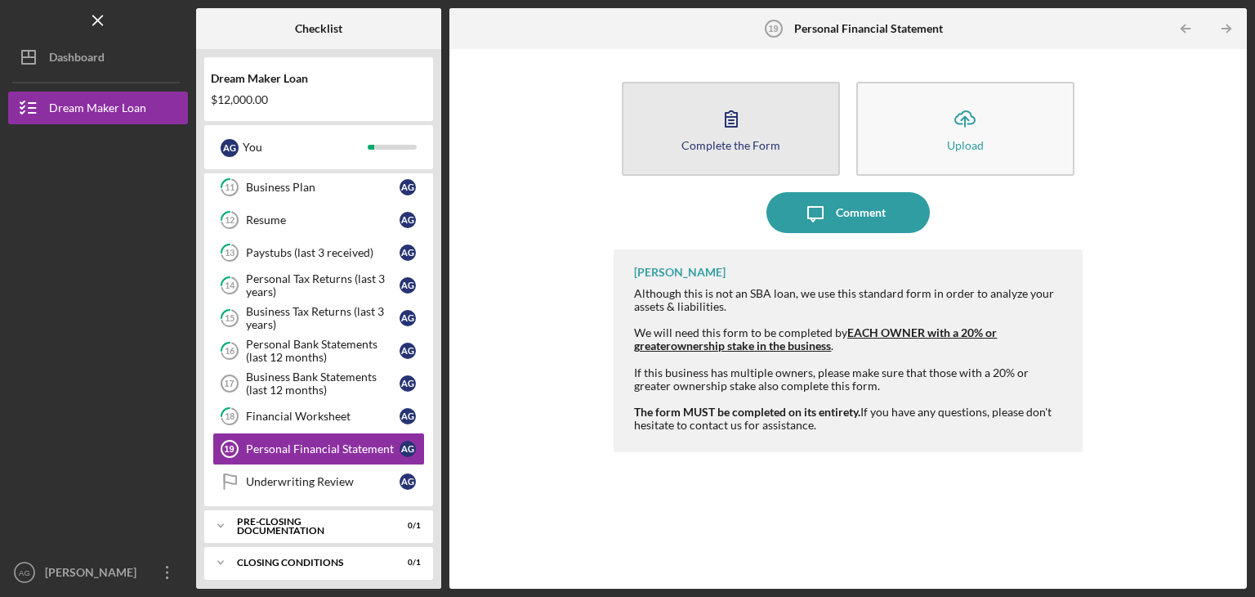
click at [729, 141] on div "Complete the Form" at bounding box center [731, 145] width 99 height 12
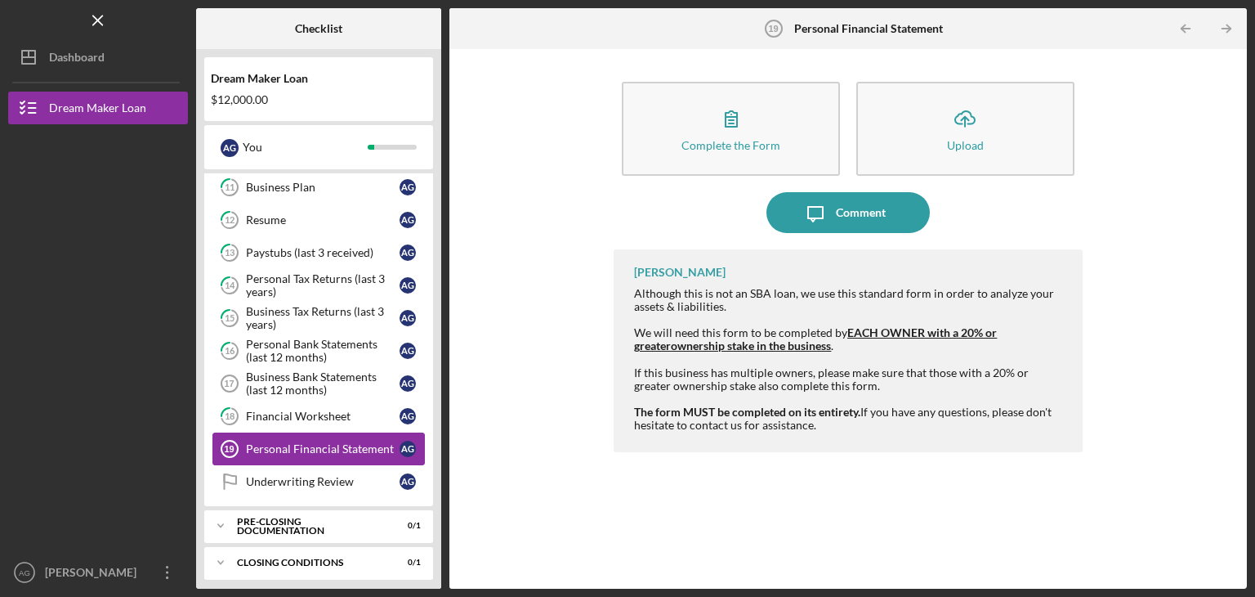
click at [290, 442] on div "Personal Financial Statement" at bounding box center [323, 448] width 154 height 13
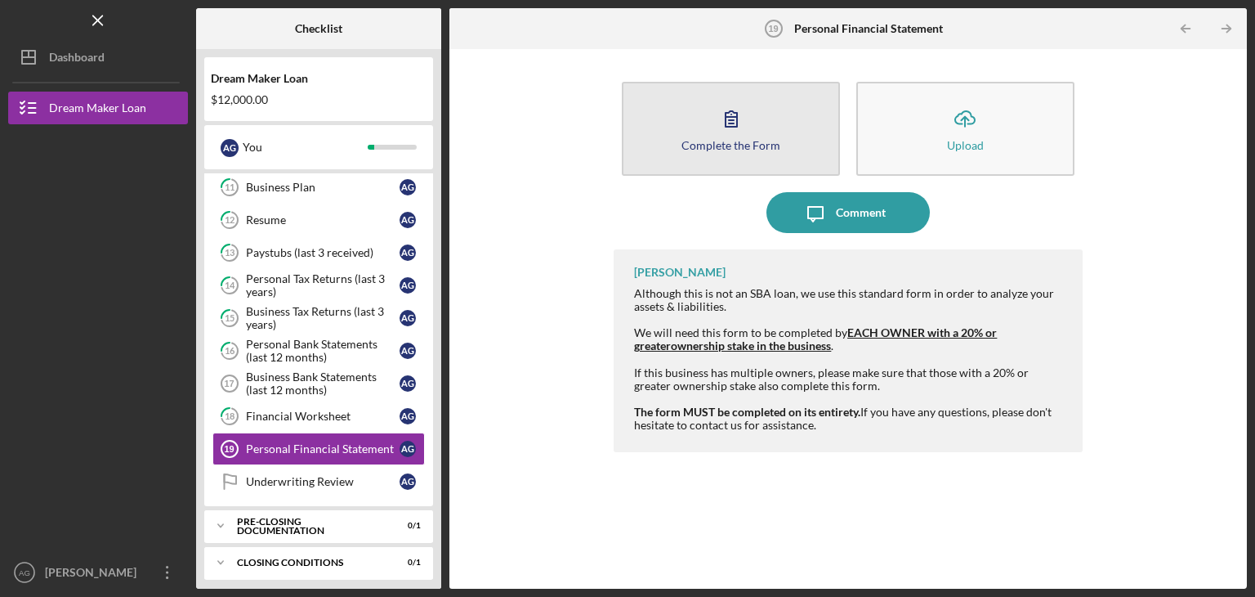
click at [736, 126] on icon "button" at bounding box center [731, 119] width 11 height 16
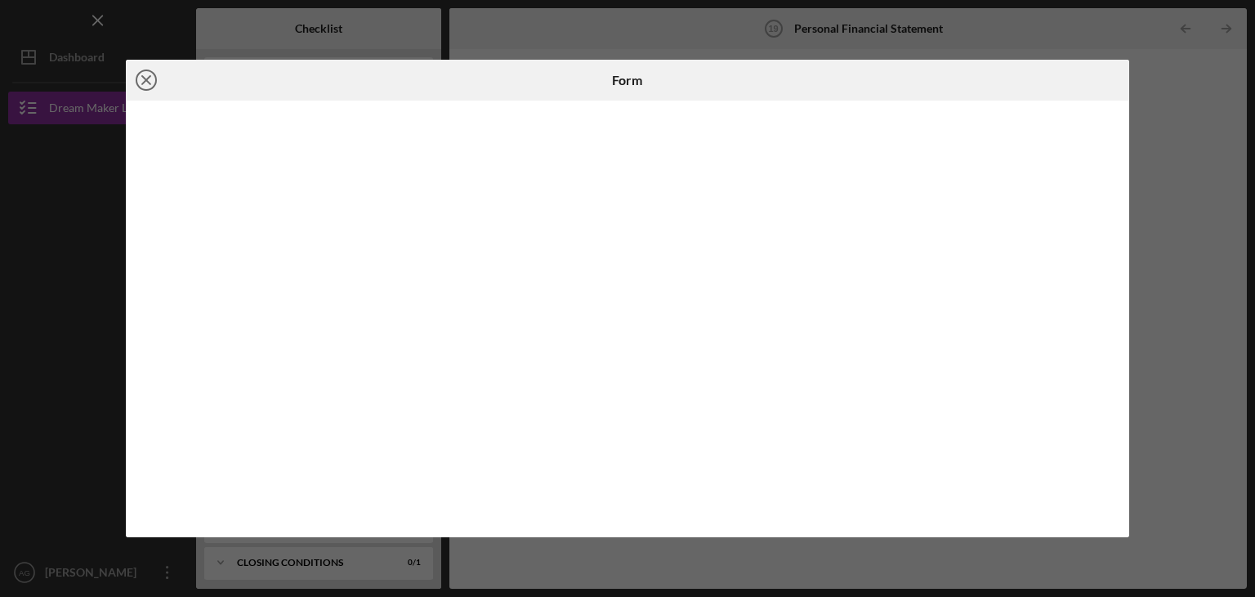
click at [142, 83] on line at bounding box center [146, 80] width 8 height 8
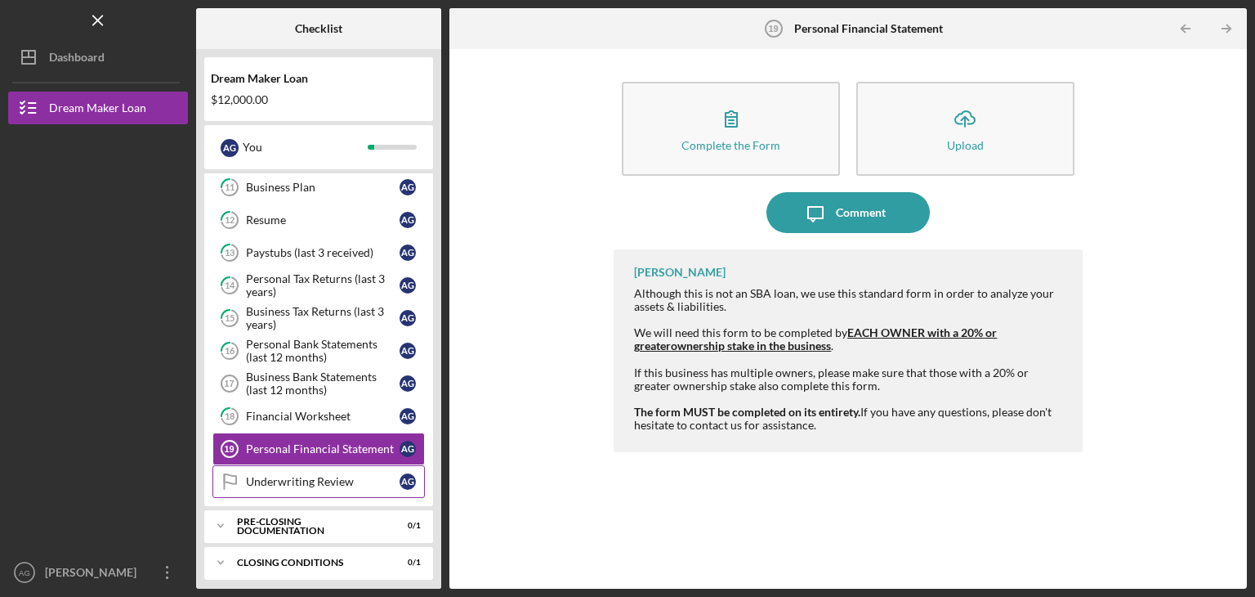
click at [256, 465] on link "Underwriting Review Underwriting Review A G" at bounding box center [318, 481] width 212 height 33
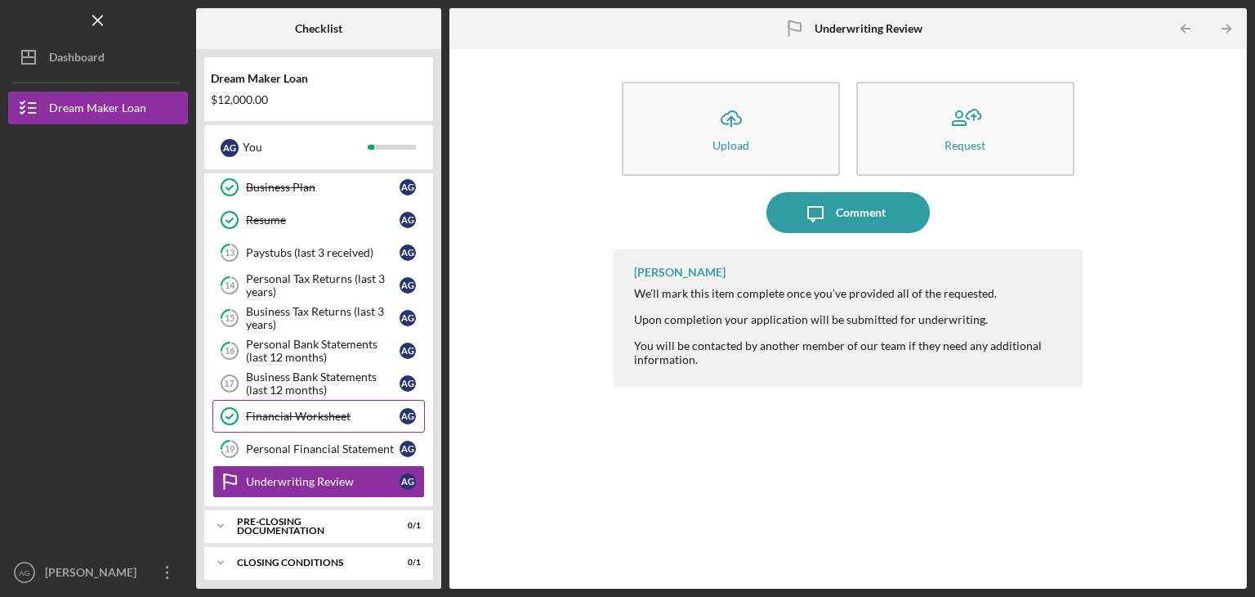
click at [278, 410] on div "Financial Worksheet" at bounding box center [323, 415] width 154 height 13
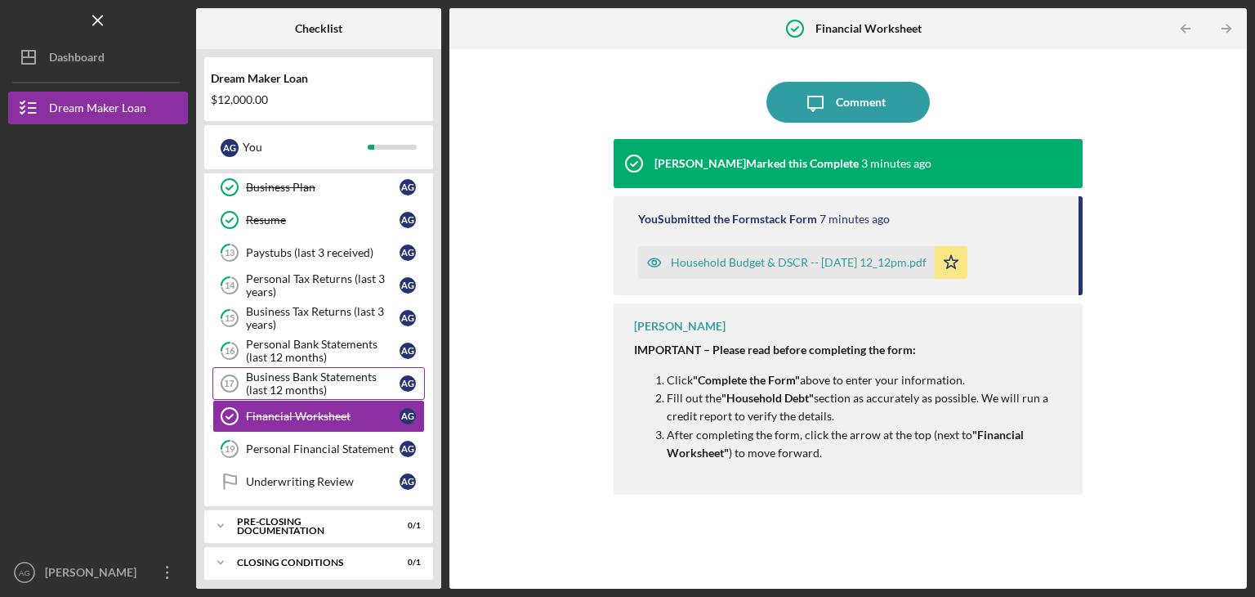
click at [304, 376] on div "Business Bank Statements (last 12 months)" at bounding box center [323, 383] width 154 height 26
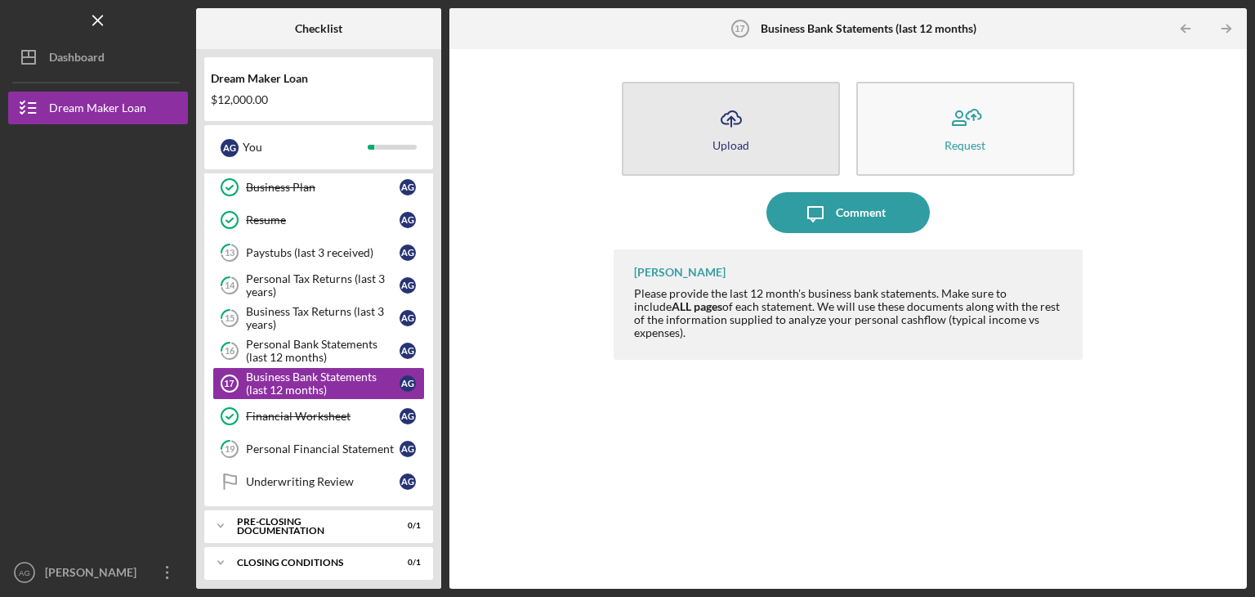
click at [724, 122] on icon "Icon/Upload" at bounding box center [731, 118] width 41 height 41
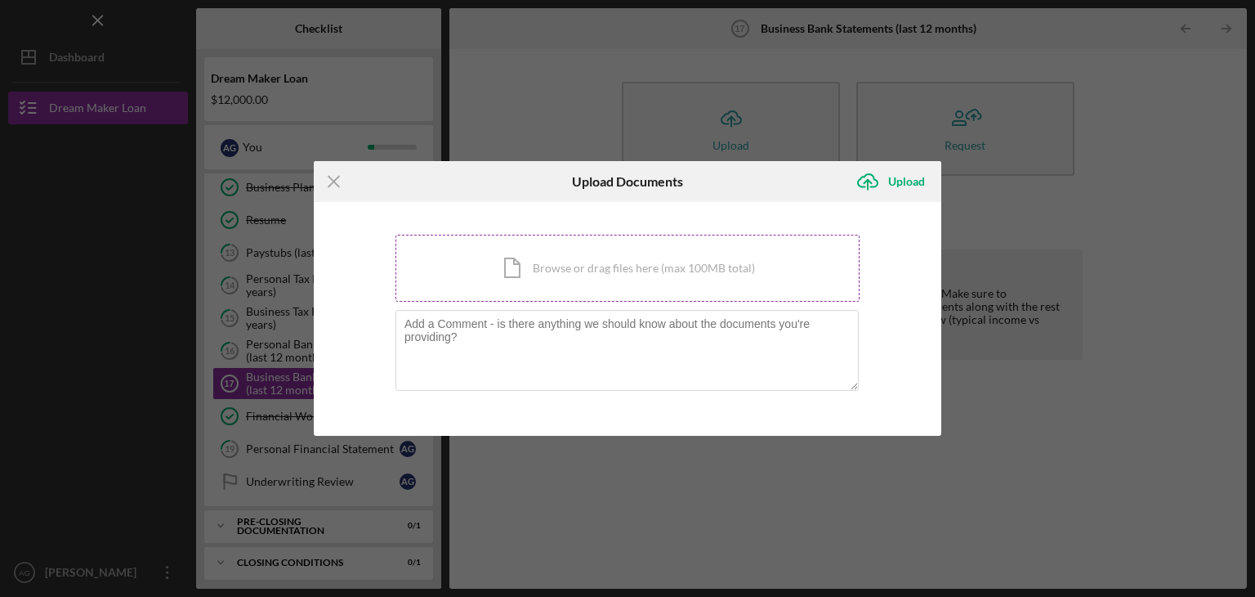
click at [488, 275] on div "Icon/Document Browse or drag files here (max 100MB total) Tap to choose files o…" at bounding box center [628, 268] width 464 height 67
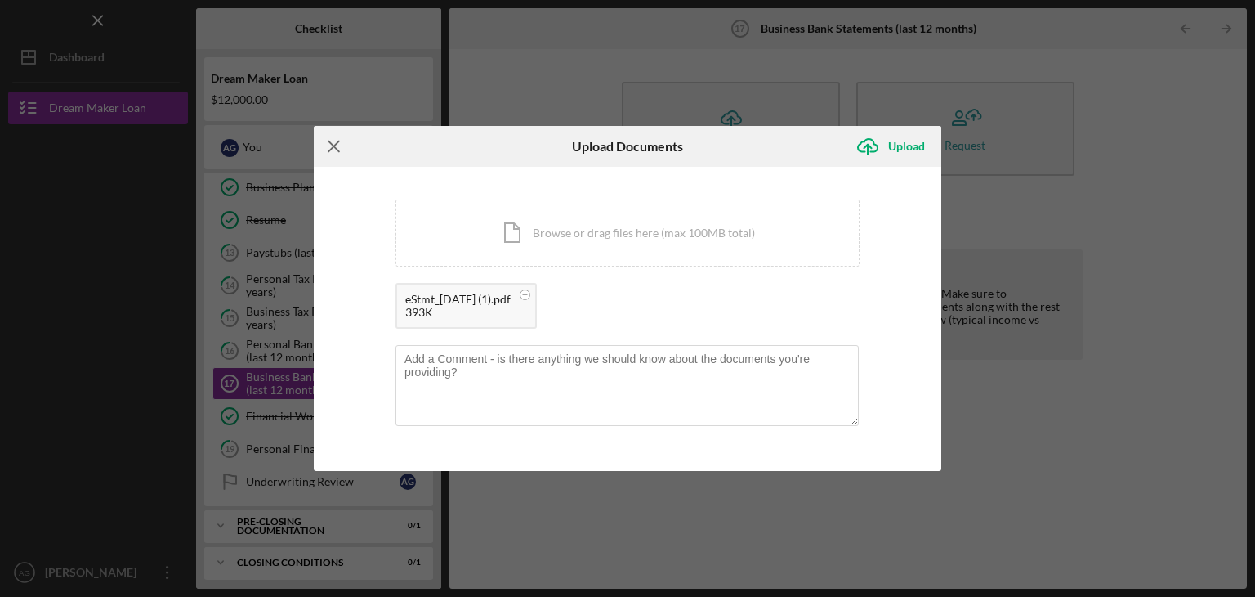
click at [331, 145] on line at bounding box center [334, 146] width 11 height 11
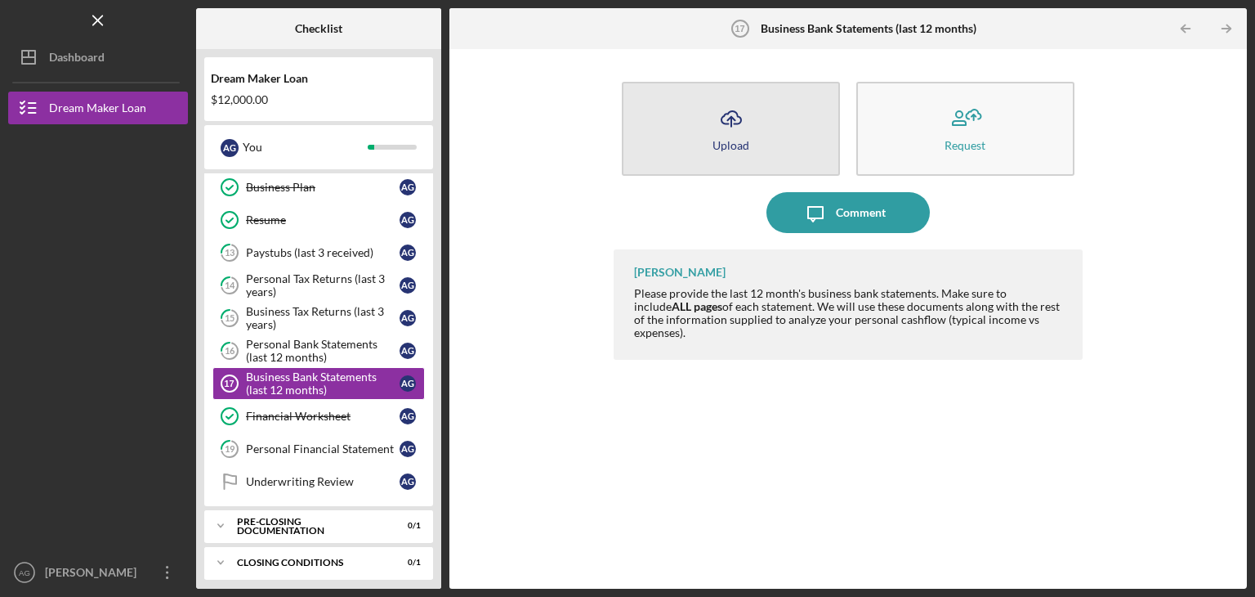
click at [713, 141] on button "Icon/Upload Upload" at bounding box center [731, 129] width 218 height 94
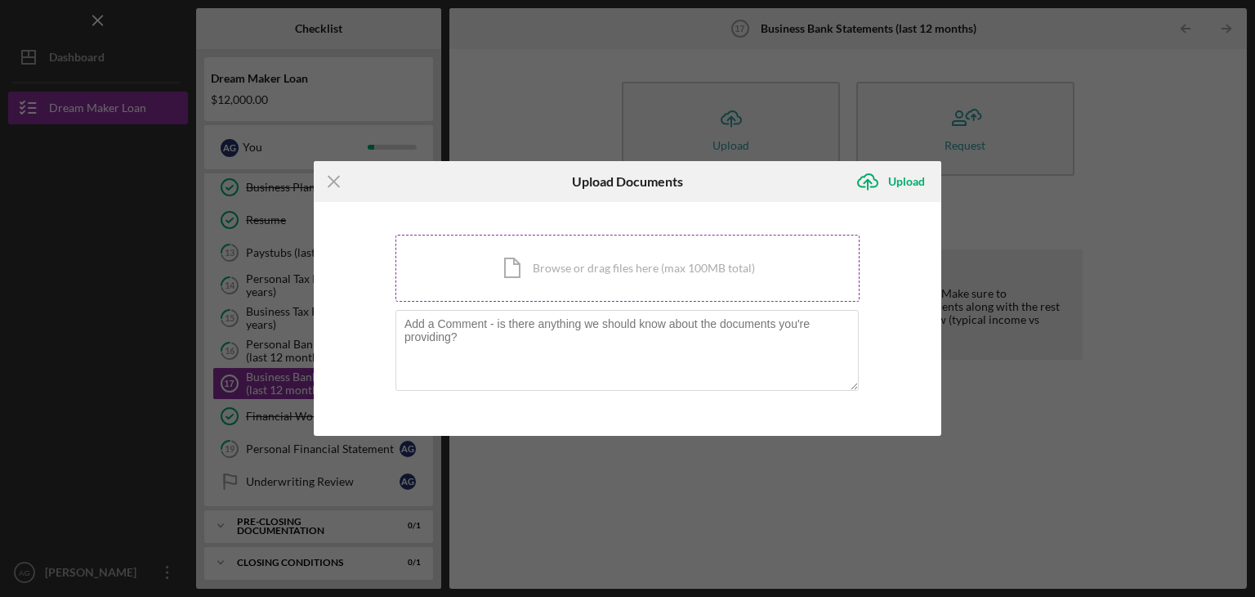
click at [536, 277] on div "Icon/Document Browse or drag files here (max 100MB total) Tap to choose files o…" at bounding box center [628, 268] width 464 height 67
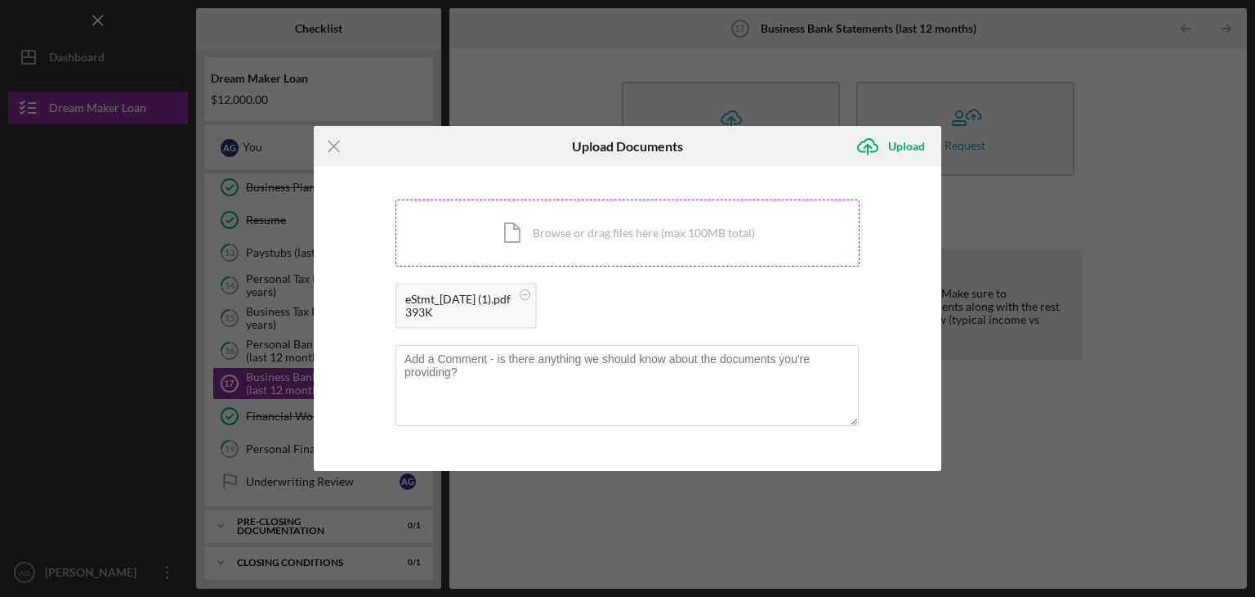
click at [427, 220] on div "Icon/Document Browse or drag files here (max 100MB total) Tap to choose files o…" at bounding box center [628, 232] width 464 height 67
click at [471, 253] on div "Icon/Document Browse or drag files here (max 100MB total) Tap to choose files o…" at bounding box center [628, 232] width 464 height 67
click at [474, 199] on div "Icon/Document Browse or drag files here (max 100MB total) Tap to choose files o…" at bounding box center [628, 232] width 464 height 67
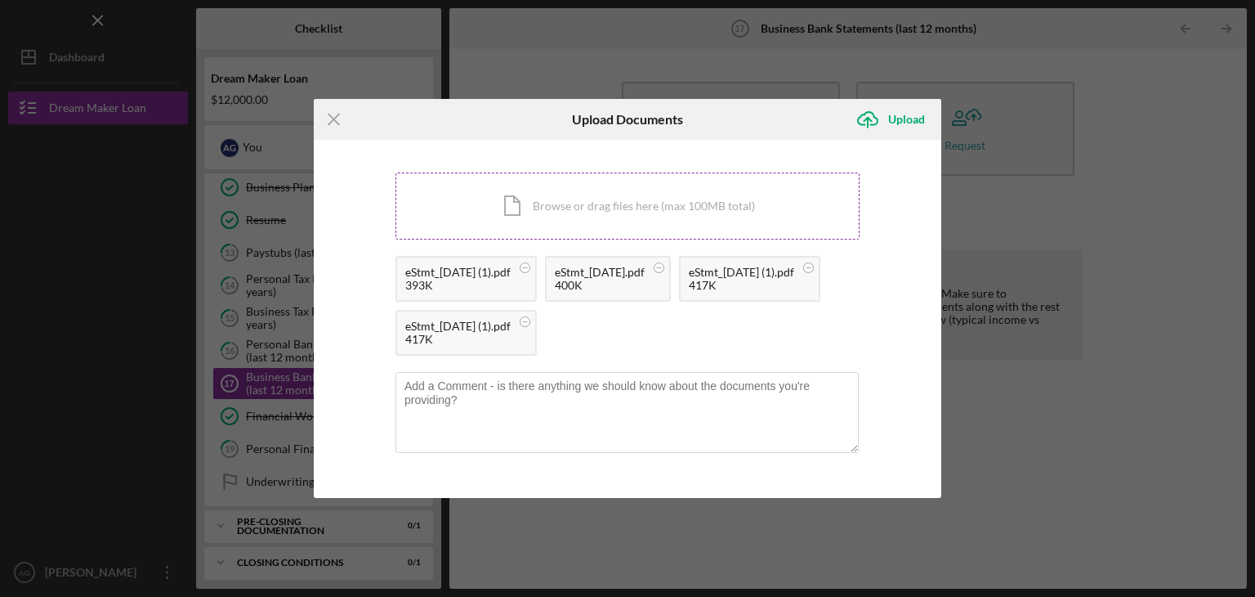
click at [502, 203] on div "Icon/Document Browse or drag files here (max 100MB total) Tap to choose files o…" at bounding box center [628, 205] width 464 height 67
click at [481, 189] on div "Icon/Document Browse or drag files here (max 100MB total) Tap to choose files o…" at bounding box center [628, 205] width 464 height 67
click at [464, 175] on div "Icon/Document Browse or drag files here (max 100MB total) Tap to choose files o…" at bounding box center [628, 205] width 464 height 67
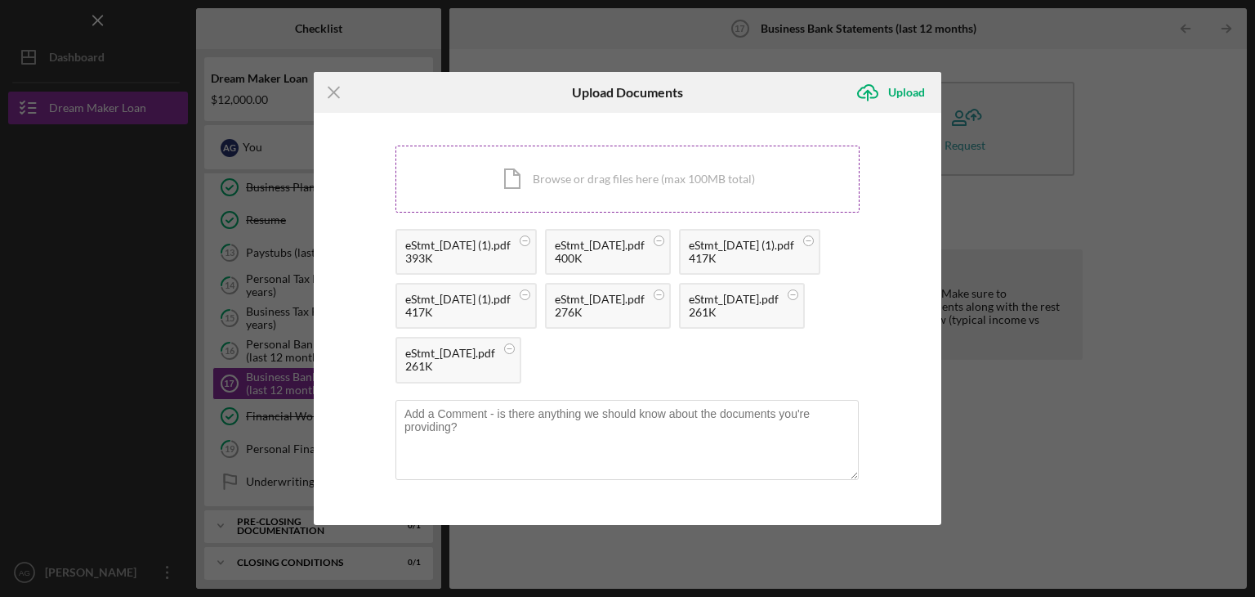
click at [488, 163] on div "Icon/Document Browse or drag files here (max 100MB total) Tap to choose files o…" at bounding box center [628, 178] width 464 height 67
click at [501, 177] on div "Icon/Document Browse or drag files here (max 100MB total) Tap to choose files o…" at bounding box center [628, 178] width 464 height 67
click at [457, 183] on div "Icon/Document Browse or drag files here (max 100MB total) Tap to choose files o…" at bounding box center [628, 178] width 464 height 67
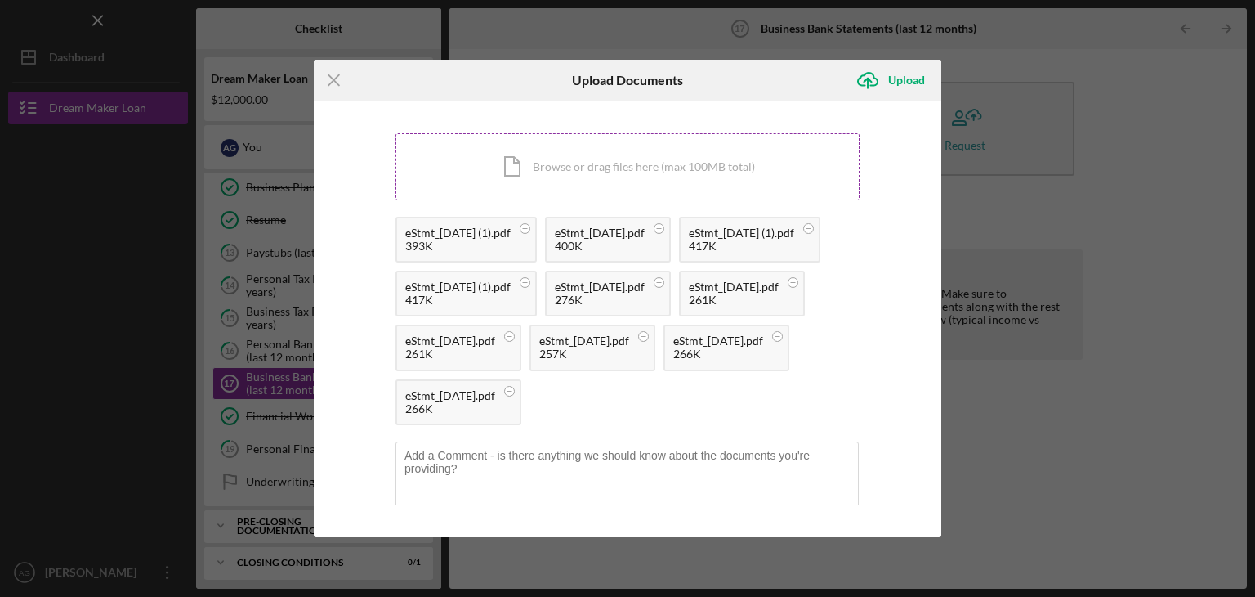
click at [512, 138] on div "Icon/Document Browse or drag files here (max 100MB total) Tap to choose files o…" at bounding box center [628, 166] width 464 height 67
click at [481, 157] on div "Icon/Document Browse or drag files here (max 100MB total) Tap to choose files o…" at bounding box center [628, 166] width 464 height 67
click at [458, 159] on div "Icon/Document Browse or drag files here (max 100MB total) Tap to choose files o…" at bounding box center [628, 166] width 464 height 67
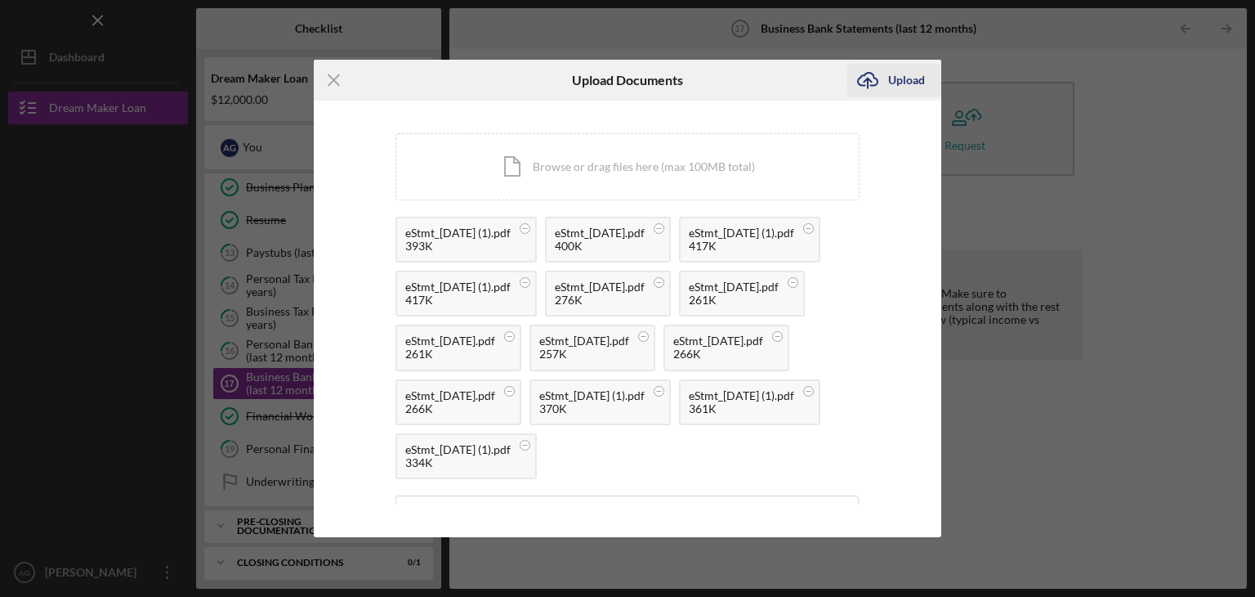
click at [889, 78] on div "Upload" at bounding box center [906, 80] width 37 height 33
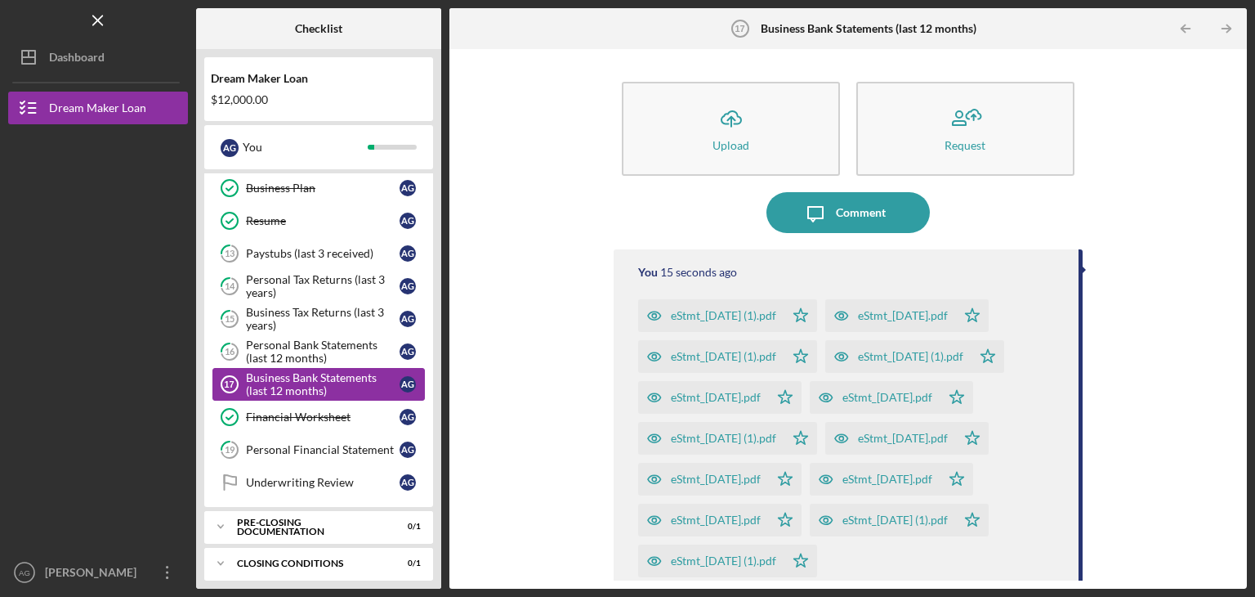
scroll to position [409, 0]
click at [343, 557] on div "Closing Conditions" at bounding box center [325, 562] width 176 height 10
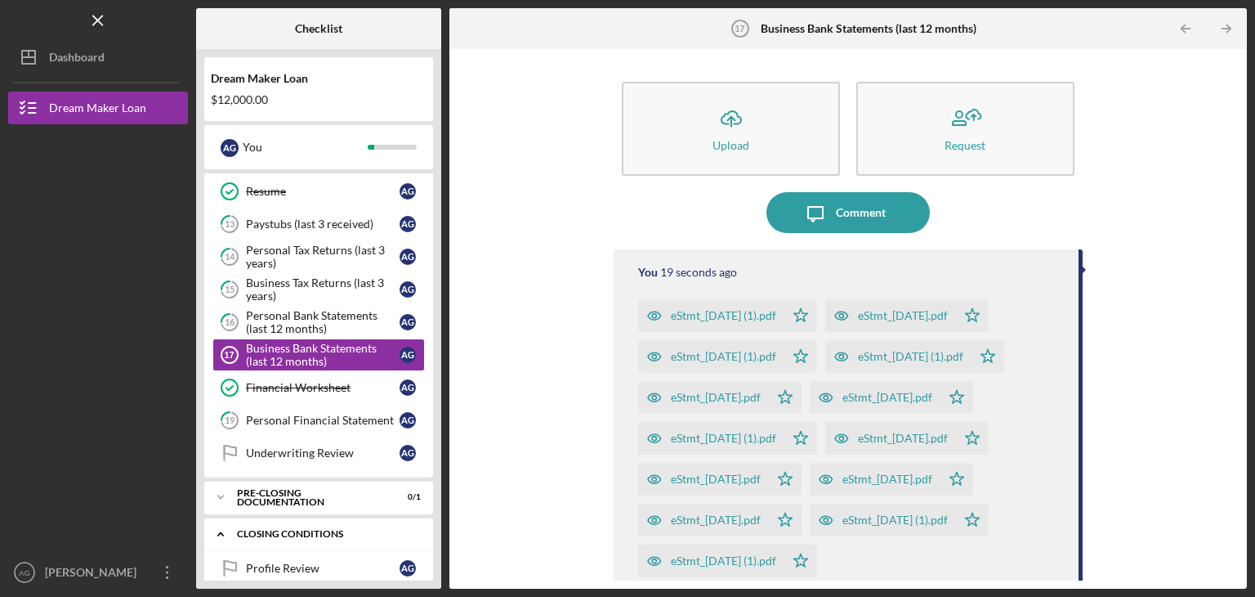
scroll to position [450, 0]
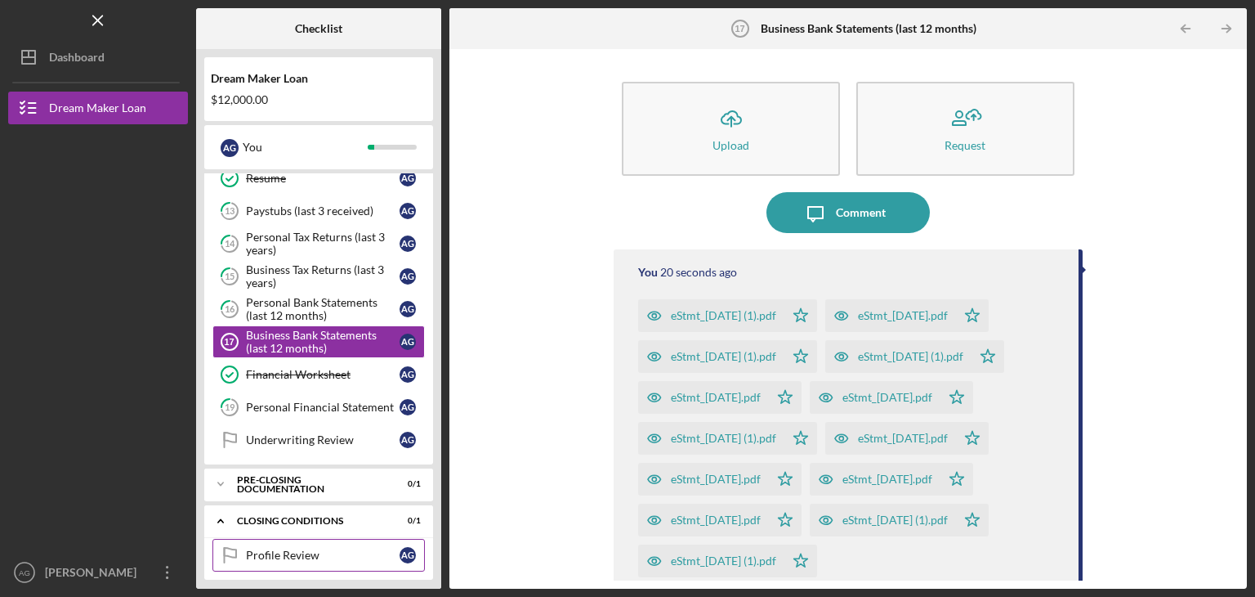
click at [347, 553] on div "Profile Review" at bounding box center [323, 554] width 154 height 13
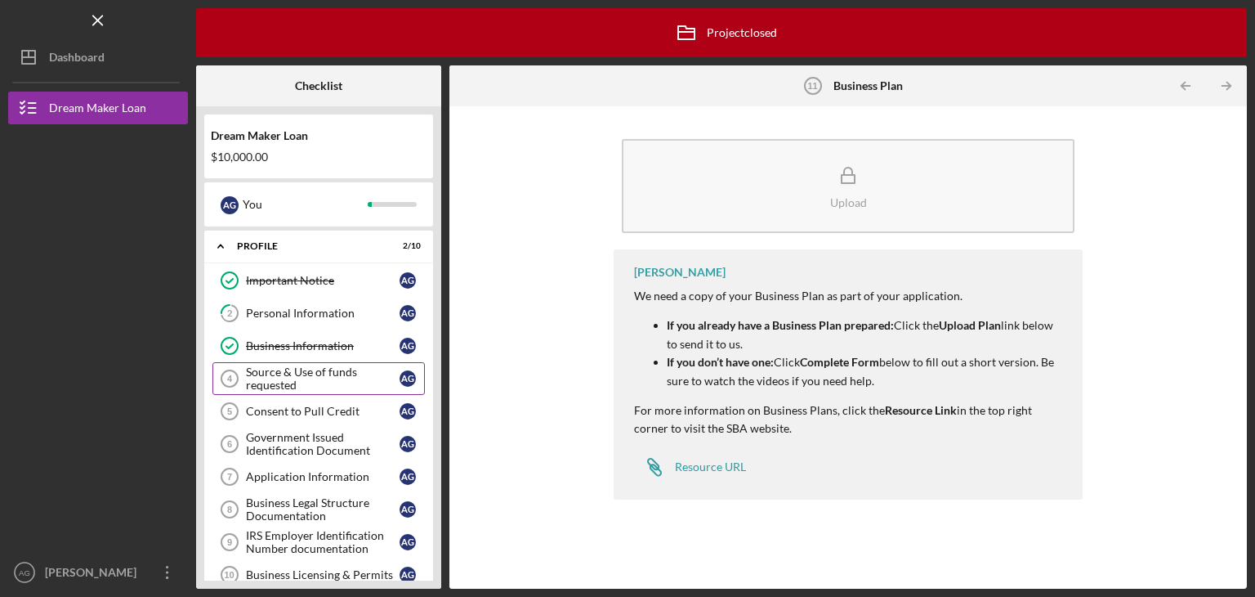
click at [268, 386] on div "Source & Use of funds requested" at bounding box center [323, 378] width 154 height 26
